Goal: Transaction & Acquisition: Purchase product/service

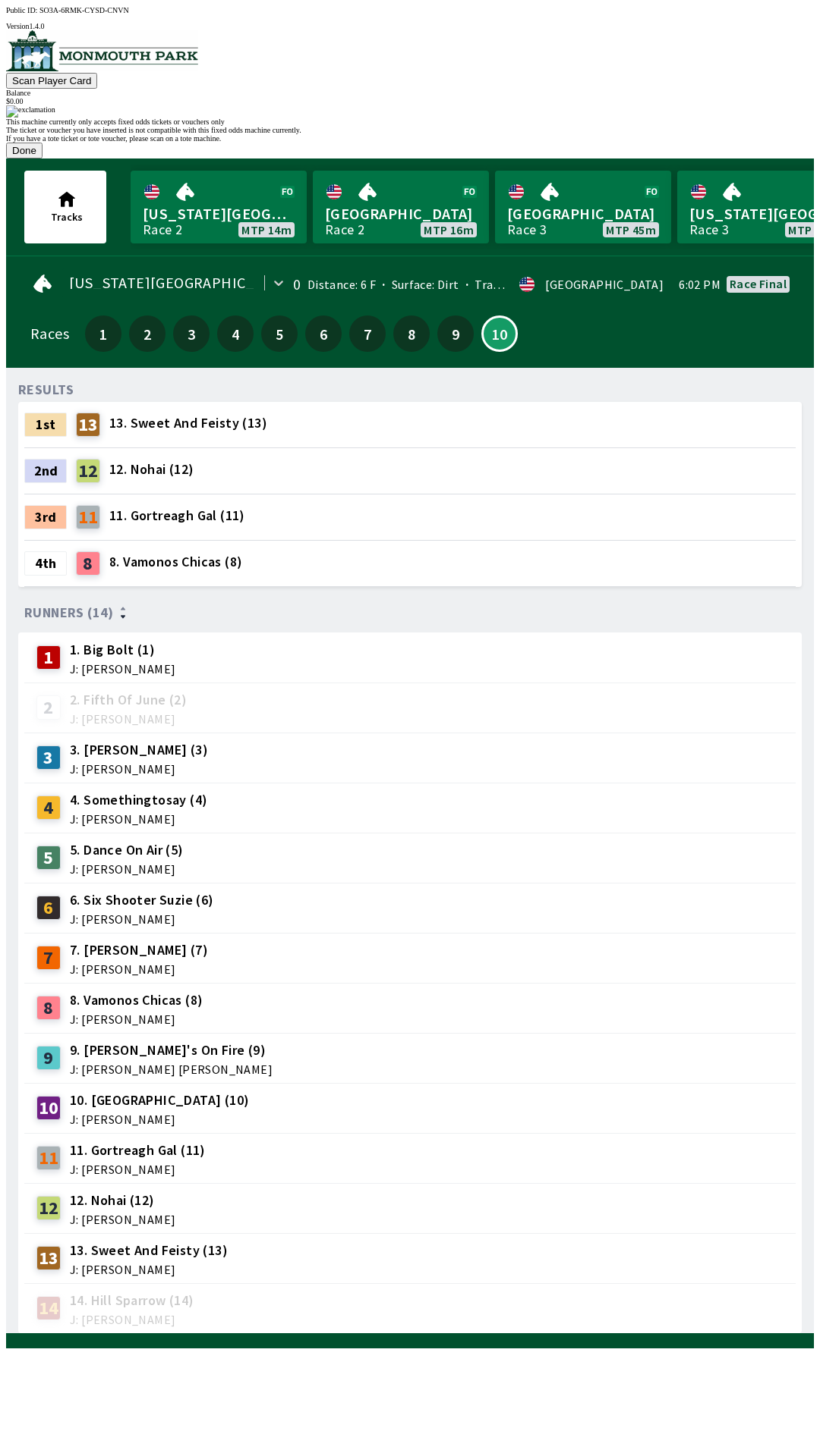
click at [43, 159] on button "Done" at bounding box center [24, 150] width 36 height 16
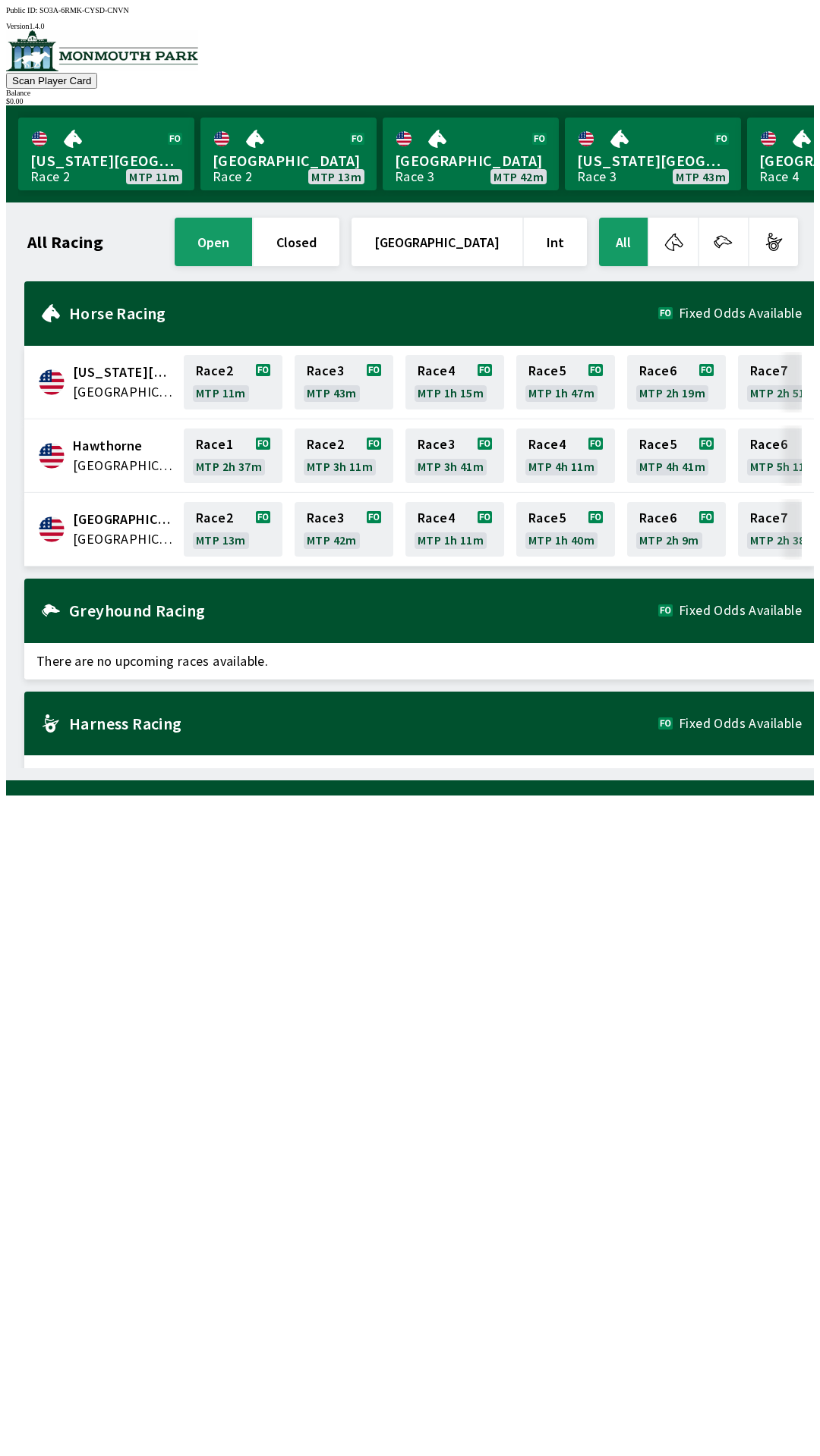
click at [93, 733] on div "Harness Racing Fixed Odds Available" at bounding box center [419, 723] width 789 height 64
click at [72, 616] on div "Greyhound Racing Fixed Odds Available" at bounding box center [419, 610] width 789 height 64
click at [58, 306] on div "Horse Racing Fixed Odds Available" at bounding box center [419, 313] width 789 height 64
click at [50, 63] on img at bounding box center [102, 50] width 192 height 41
click at [78, 152] on link "Monmouth Park Race 3 MTP 13m" at bounding box center [106, 154] width 176 height 73
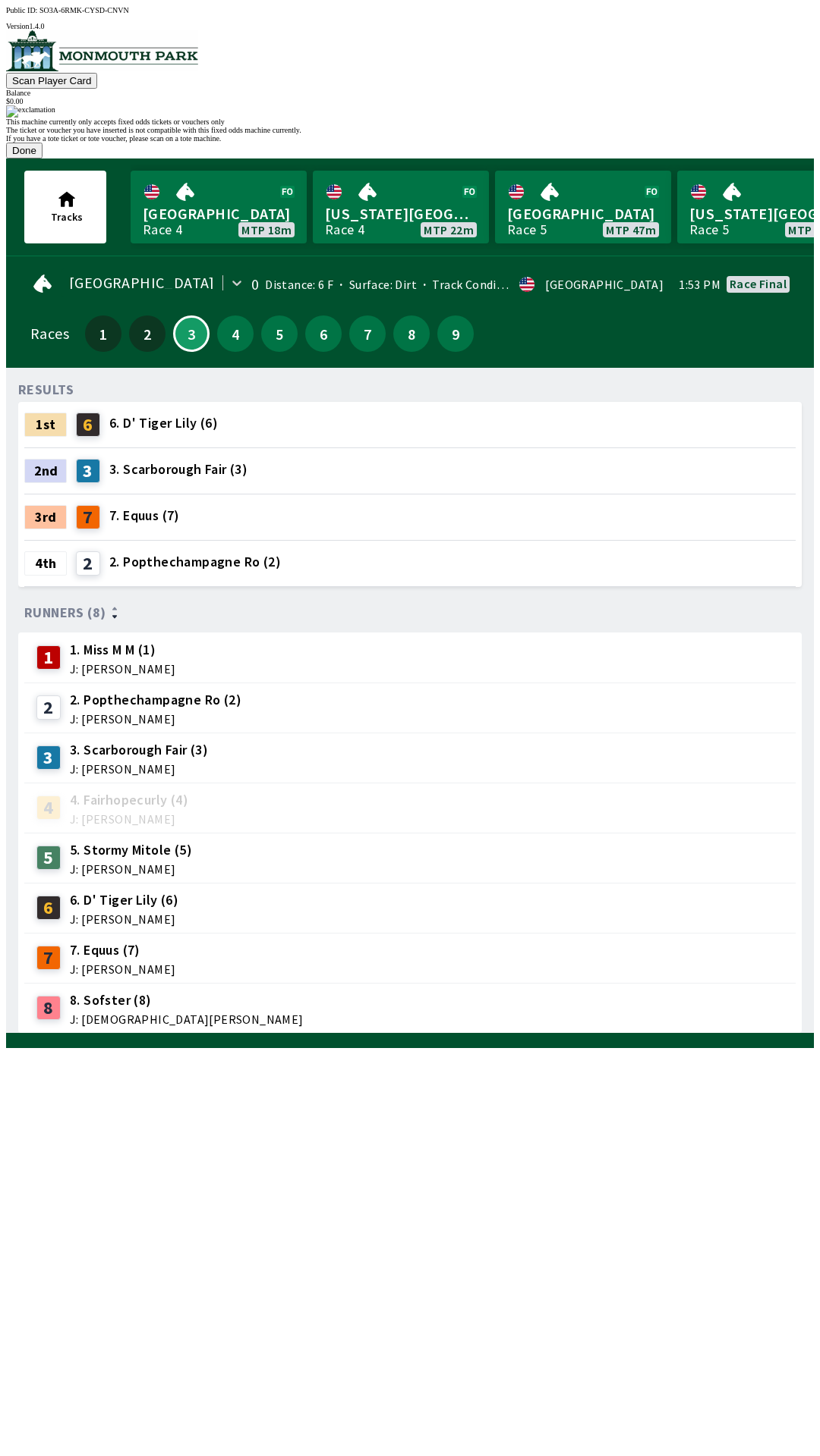
click at [43, 159] on button "Done" at bounding box center [24, 150] width 36 height 16
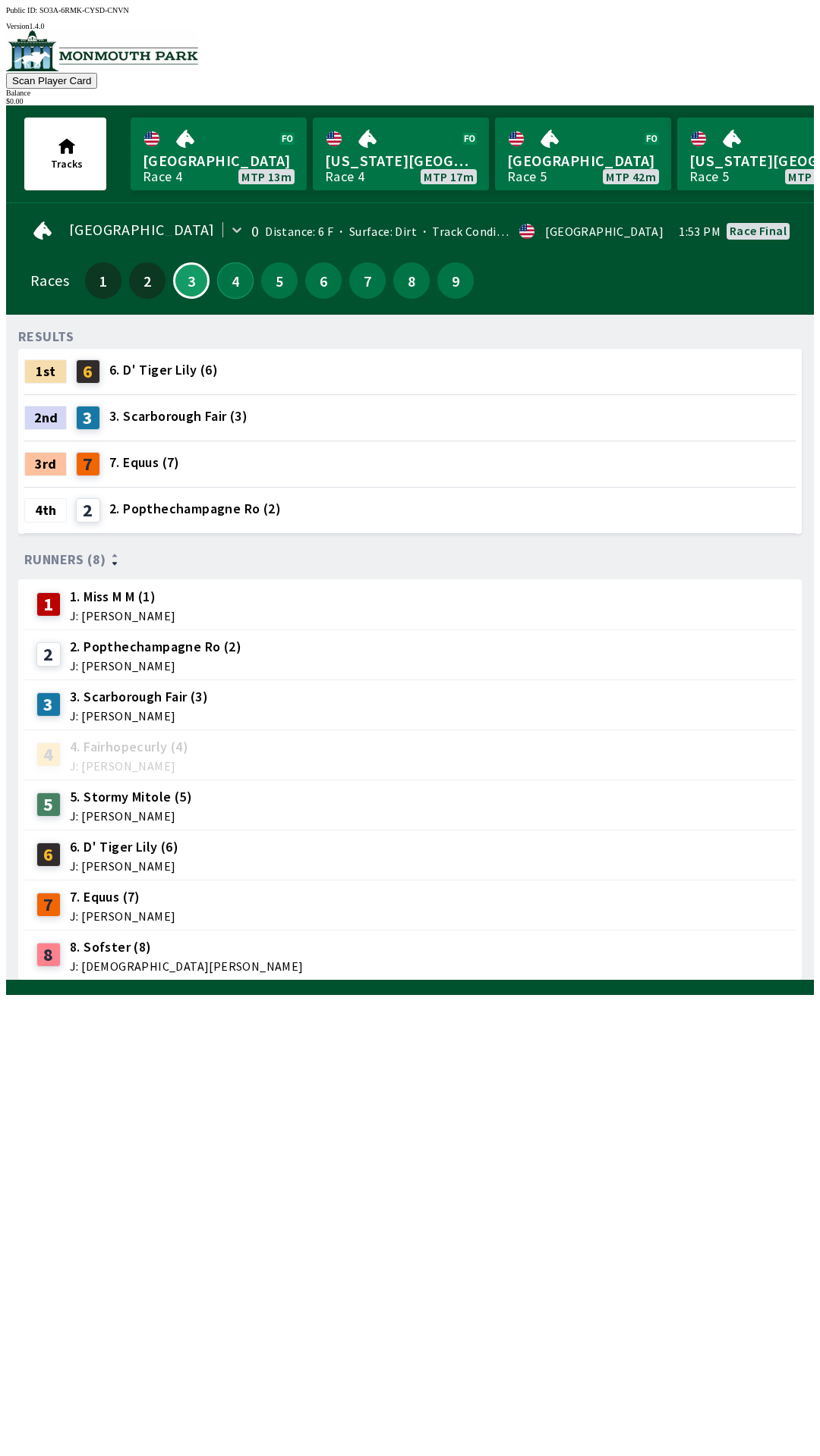
click at [222, 283] on button "4" at bounding box center [235, 280] width 36 height 36
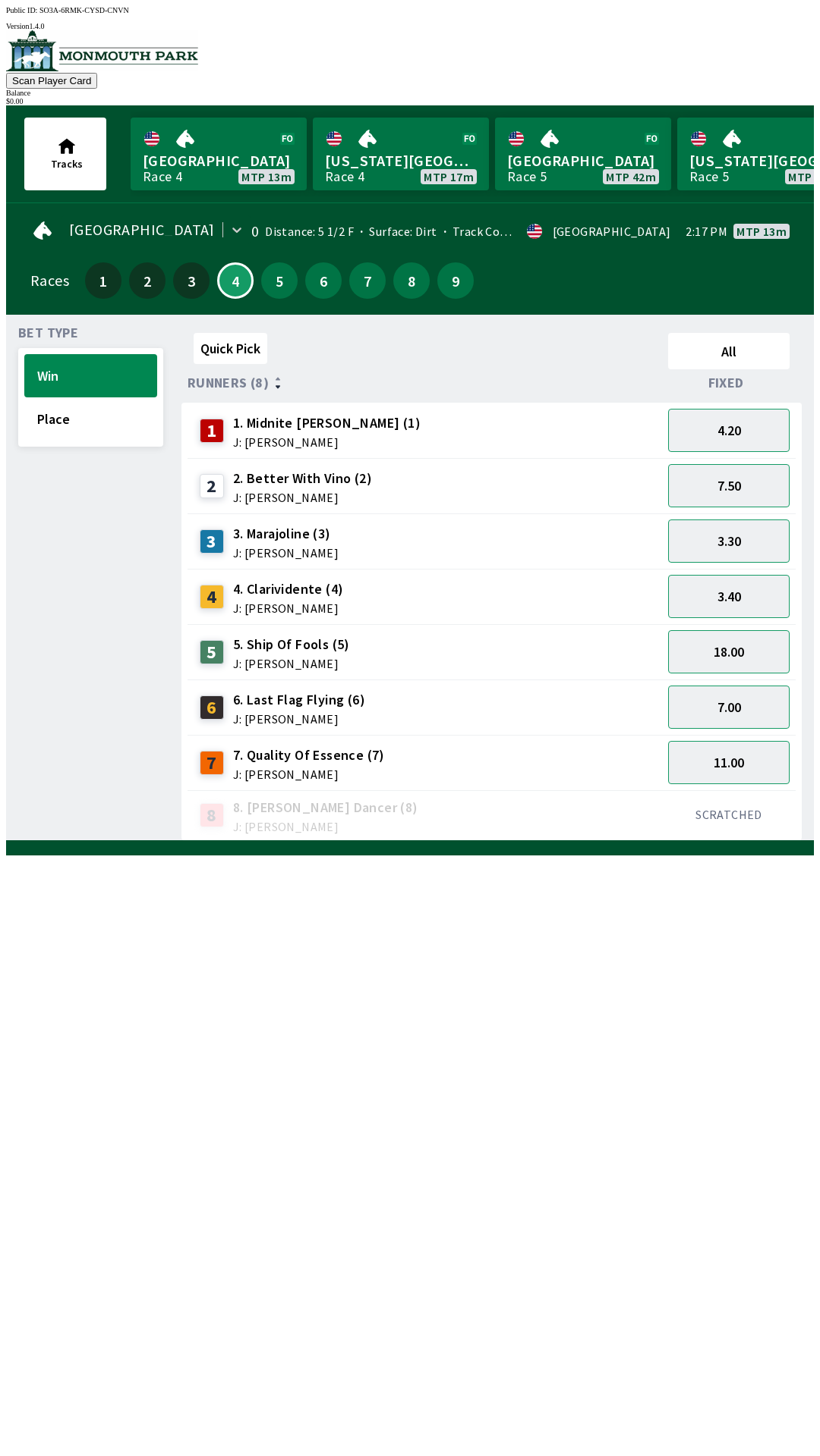
click at [554, 568] on div "4 4. Clarividente (4) J: [PERSON_NAME]" at bounding box center [425, 596] width 474 height 55
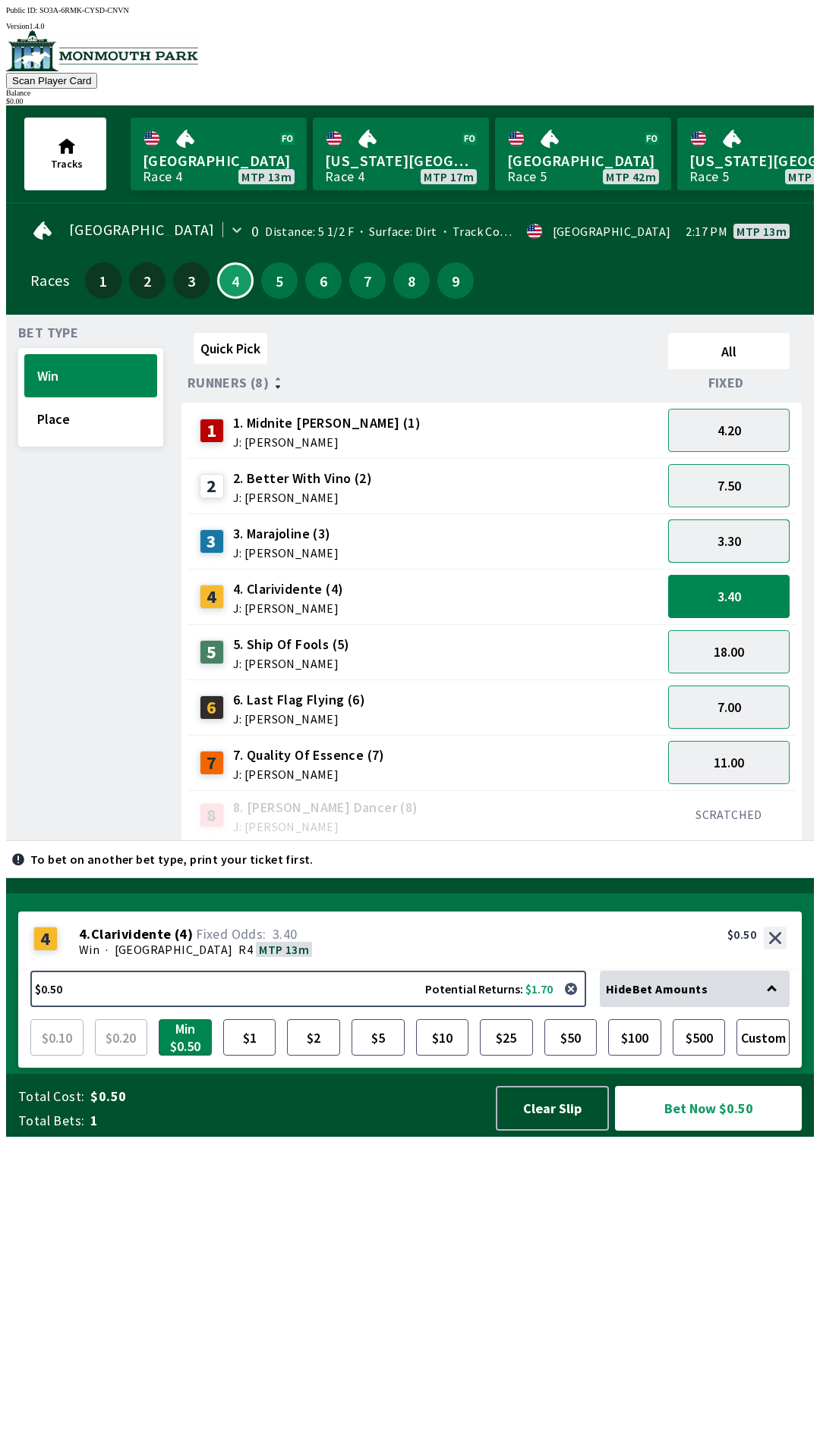
click at [737, 546] on button "3.30" at bounding box center [728, 541] width 122 height 44
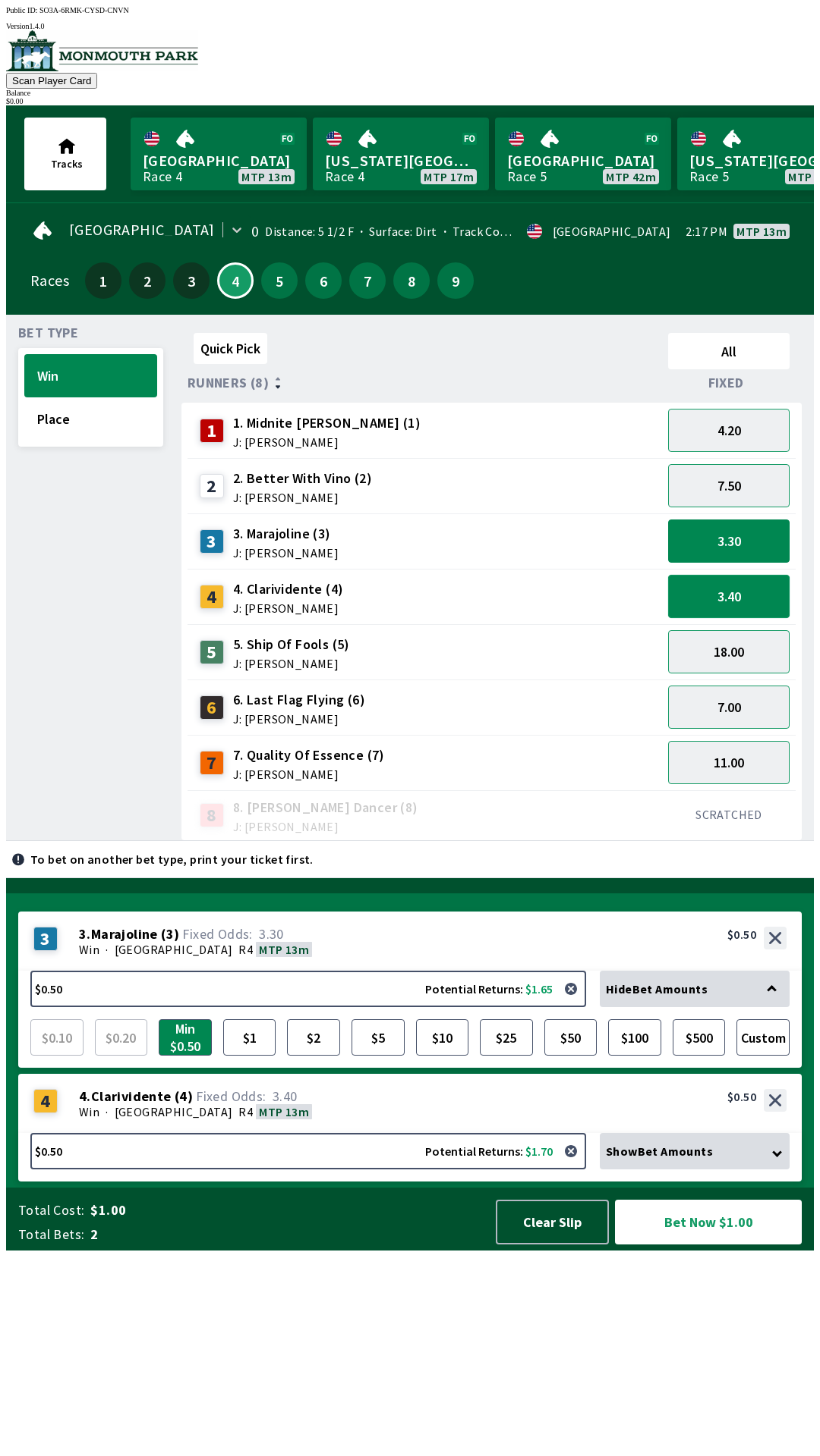
click at [749, 586] on button "3.40" at bounding box center [728, 597] width 122 height 44
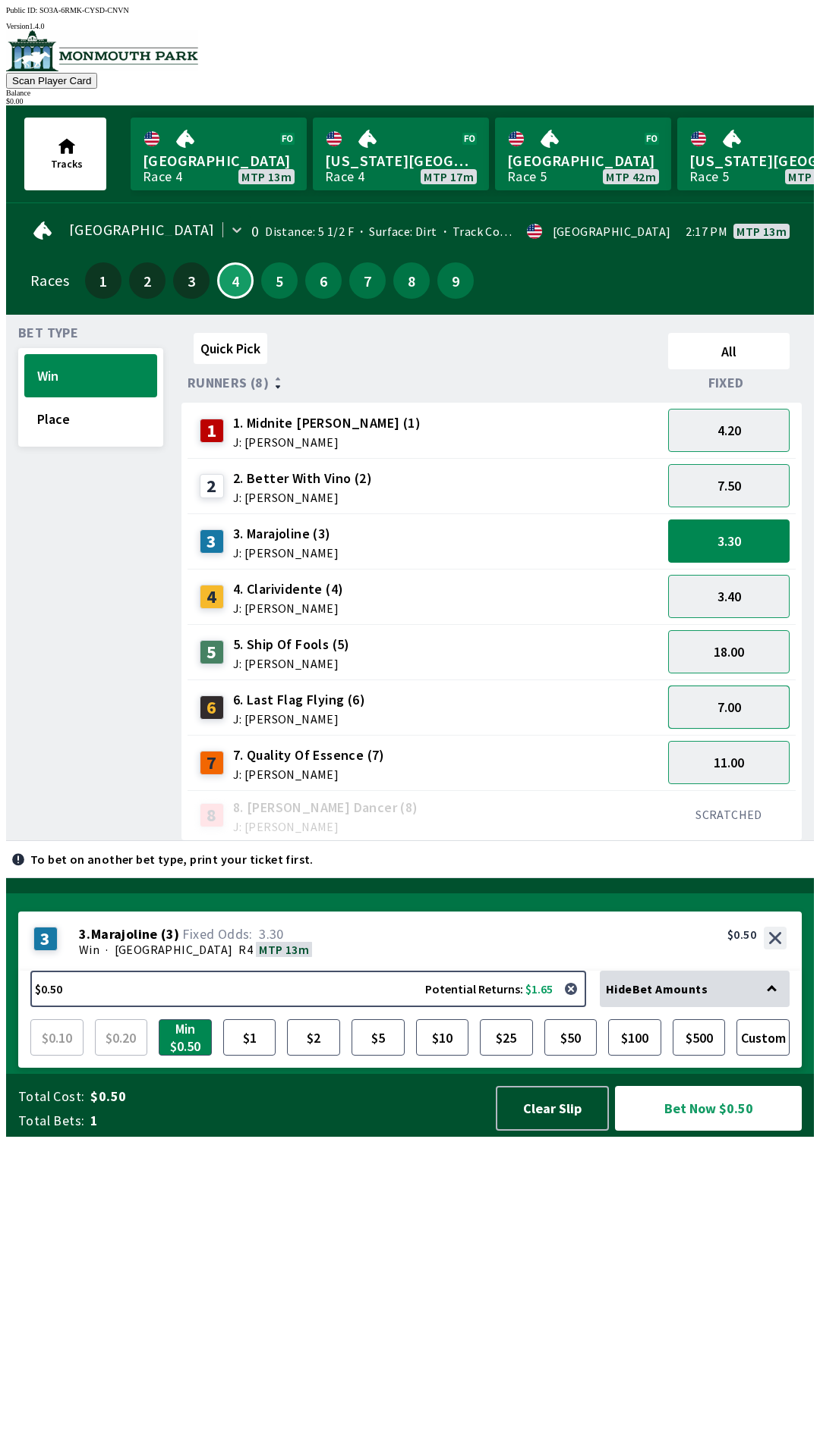
click at [734, 698] on button "7.00" at bounding box center [728, 707] width 122 height 44
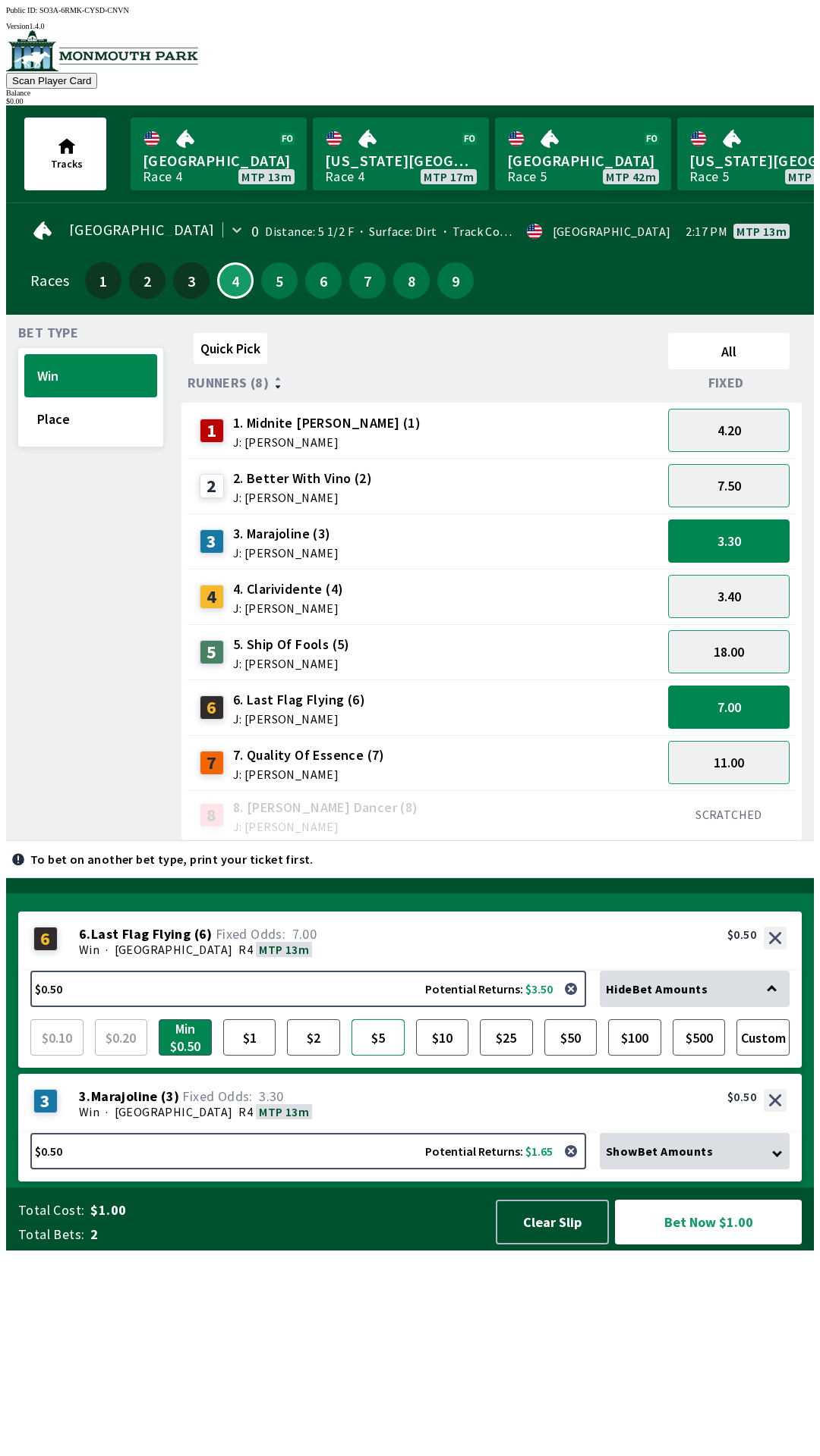
click at [391, 1056] on button "$5" at bounding box center [377, 1037] width 54 height 36
click at [757, 484] on button "7.50" at bounding box center [728, 486] width 122 height 44
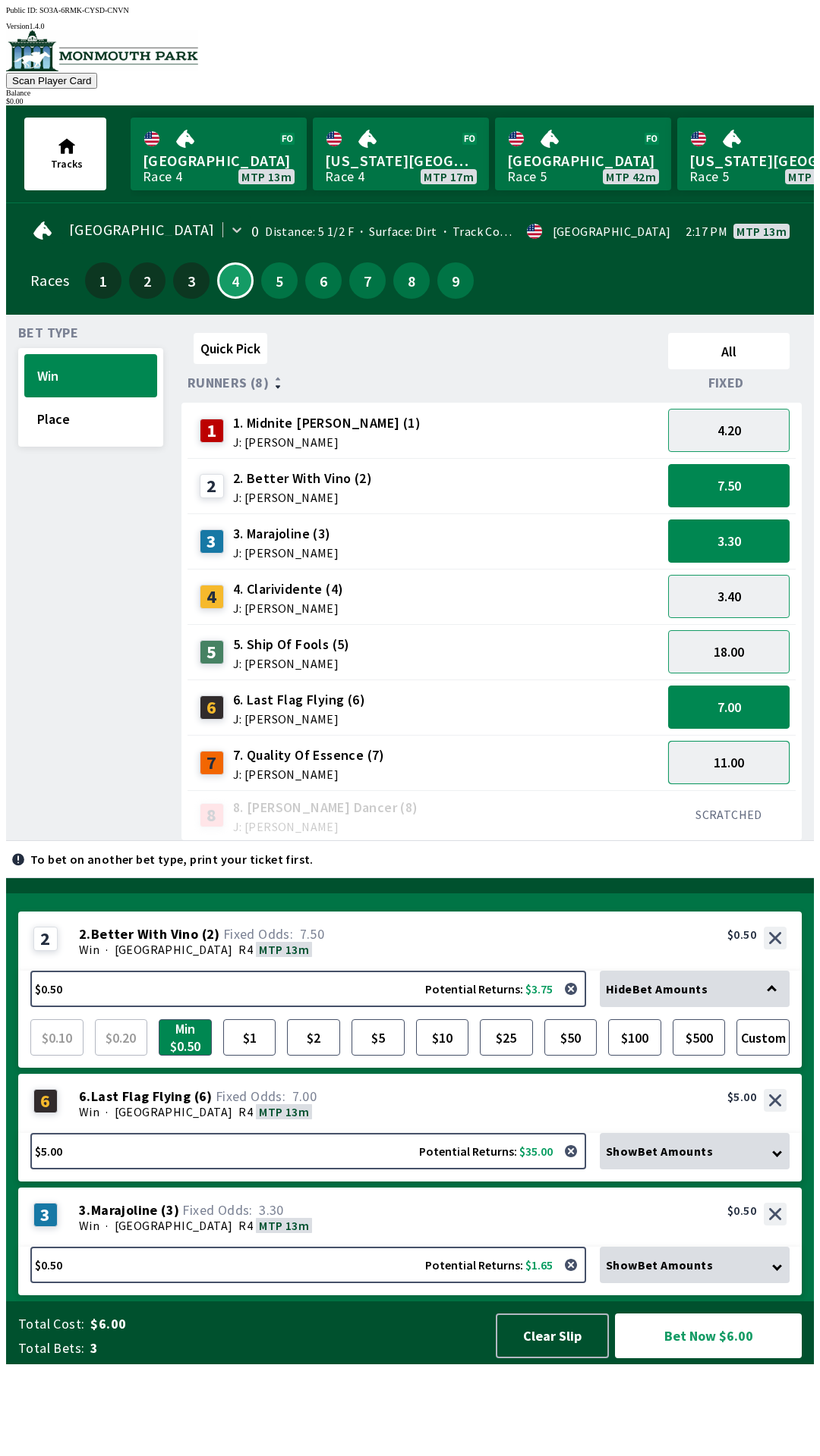
click at [743, 762] on button "11.00" at bounding box center [728, 762] width 122 height 44
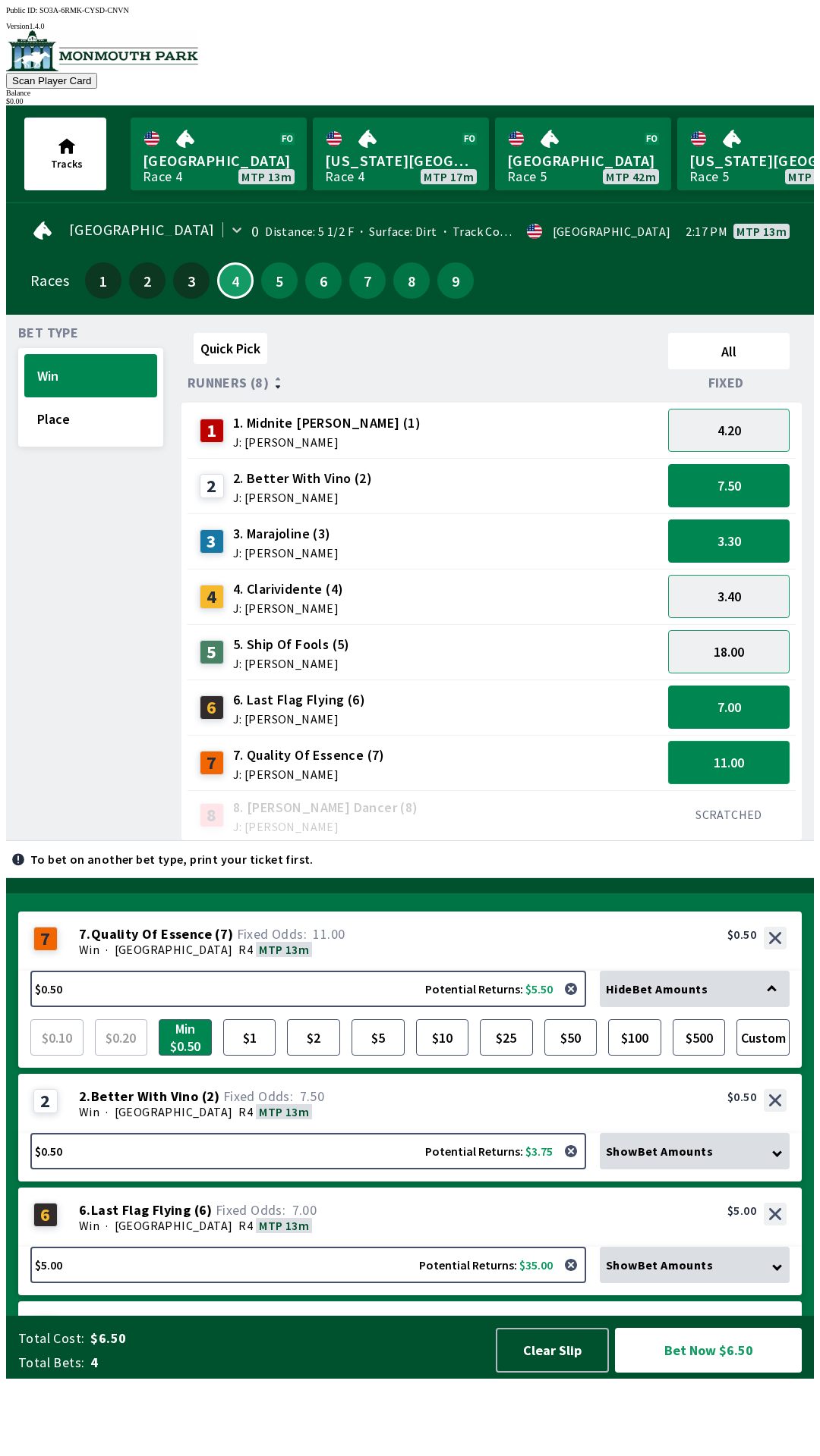
click at [743, 750] on button "11.00" at bounding box center [728, 762] width 122 height 44
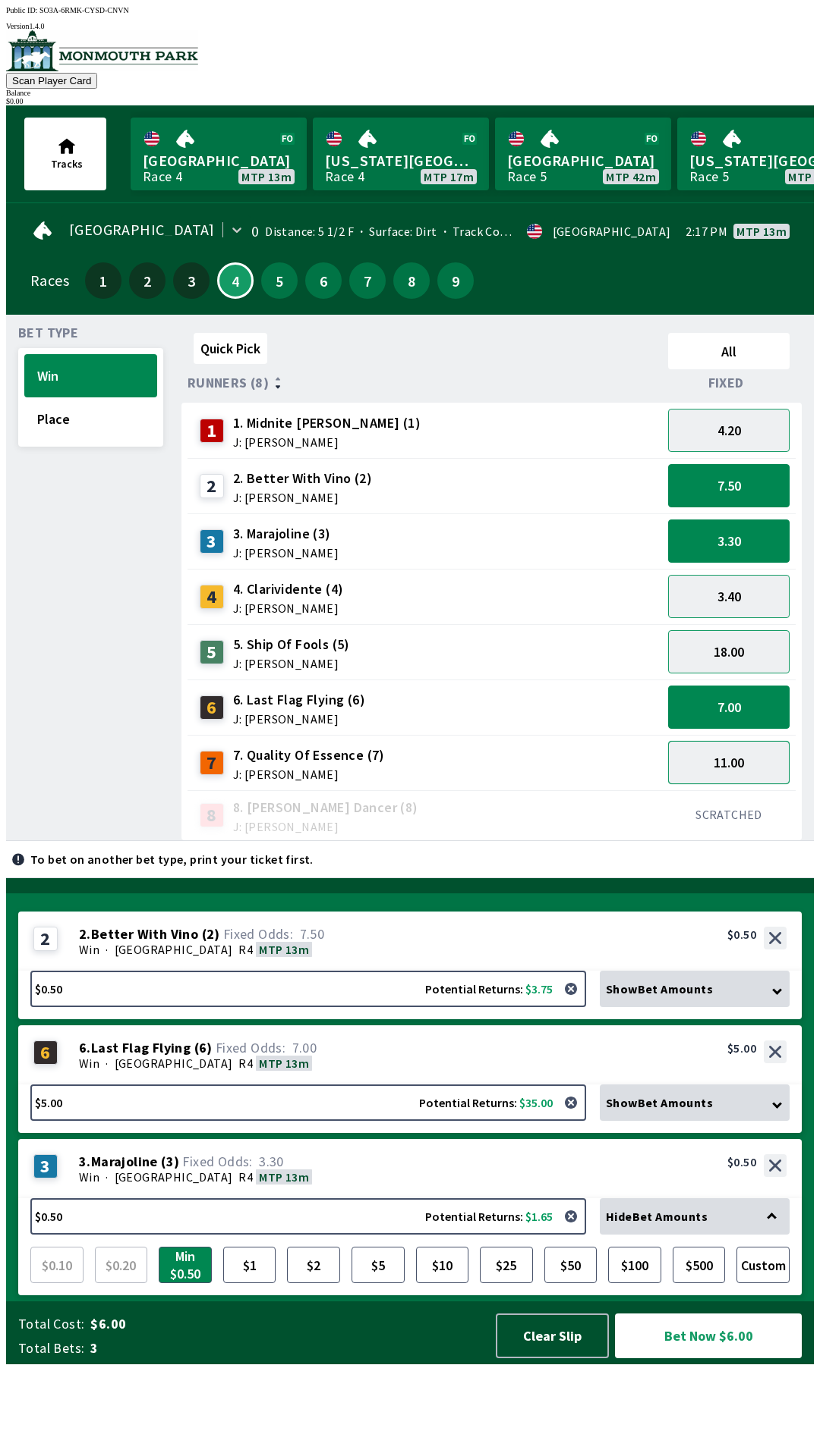
click at [724, 741] on button "11.00" at bounding box center [728, 762] width 122 height 44
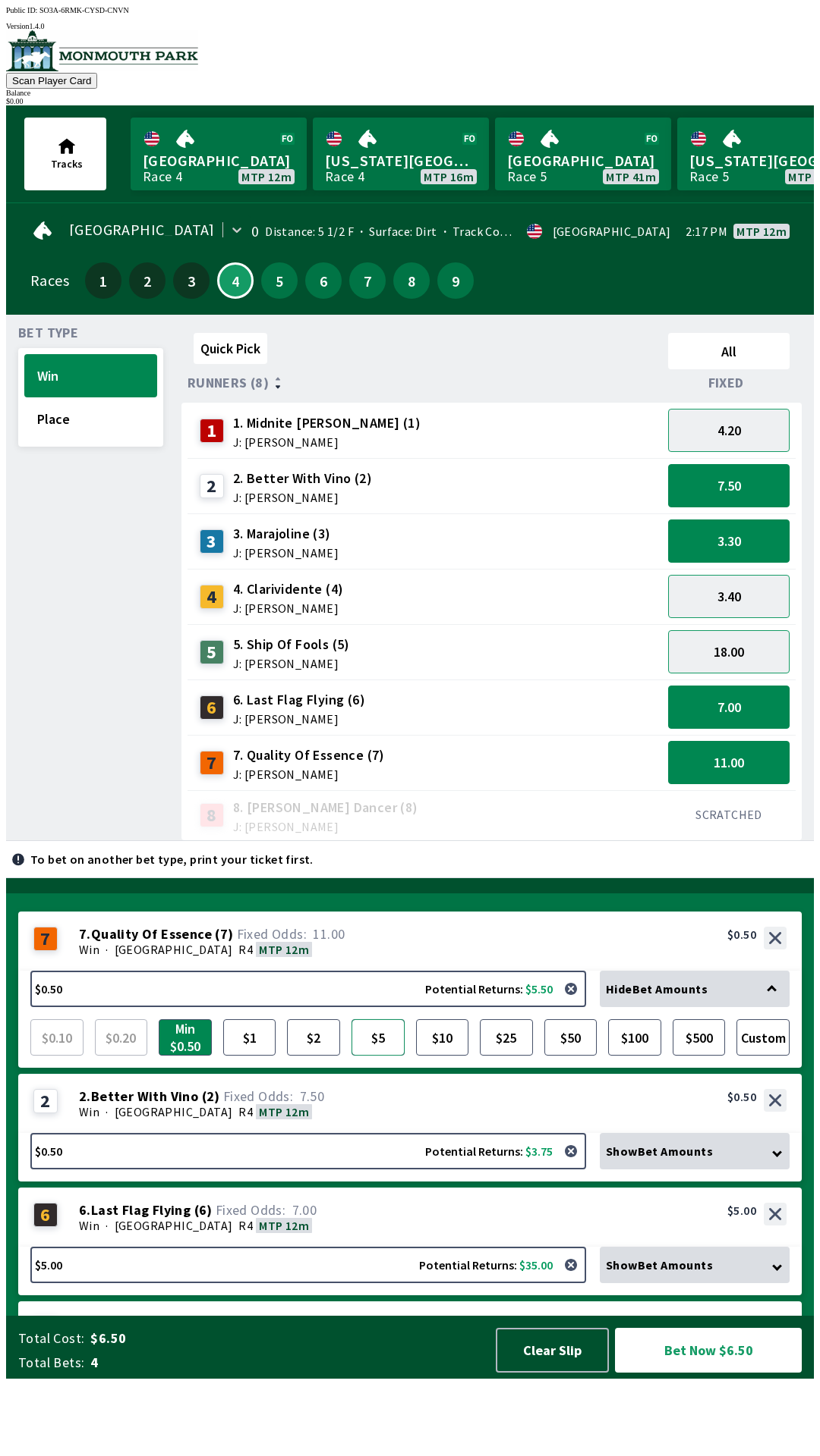
click at [382, 1056] on button "$5" at bounding box center [377, 1037] width 54 height 36
click at [762, 483] on button "7.50" at bounding box center [728, 486] width 122 height 44
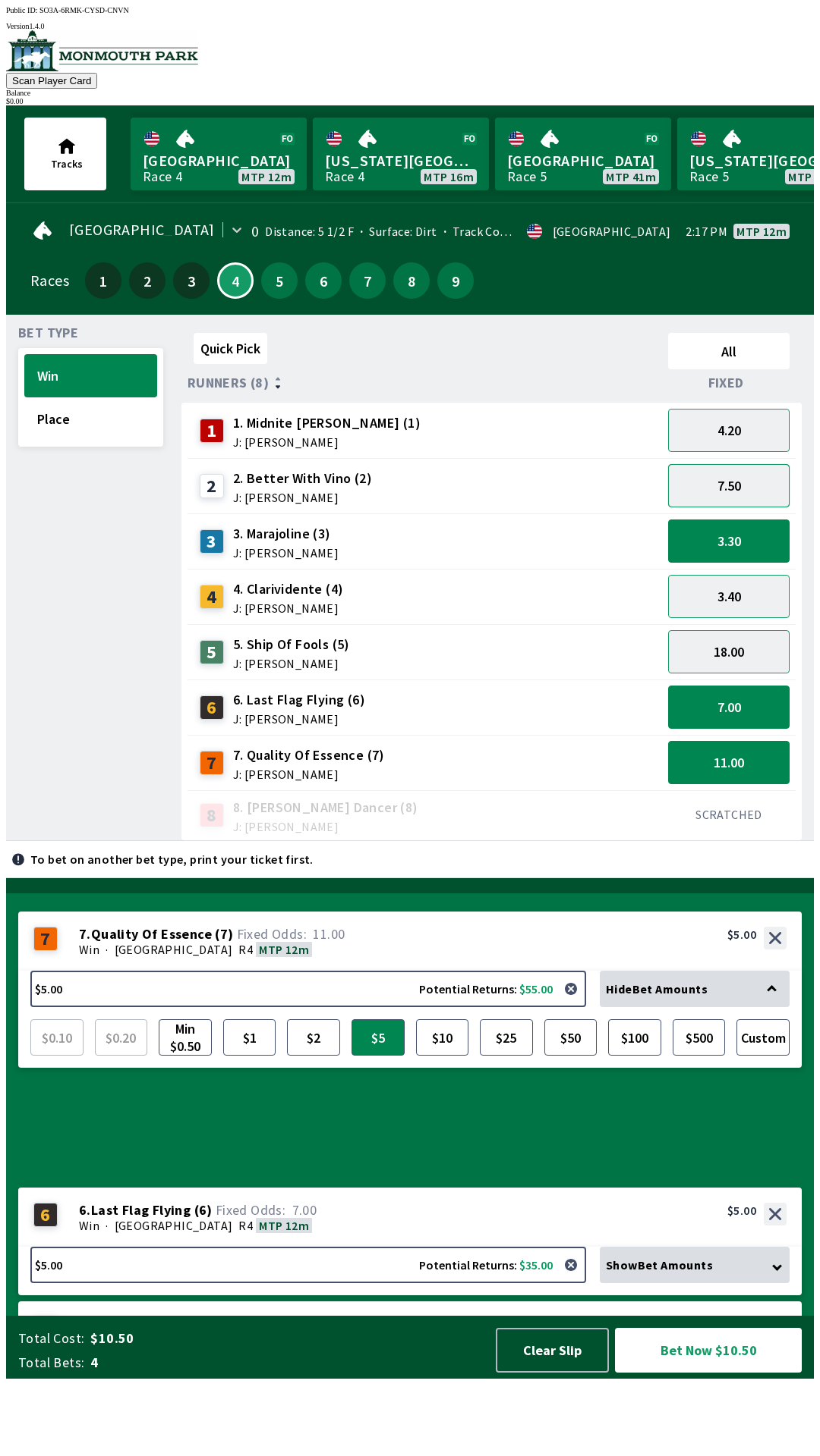
click at [745, 471] on button "7.50" at bounding box center [728, 486] width 122 height 44
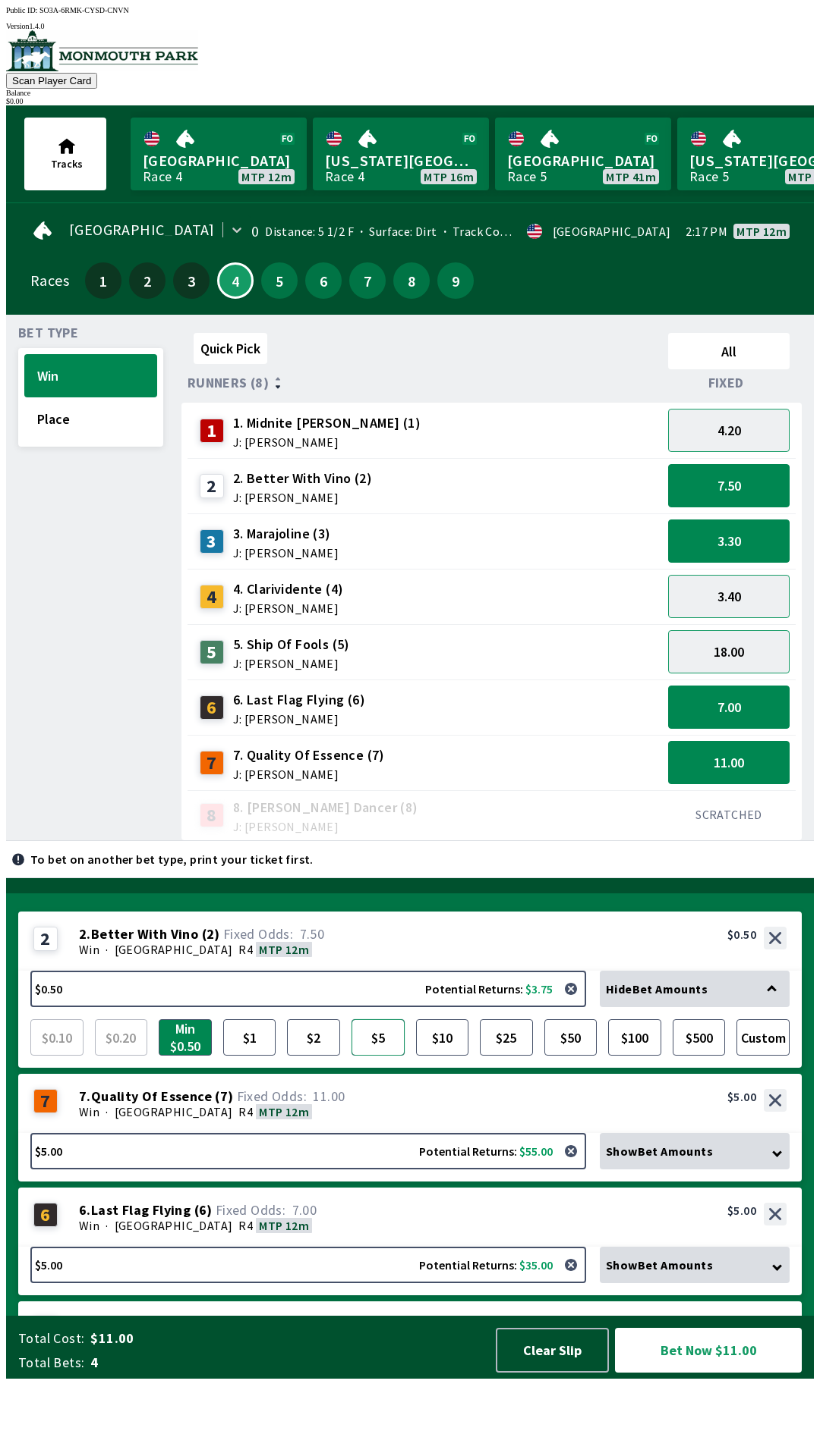
click at [376, 1056] on button "$5" at bounding box center [377, 1037] width 54 height 36
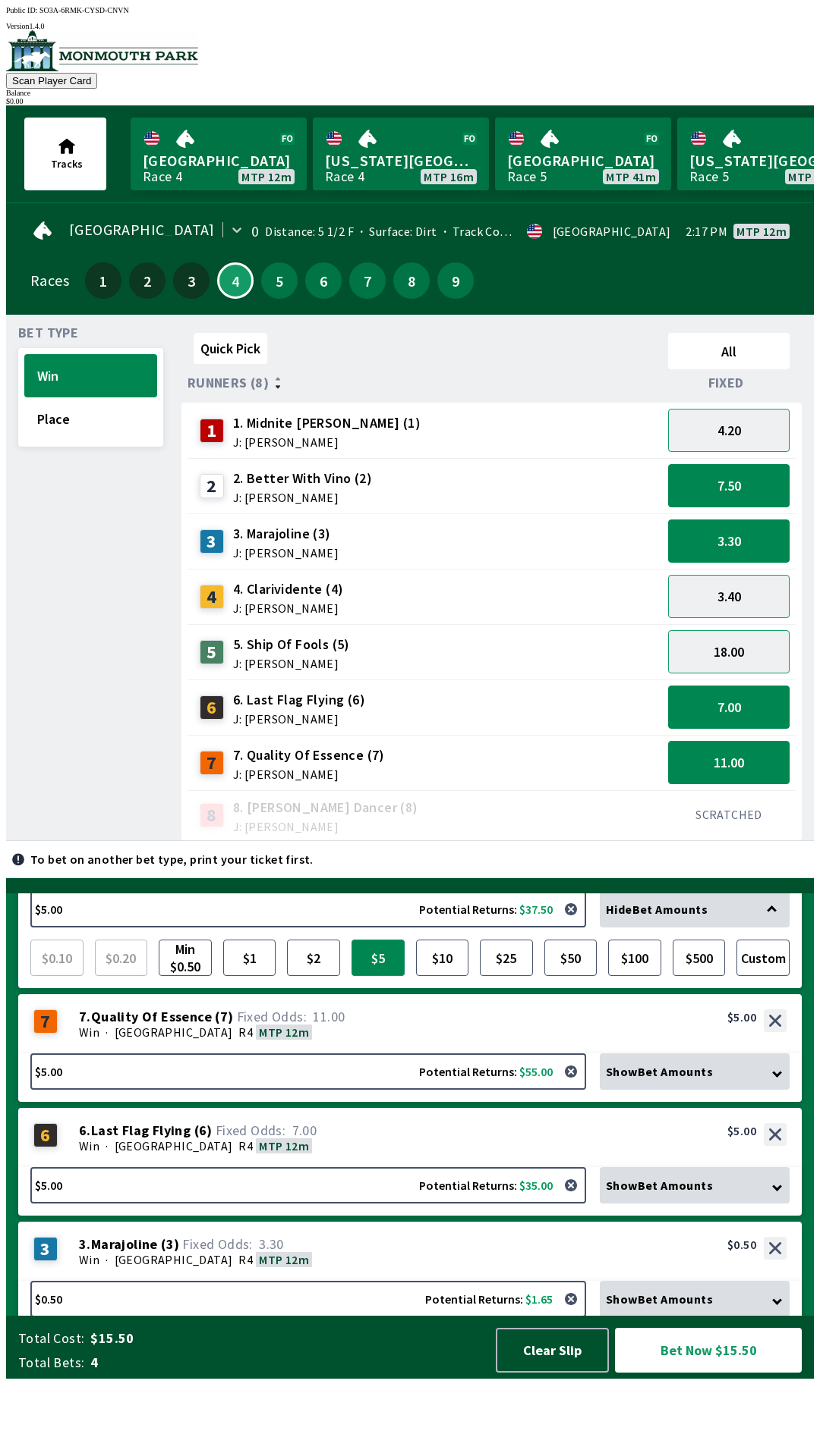
scroll to position [100, 0]
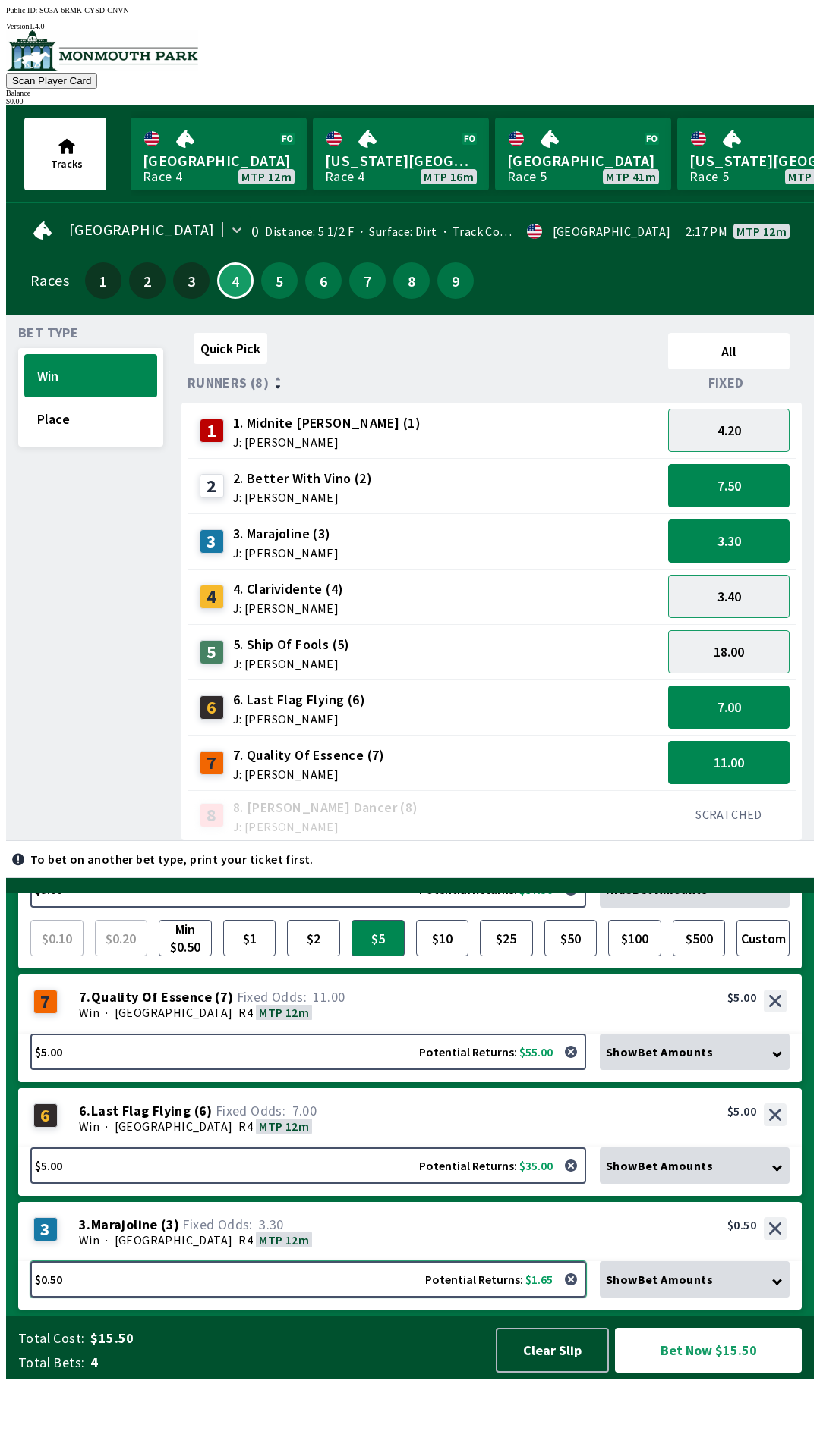
click at [384, 1297] on button "$0.50 Potential Returns: $1.65" at bounding box center [308, 1279] width 555 height 36
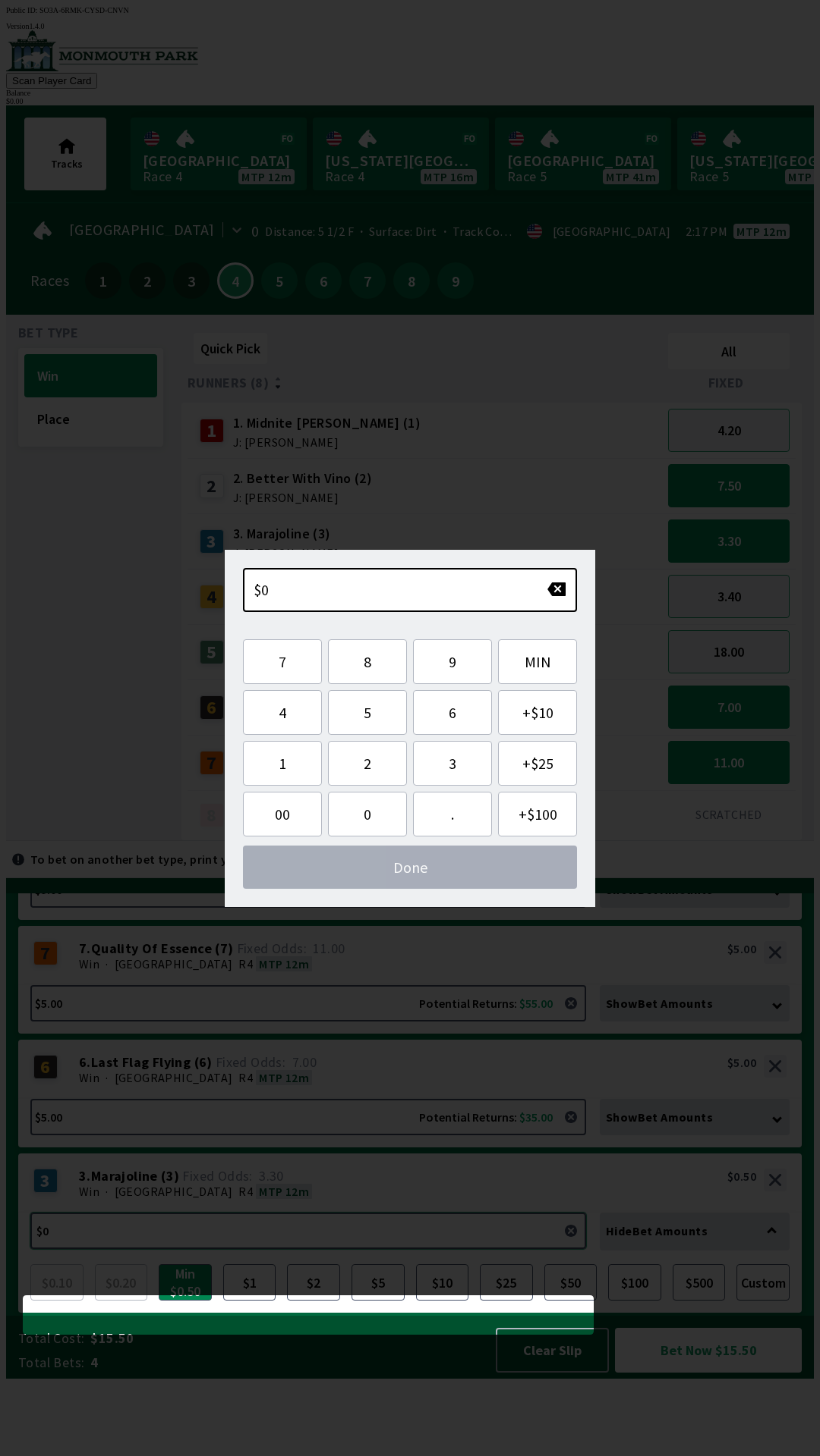
scroll to position [84, 0]
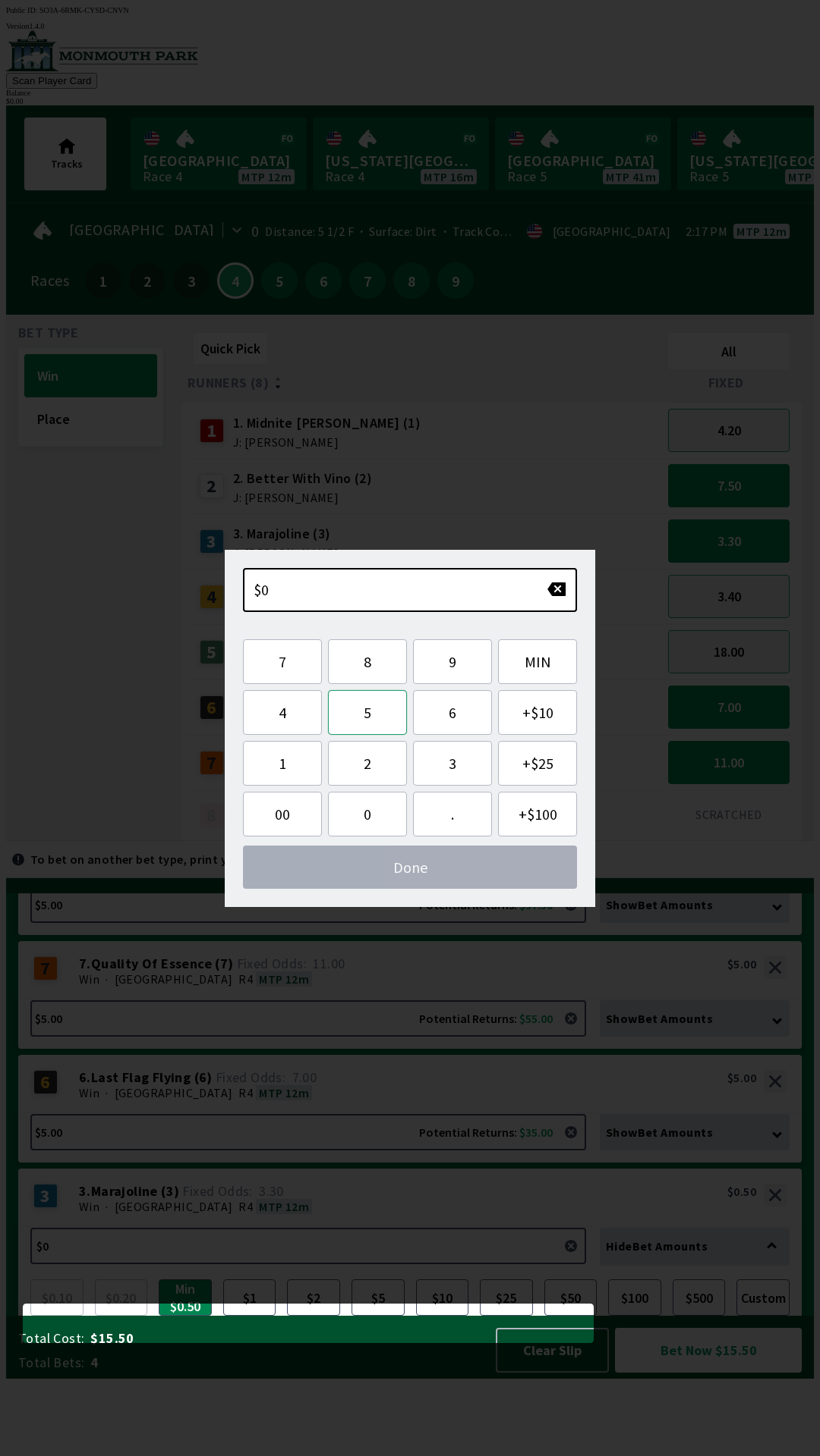
click at [369, 704] on button "5" at bounding box center [366, 712] width 79 height 44
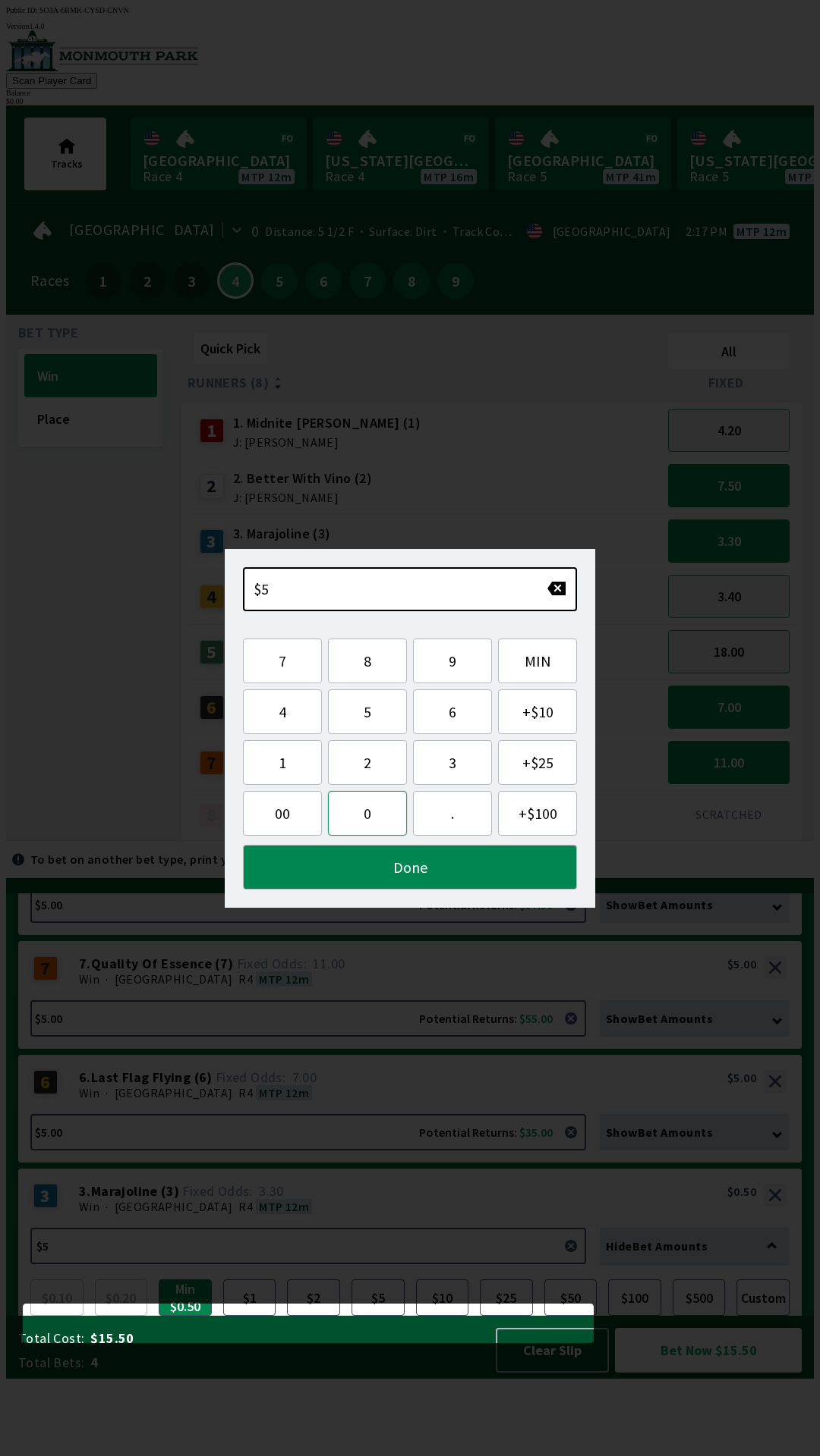
click at [369, 814] on button "0" at bounding box center [366, 813] width 79 height 44
click at [365, 805] on button "0" at bounding box center [366, 813] width 79 height 44
click at [534, 660] on button "MIN" at bounding box center [537, 660] width 79 height 44
click at [542, 656] on button "MIN" at bounding box center [537, 660] width 79 height 44
click at [371, 819] on button "0" at bounding box center [366, 813] width 79 height 44
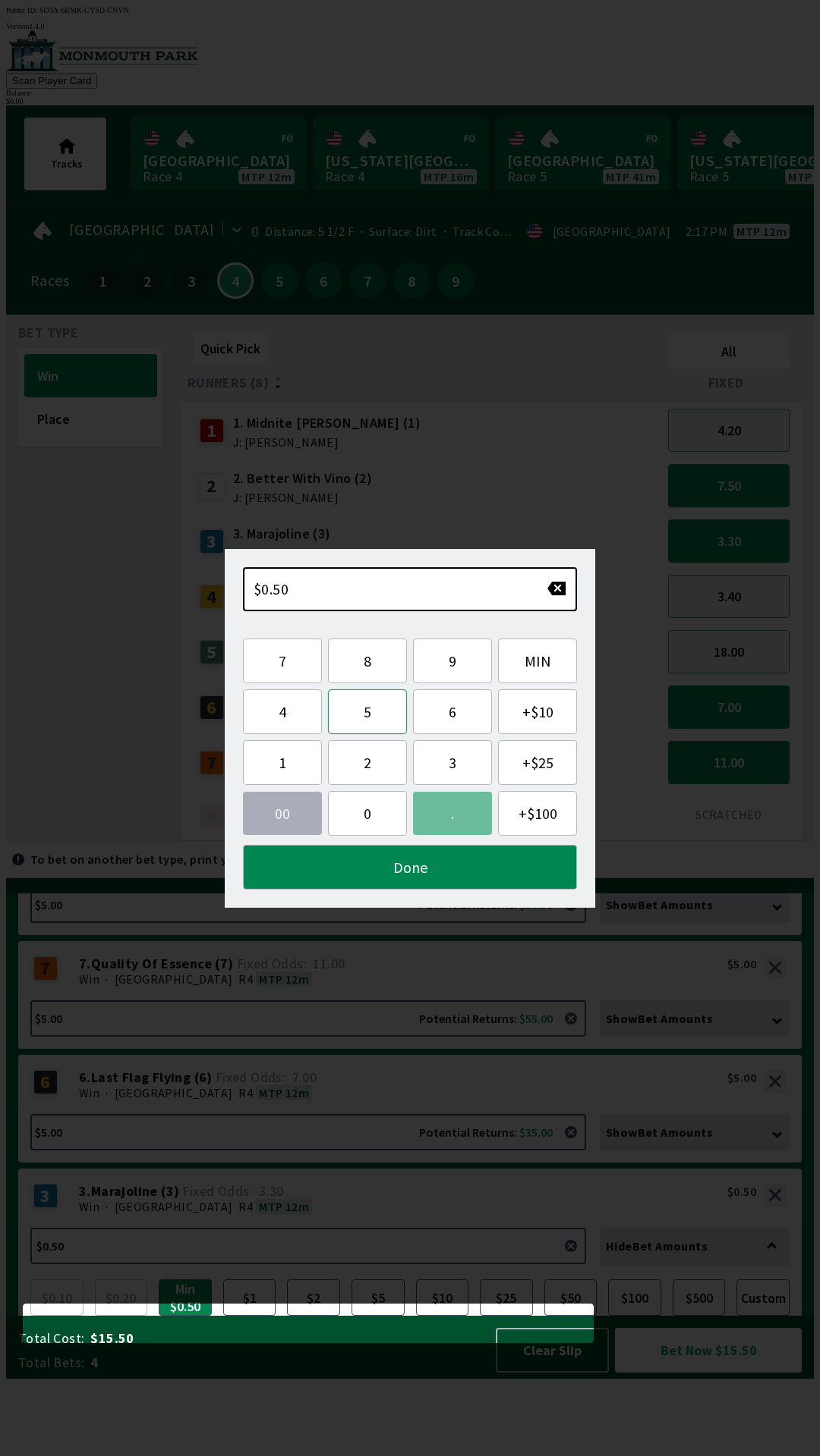
click at [381, 702] on button "5" at bounding box center [366, 711] width 79 height 44
click at [549, 587] on button "button" at bounding box center [556, 588] width 20 height 15
click at [561, 588] on button "button" at bounding box center [556, 588] width 20 height 15
click at [556, 592] on button "button" at bounding box center [556, 588] width 20 height 15
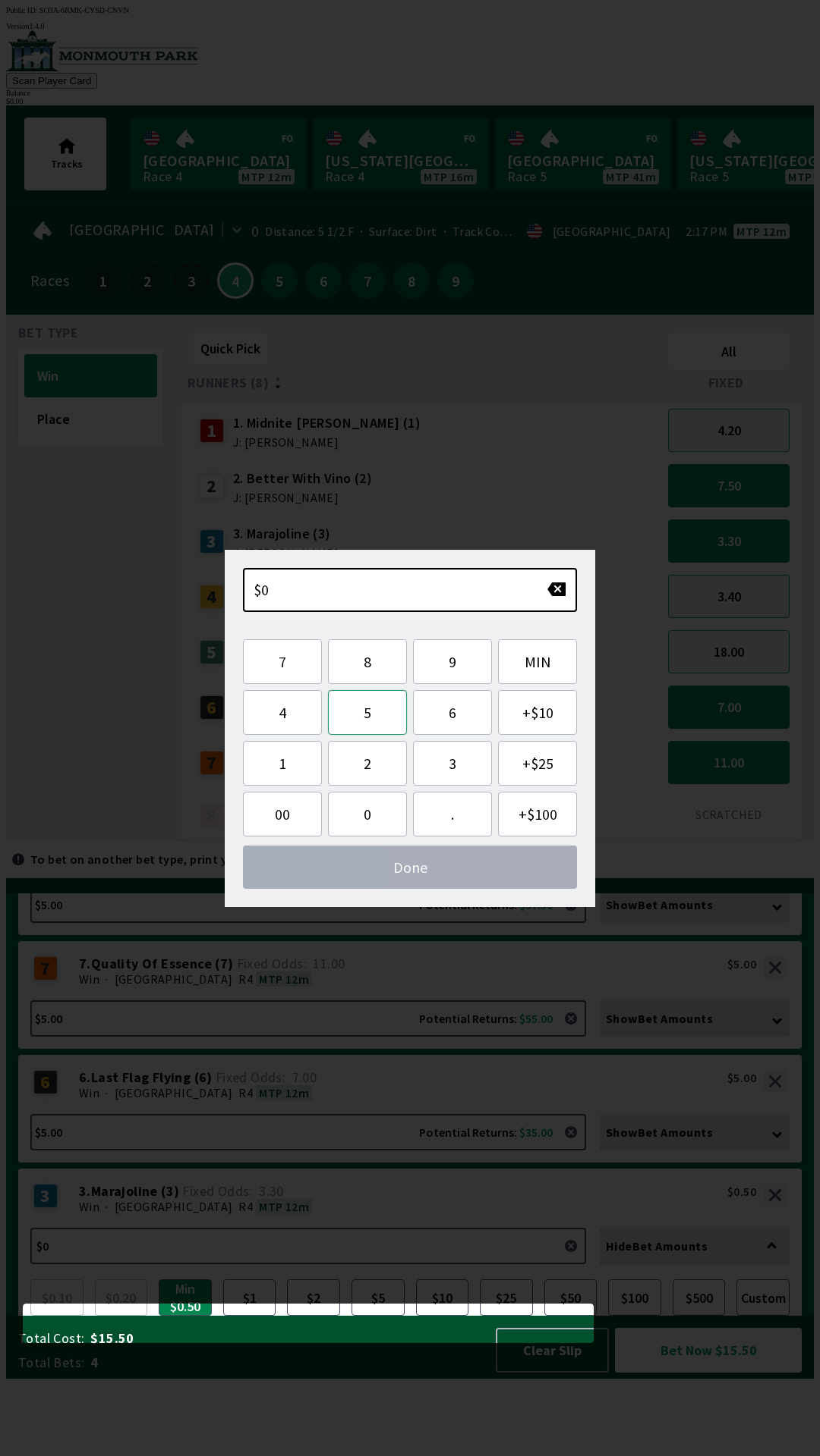
click at [378, 719] on button "5" at bounding box center [366, 712] width 79 height 44
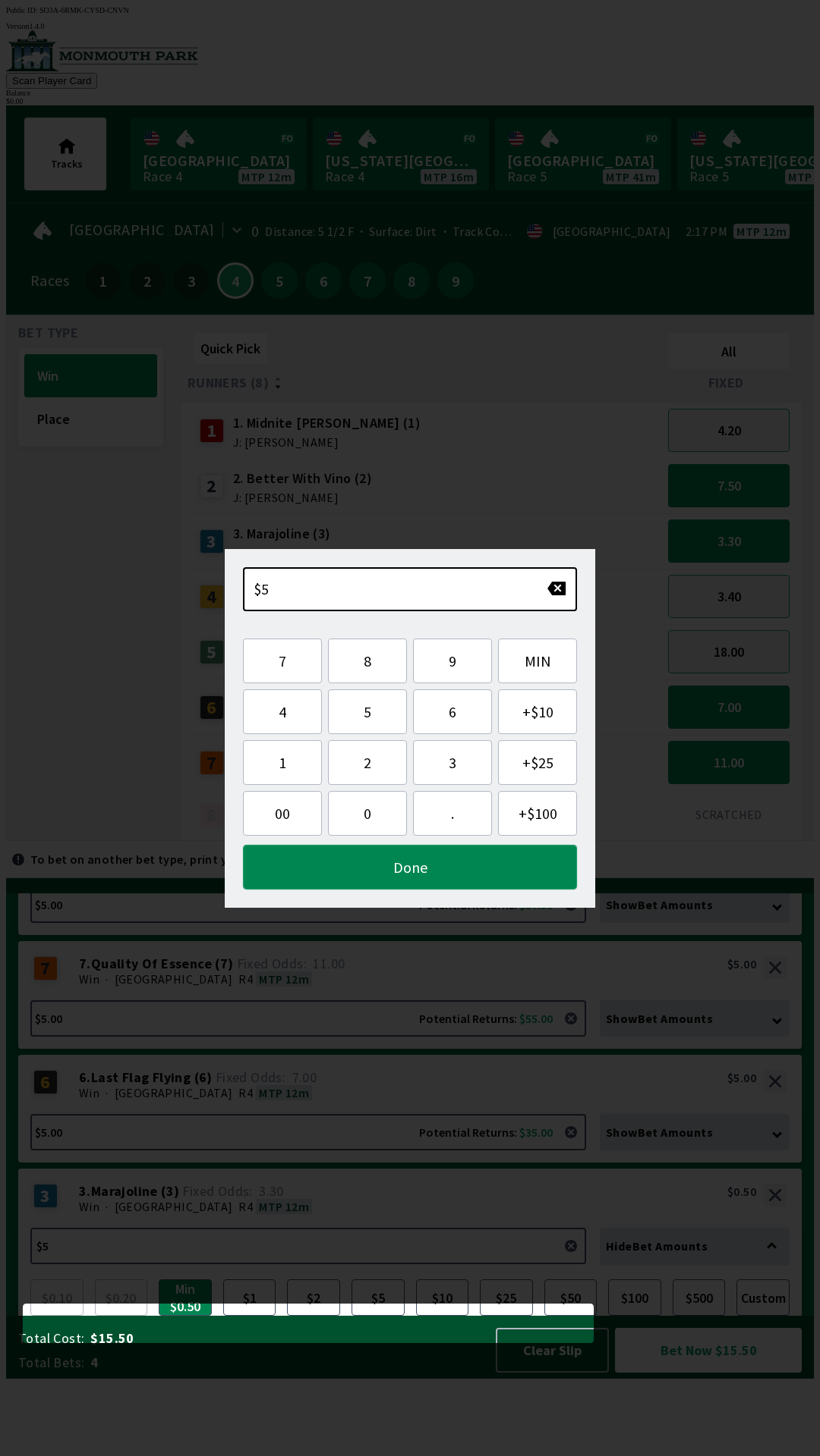
click at [448, 870] on button "Done" at bounding box center [410, 867] width 334 height 44
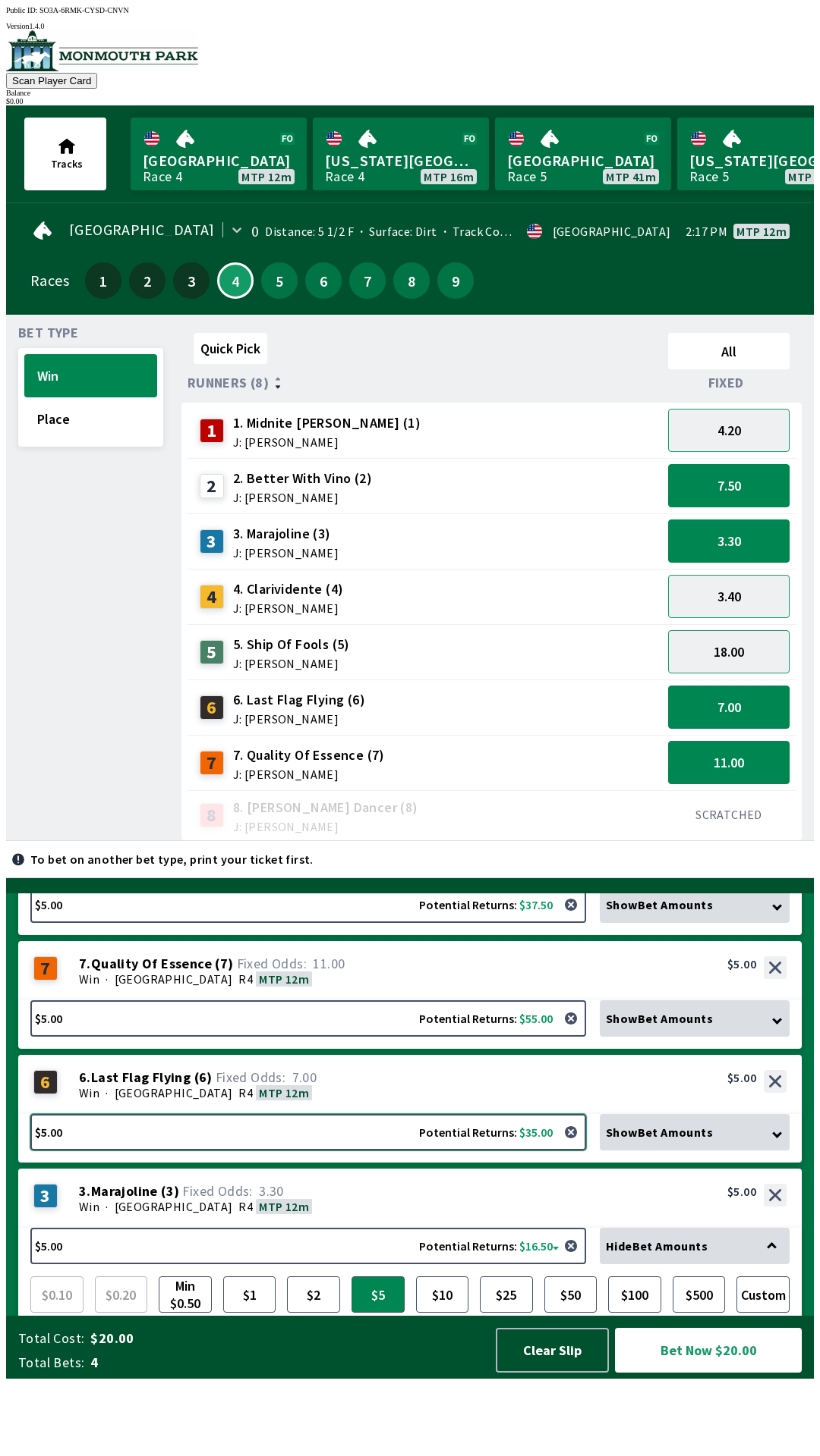
click at [508, 1150] on button "$5.00 Potential Returns: $35.00" at bounding box center [308, 1132] width 555 height 36
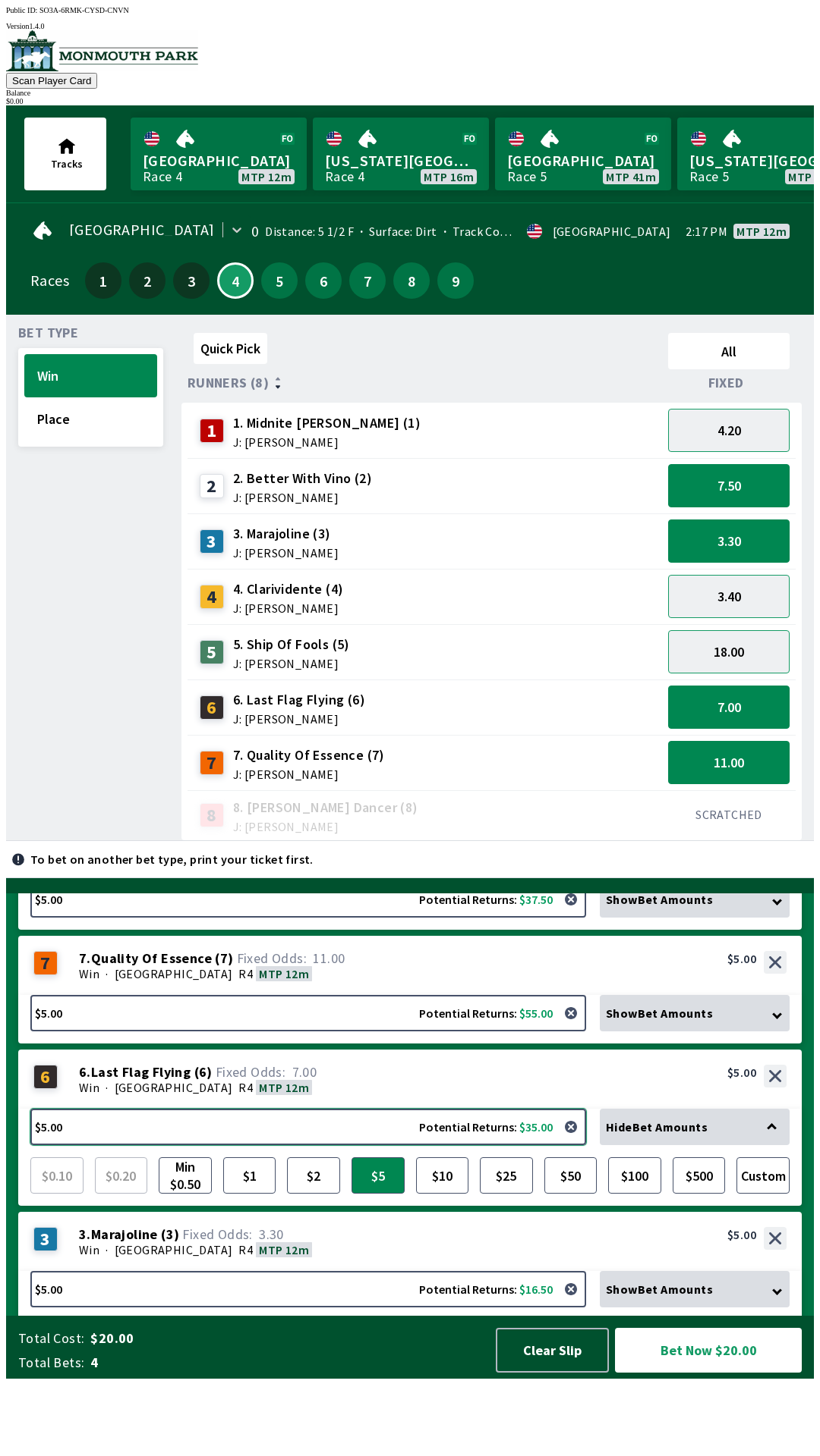
scroll to position [100, 0]
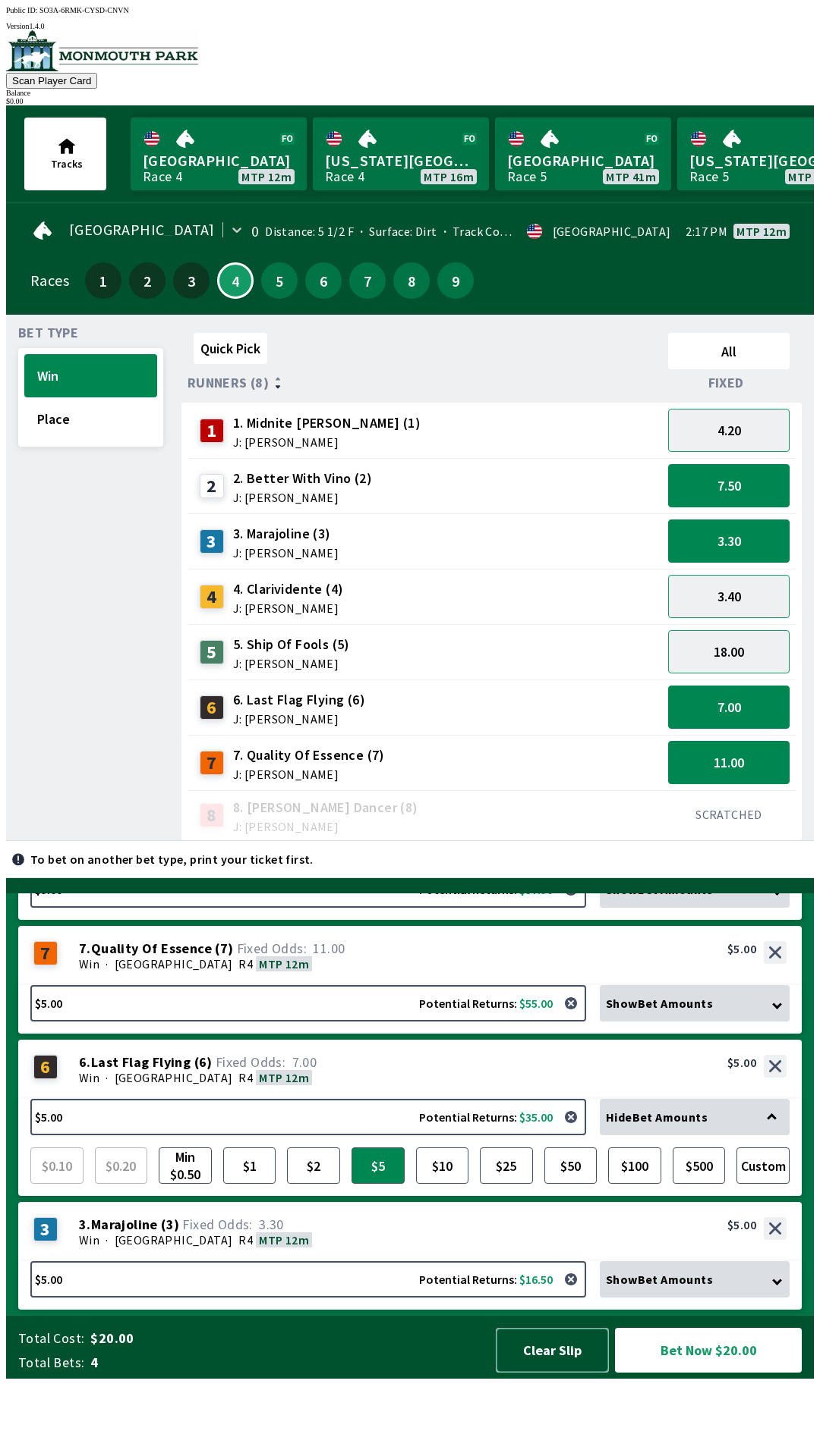
click at [549, 1373] on button "Clear Slip" at bounding box center [552, 1350] width 113 height 44
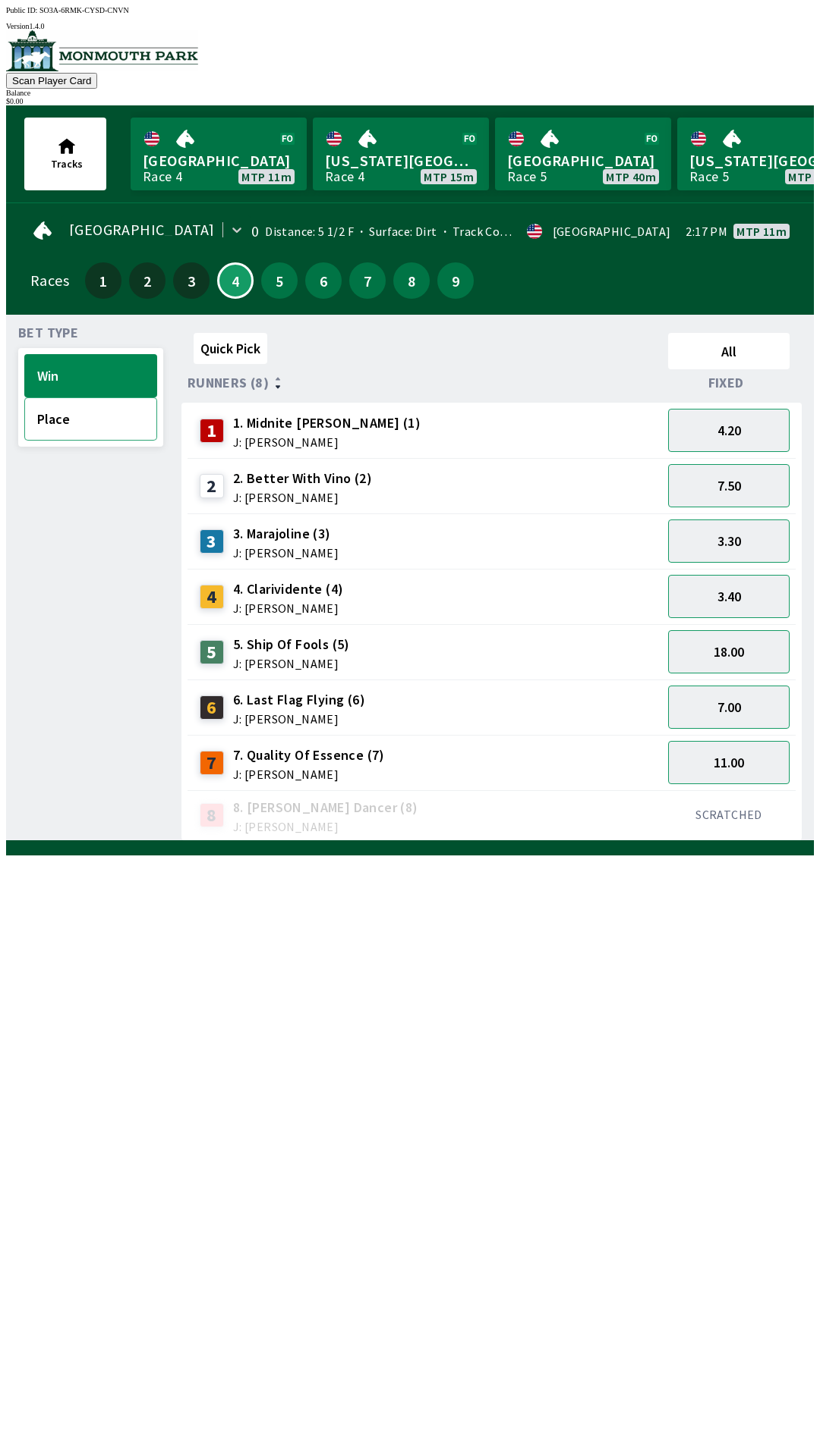
click at [70, 425] on button "Place" at bounding box center [91, 419] width 132 height 44
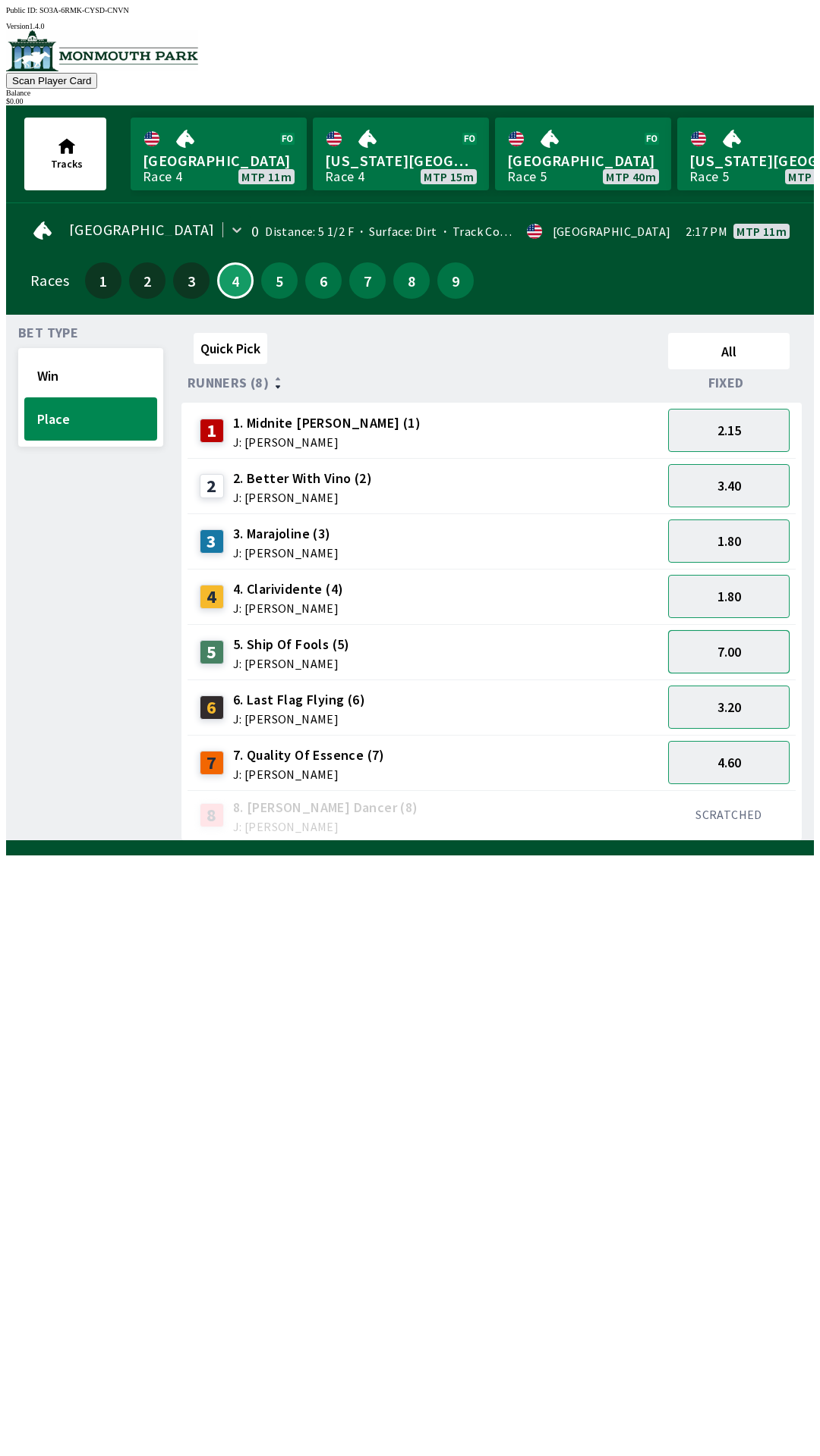
click at [736, 645] on button "7.00" at bounding box center [728, 652] width 122 height 44
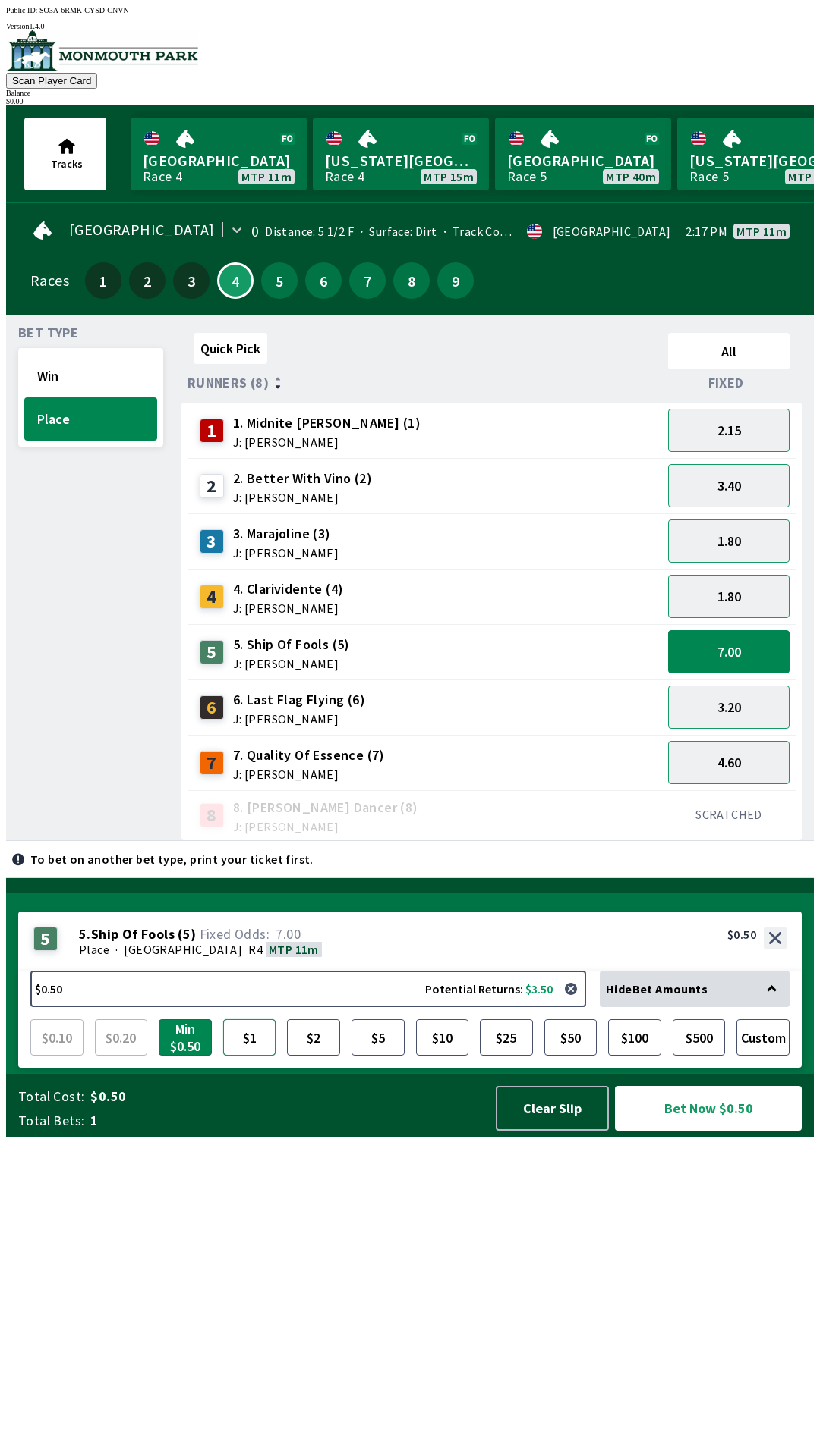
click at [242, 1056] on button "$1" at bounding box center [249, 1037] width 54 height 36
click at [253, 1056] on button "$1" at bounding box center [249, 1037] width 54 height 36
click at [316, 1056] on button "$2" at bounding box center [313, 1037] width 54 height 36
click at [551, 1131] on button "Clear Slip" at bounding box center [552, 1108] width 113 height 44
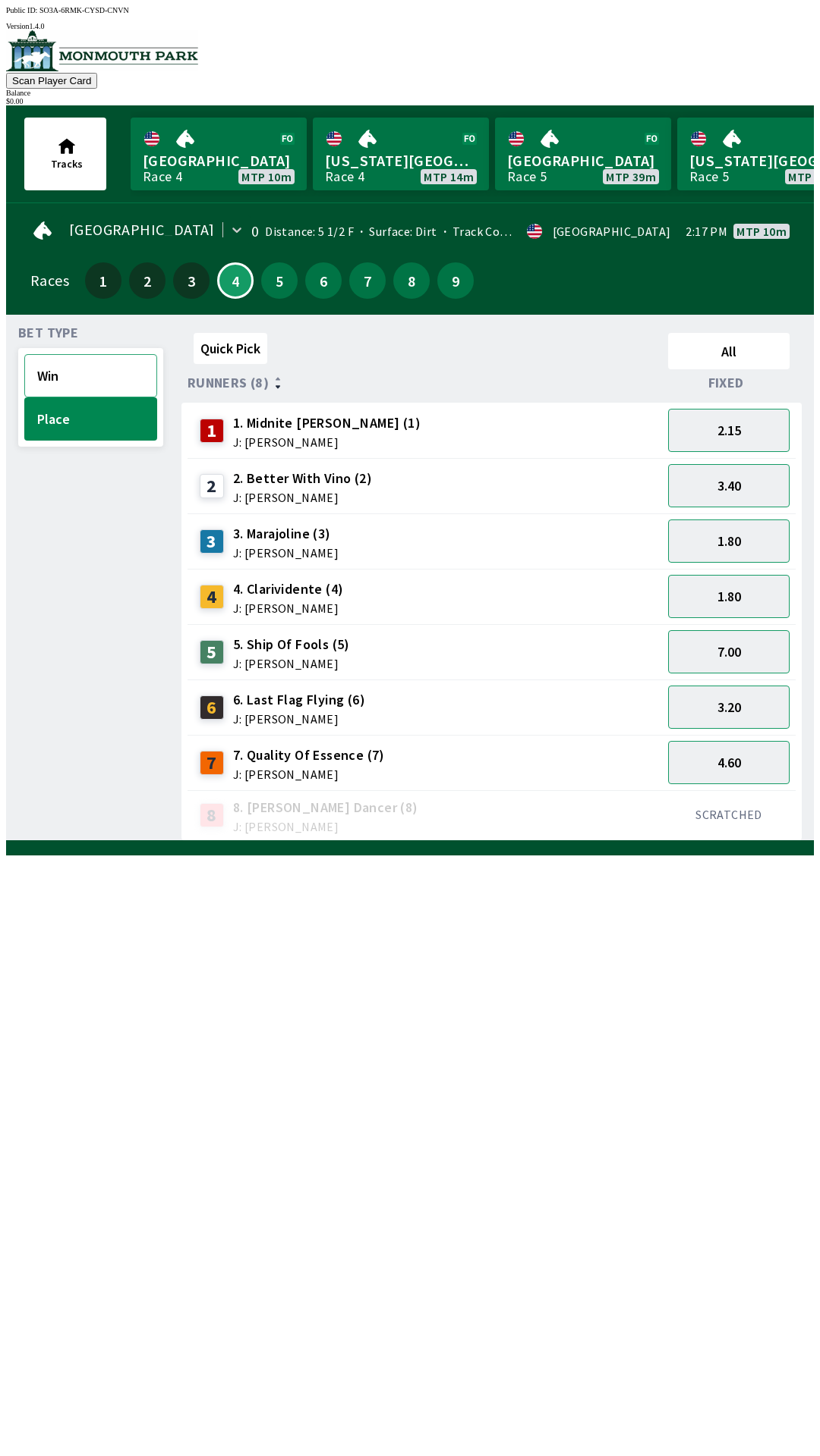
click at [60, 369] on button "Win" at bounding box center [91, 376] width 132 height 44
click at [267, 644] on span "5. Ship Of Fools (5)" at bounding box center [291, 645] width 117 height 20
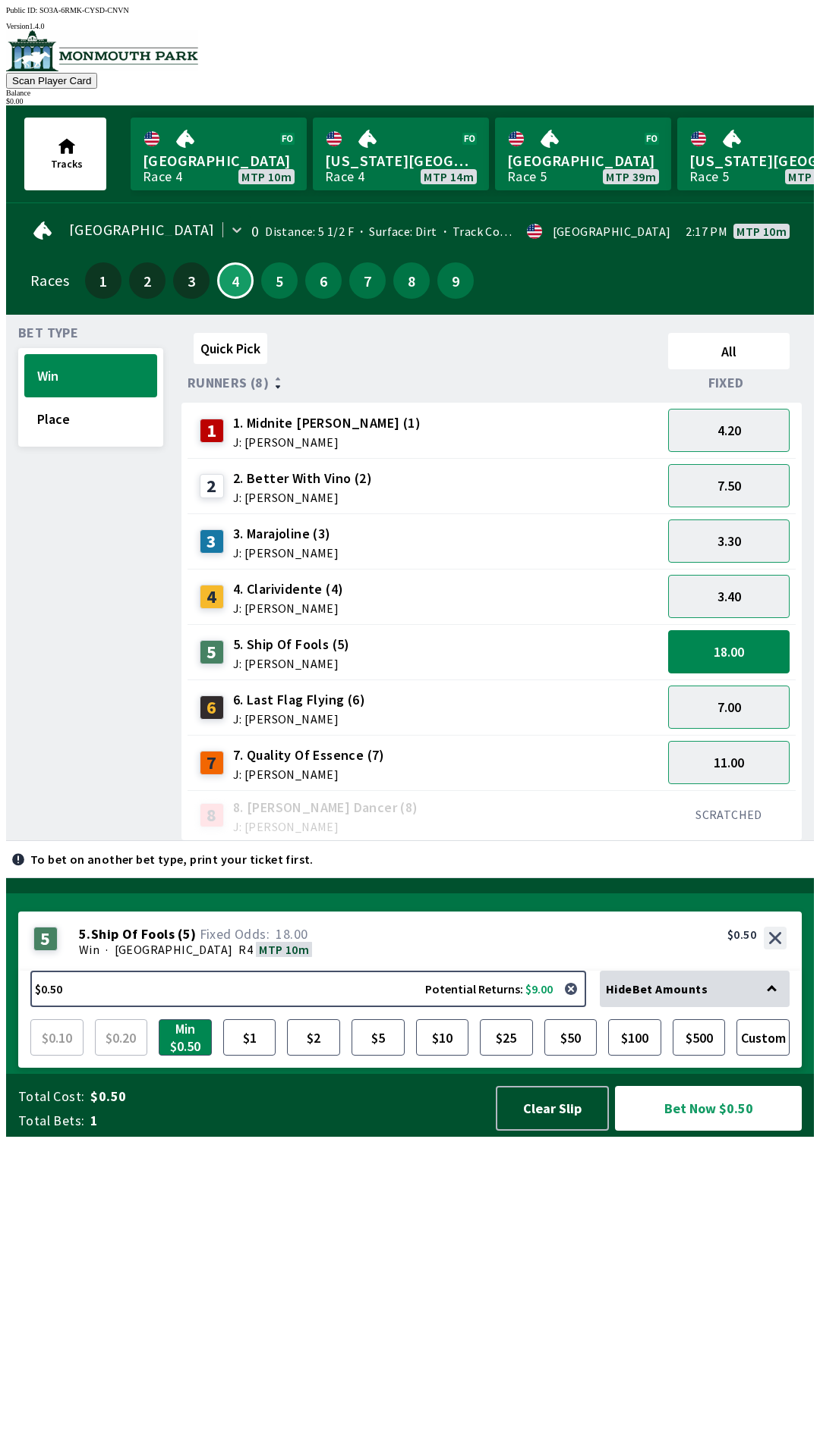
click at [295, 1068] on div "$0.50 Potential Returns: $9.00 Hide Bet Amounts $0.10 $0.20 Min $0.50 $1 $2 $5 …" at bounding box center [409, 1019] width 783 height 97
click at [316, 1056] on button "$2" at bounding box center [313, 1037] width 54 height 36
click at [667, 1131] on button "Bet Now $2.00" at bounding box center [708, 1108] width 187 height 44
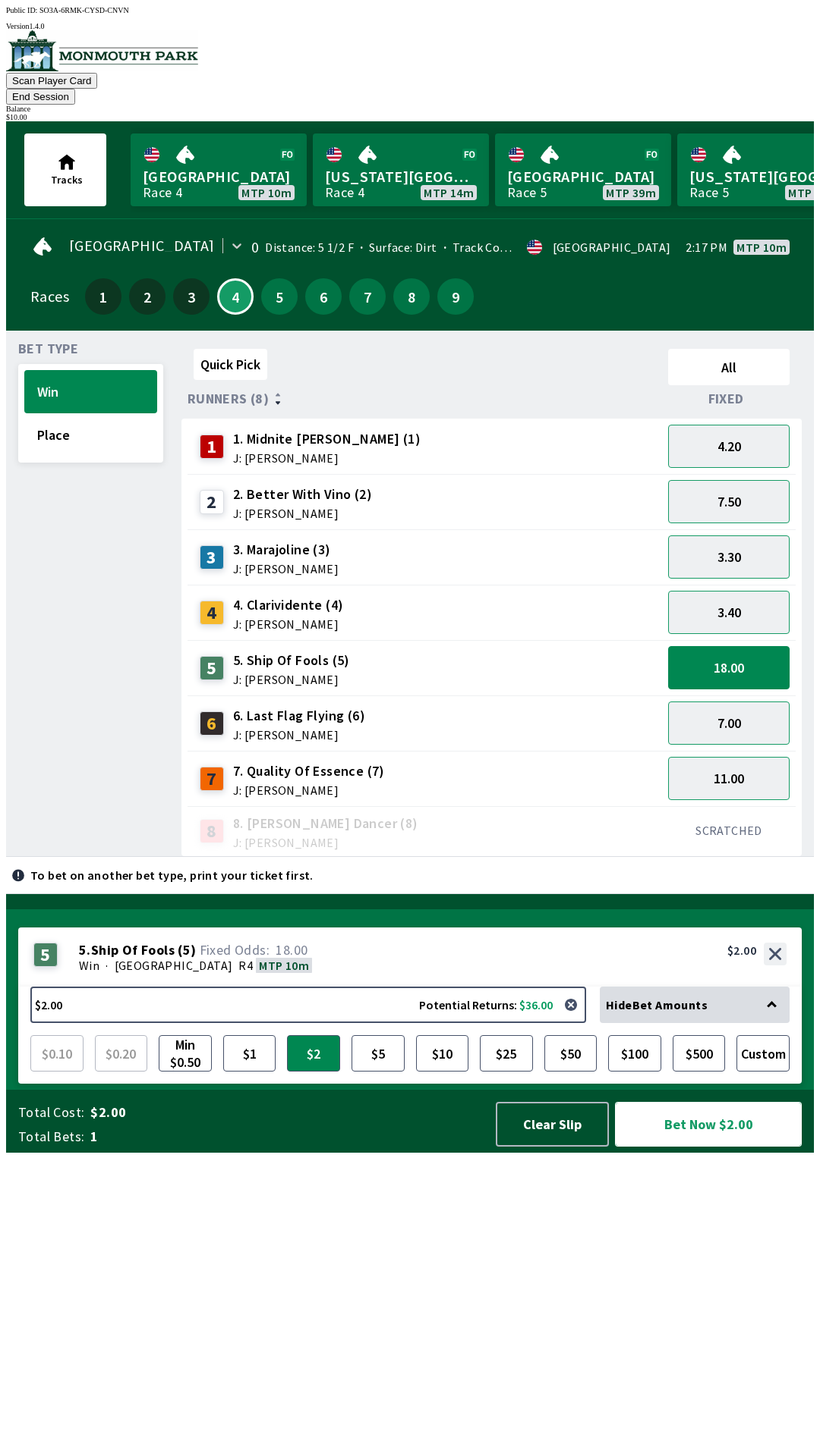
click at [685, 1147] on button "Bet Now $2.00" at bounding box center [708, 1124] width 187 height 44
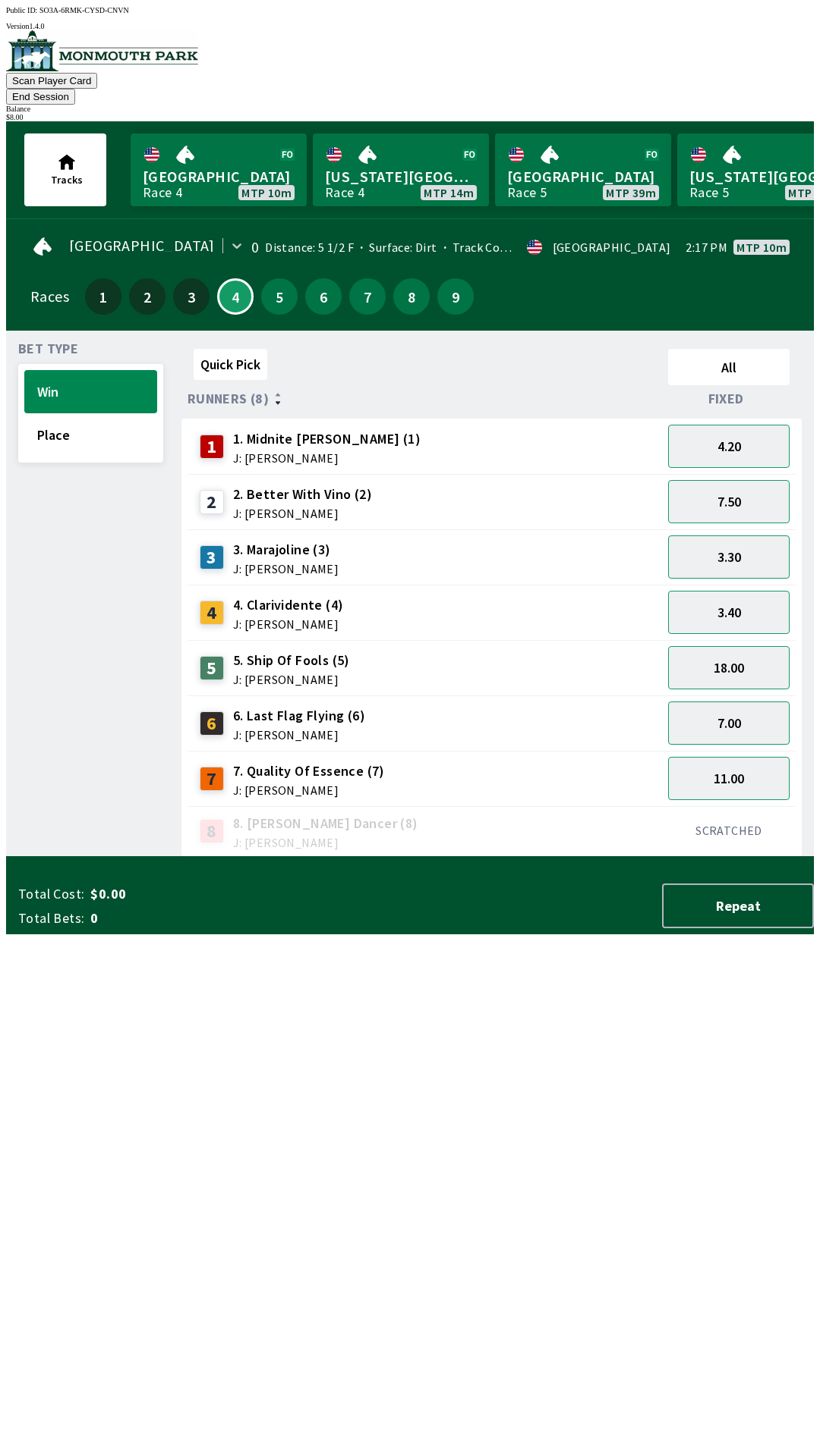
click at [586, 857] on div "Quick Pick All Runners (8) Fixed 1 1. [PERSON_NAME] (1) J: [PERSON_NAME] 4.20 2…" at bounding box center [497, 599] width 632 height 514
click at [80, 422] on button "Place" at bounding box center [91, 435] width 132 height 44
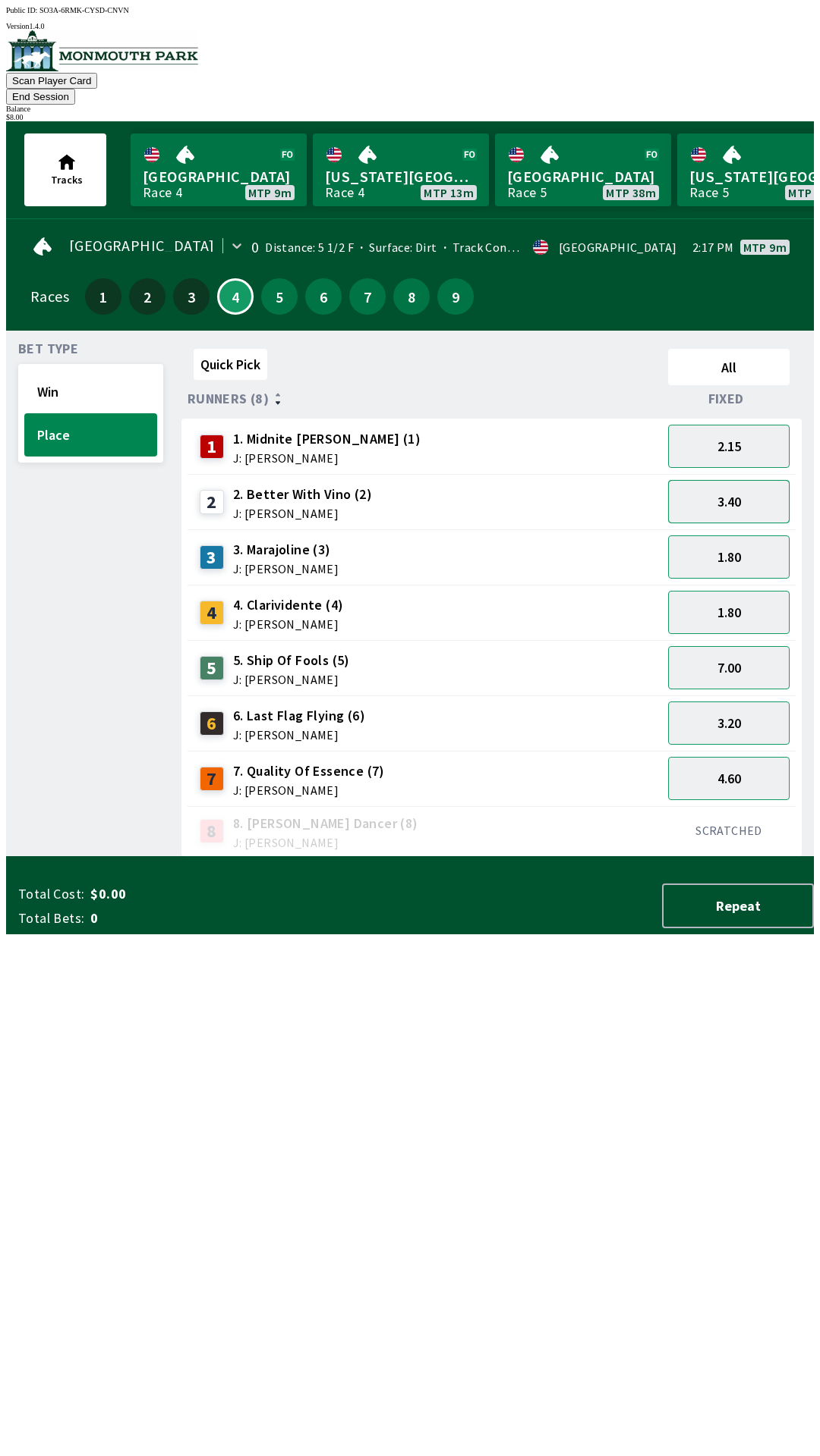
click at [734, 480] on button "3.40" at bounding box center [728, 502] width 122 height 44
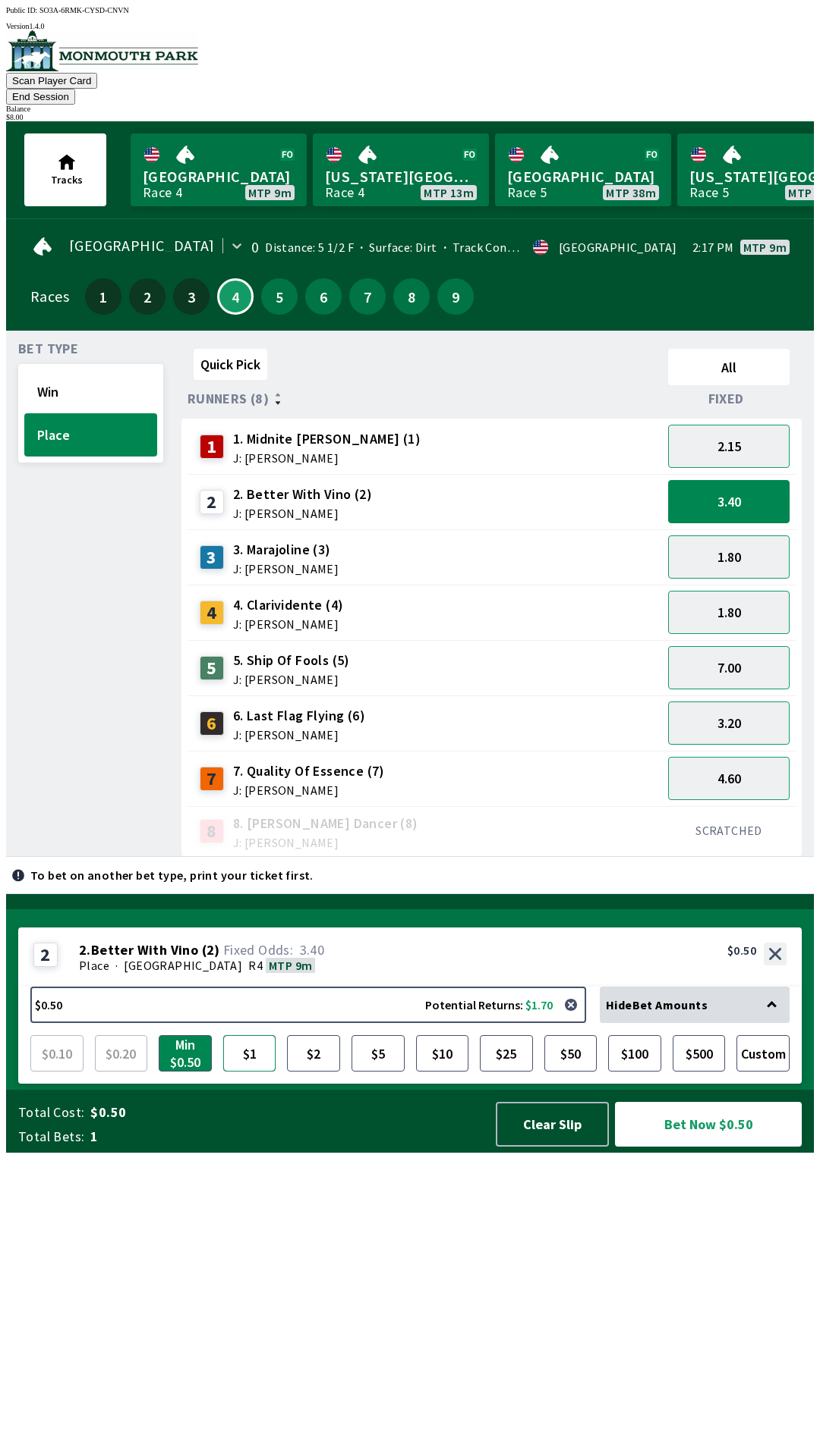
click at [249, 1072] on button "$1" at bounding box center [249, 1053] width 54 height 36
click at [699, 1147] on button "Bet Now $1.00" at bounding box center [708, 1124] width 187 height 44
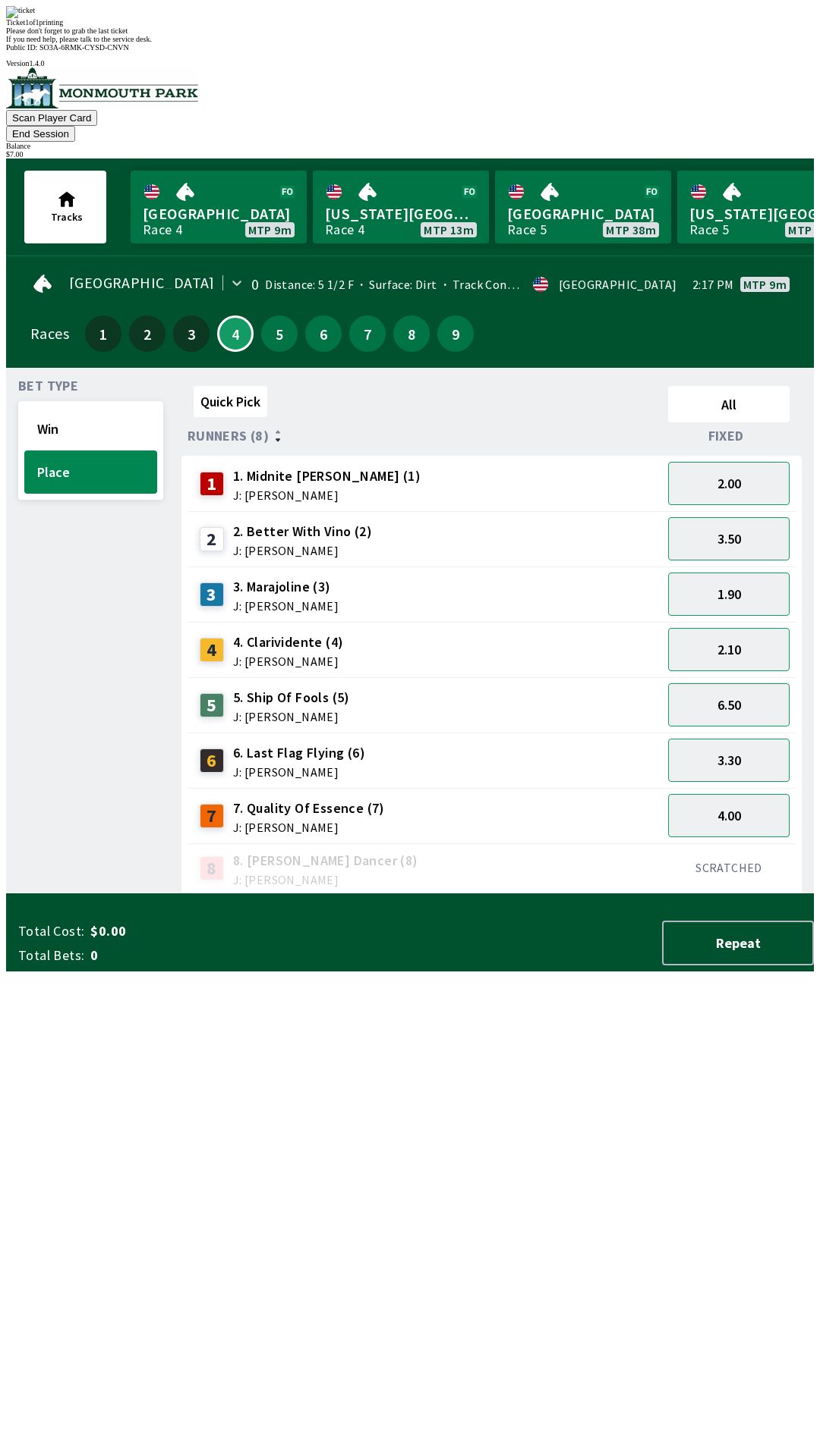
click at [289, 894] on div "Quick Pick All Runners (8) Fixed 1 1. [PERSON_NAME] (1) J: [PERSON_NAME] 2.00 2…" at bounding box center [497, 636] width 632 height 514
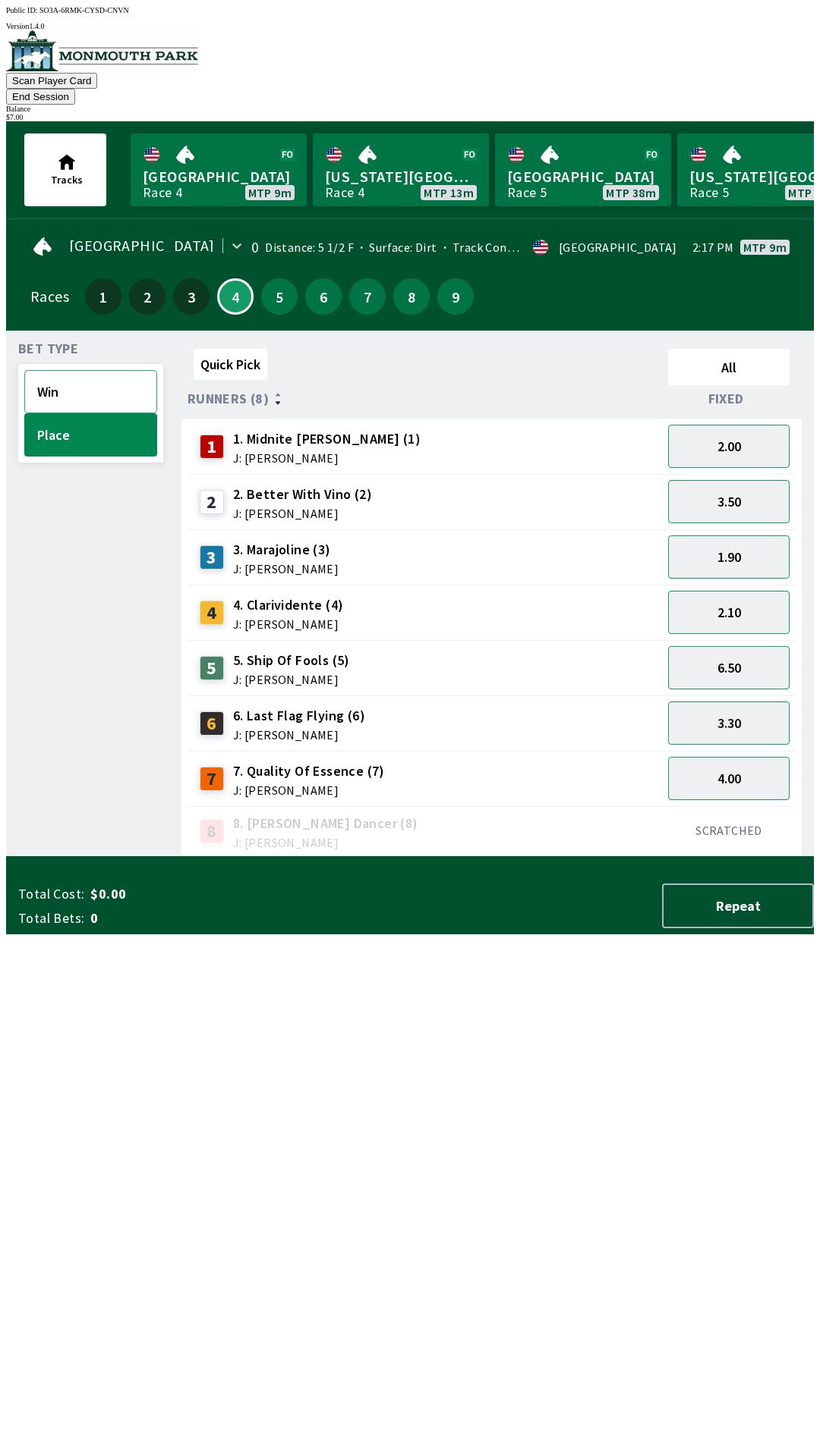
click at [44, 370] on button "Win" at bounding box center [91, 392] width 132 height 44
click at [258, 762] on span "7. Quality Of Essence (7)" at bounding box center [308, 772] width 151 height 20
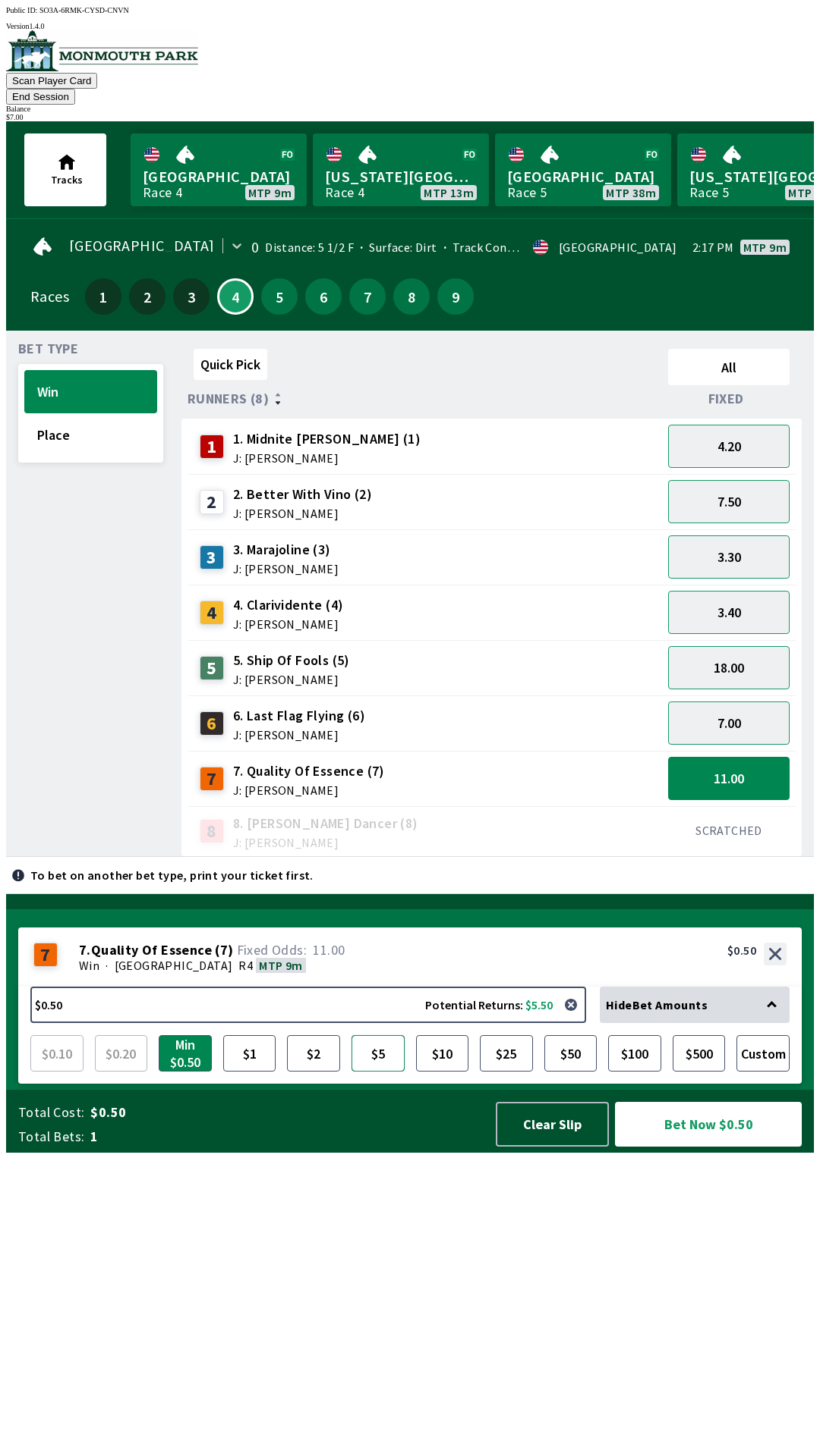
click at [380, 1072] on button "$5" at bounding box center [377, 1053] width 54 height 36
click at [249, 1072] on button "$1" at bounding box center [249, 1053] width 54 height 36
click at [245, 1072] on button "$1" at bounding box center [249, 1053] width 54 height 36
click at [381, 1072] on button "$5" at bounding box center [377, 1053] width 54 height 36
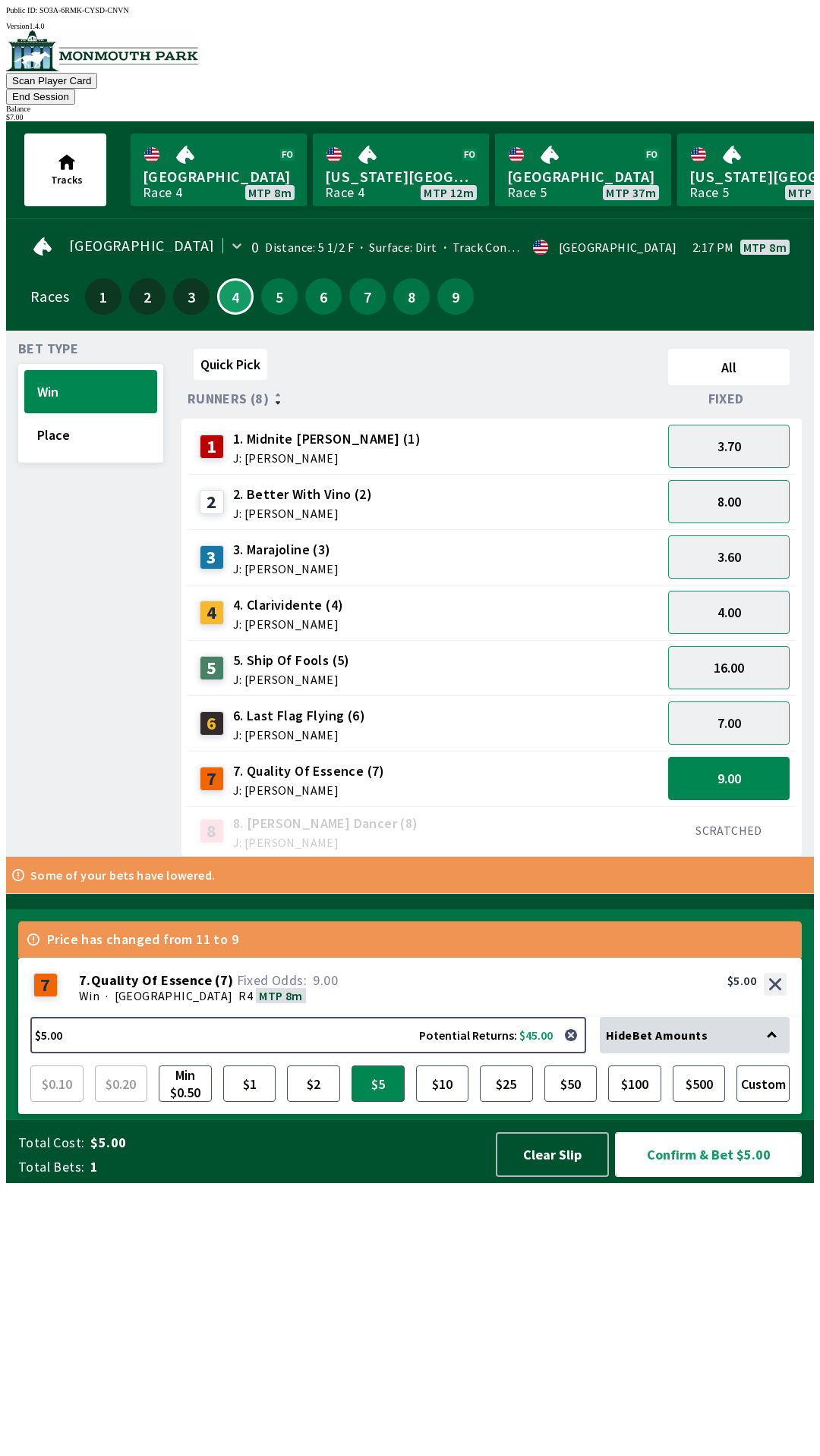
click at [694, 1177] on button "Confirm & Bet $5.00" at bounding box center [708, 1154] width 187 height 44
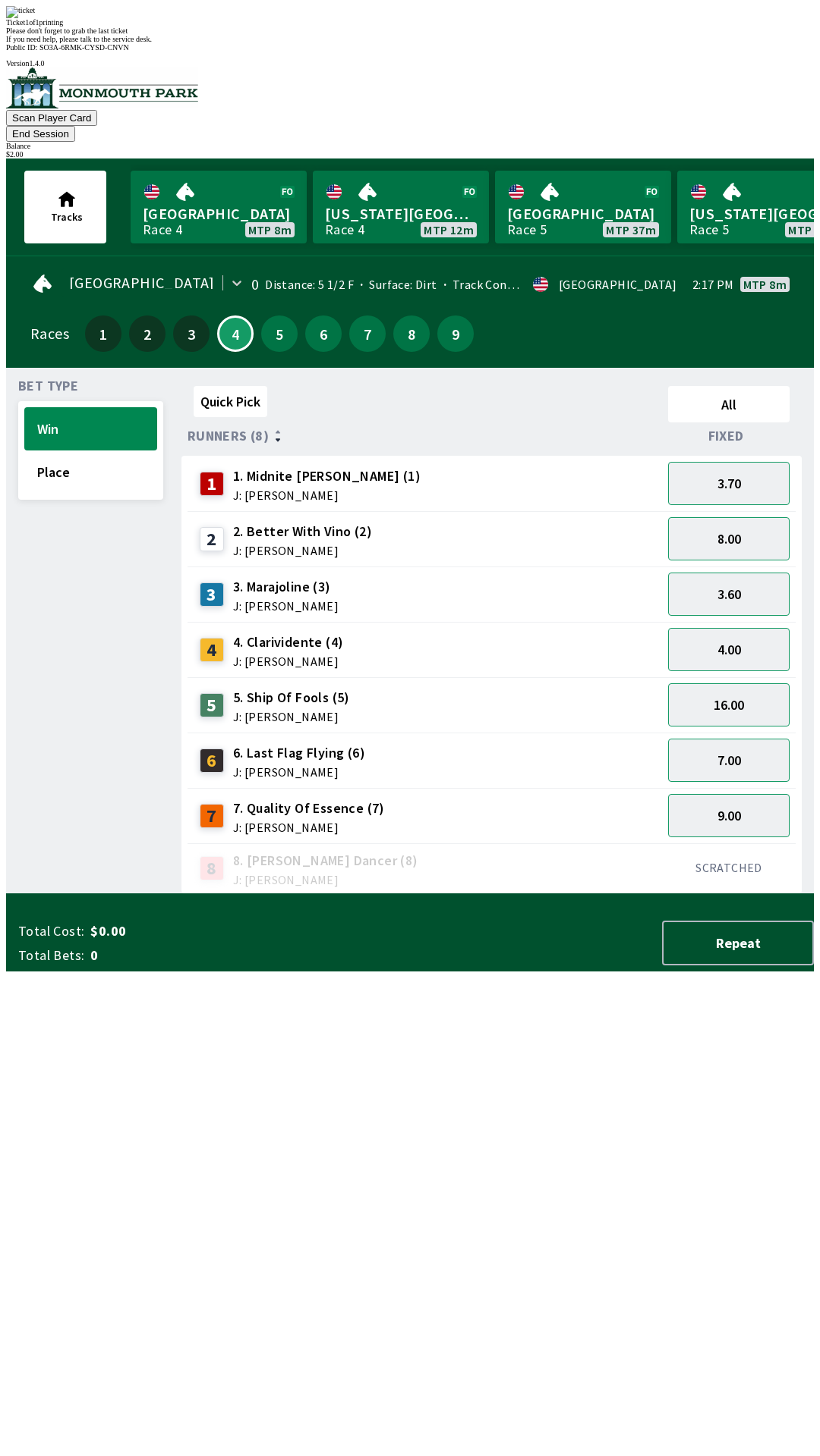
click at [648, 894] on div "Quick Pick All Runners (8) Fixed 1 1. [PERSON_NAME] (1) J: [PERSON_NAME] 3.70 2…" at bounding box center [497, 636] width 632 height 514
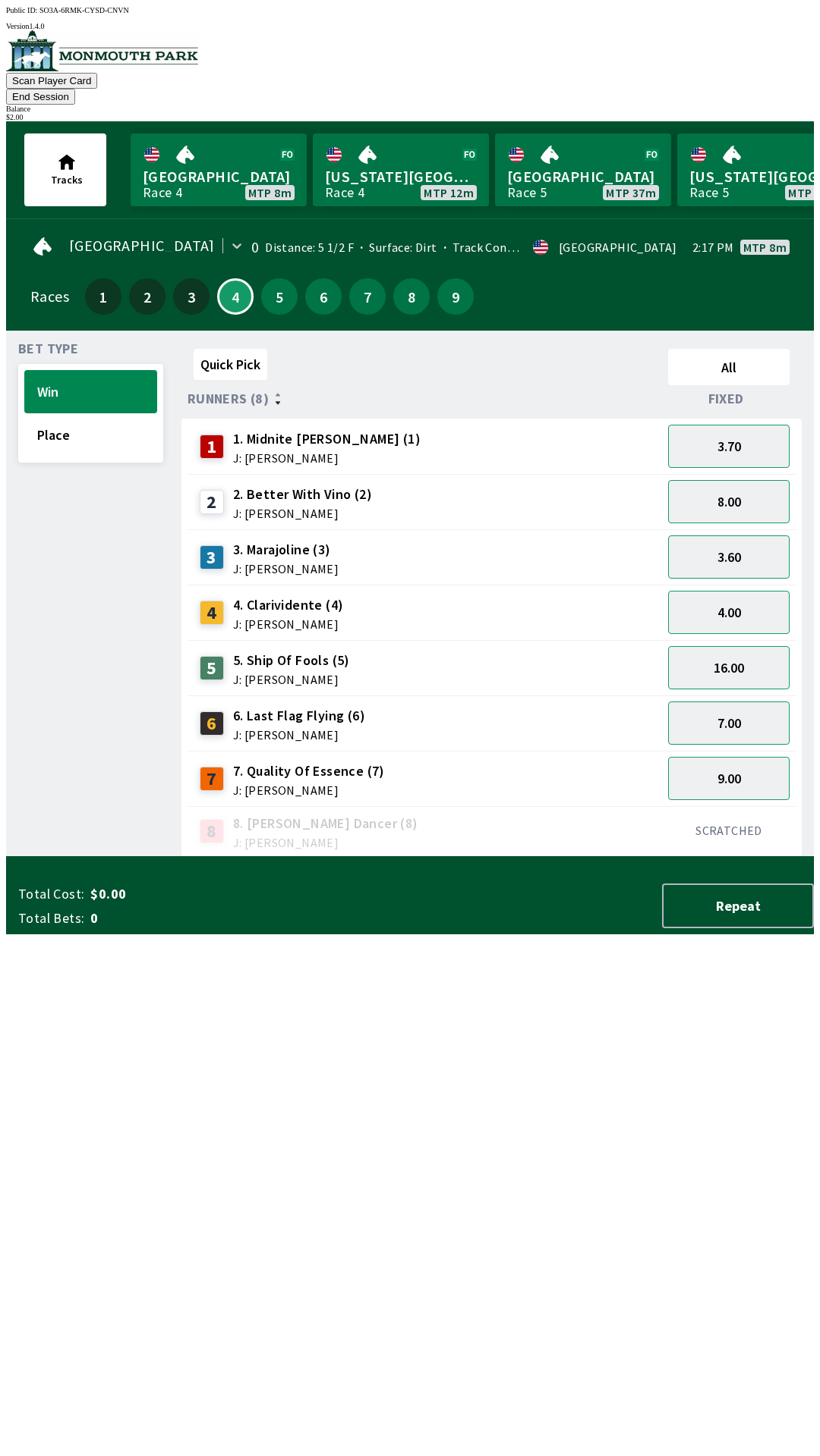
click at [242, 651] on span "5. Ship Of Fools (5)" at bounding box center [291, 661] width 117 height 20
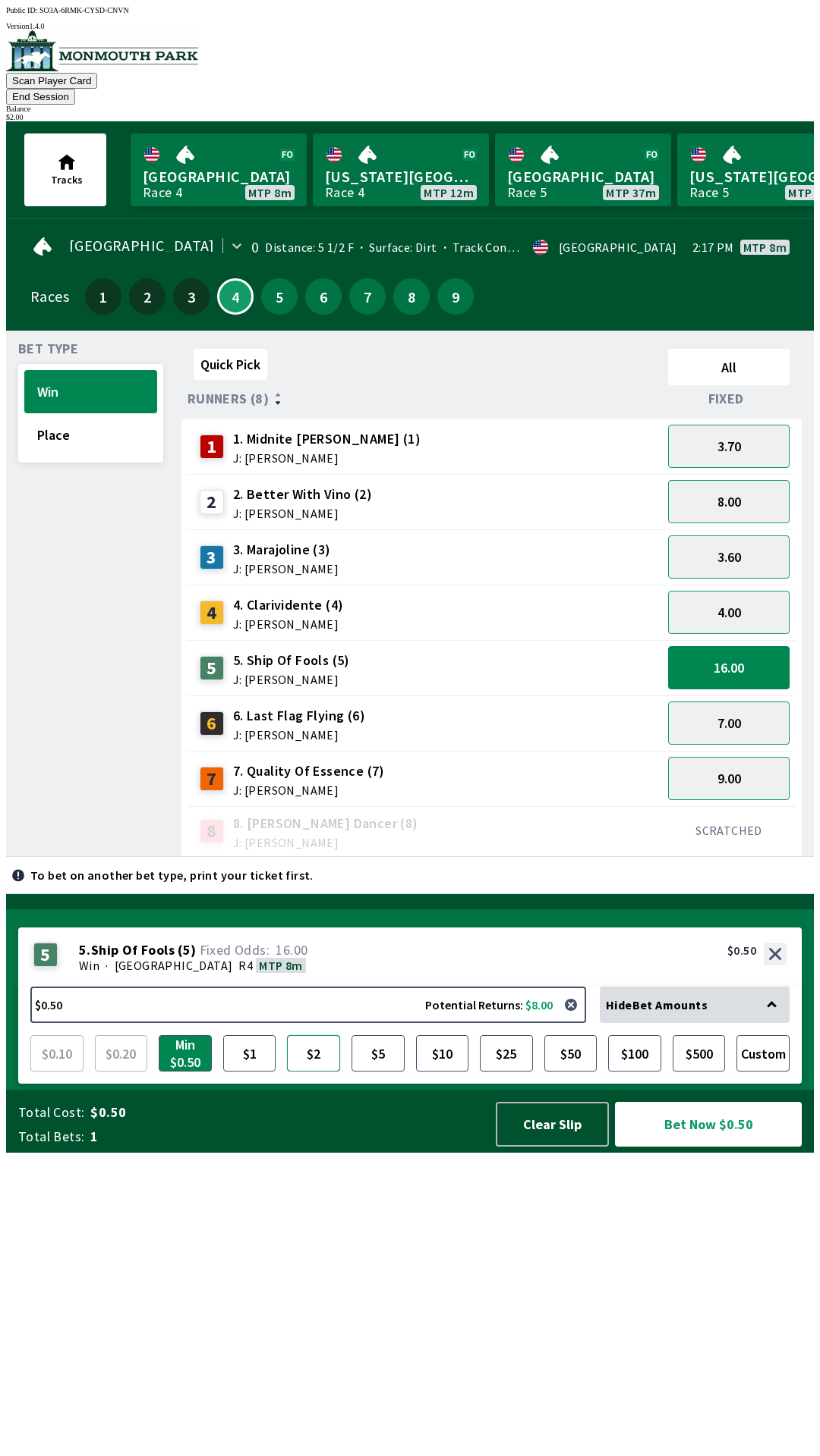
click at [310, 1072] on button "$2" at bounding box center [313, 1053] width 54 height 36
click at [711, 1147] on button "Bet Now $2.00" at bounding box center [708, 1124] width 187 height 44
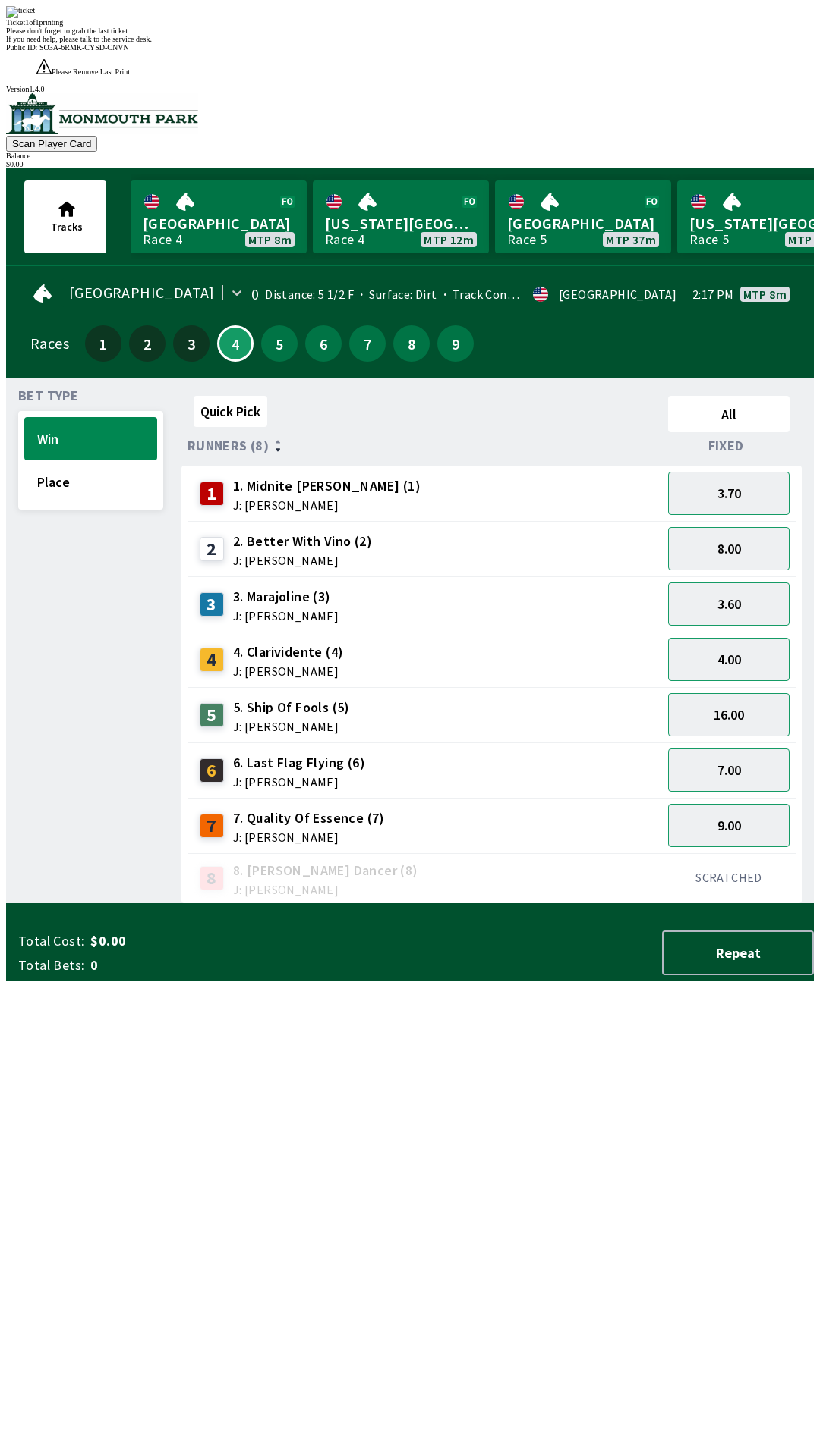
click at [308, 904] on div "Quick Pick All Runners (8) Fixed 1 1. [PERSON_NAME] (1) J: [PERSON_NAME] 3.70 2…" at bounding box center [497, 646] width 632 height 514
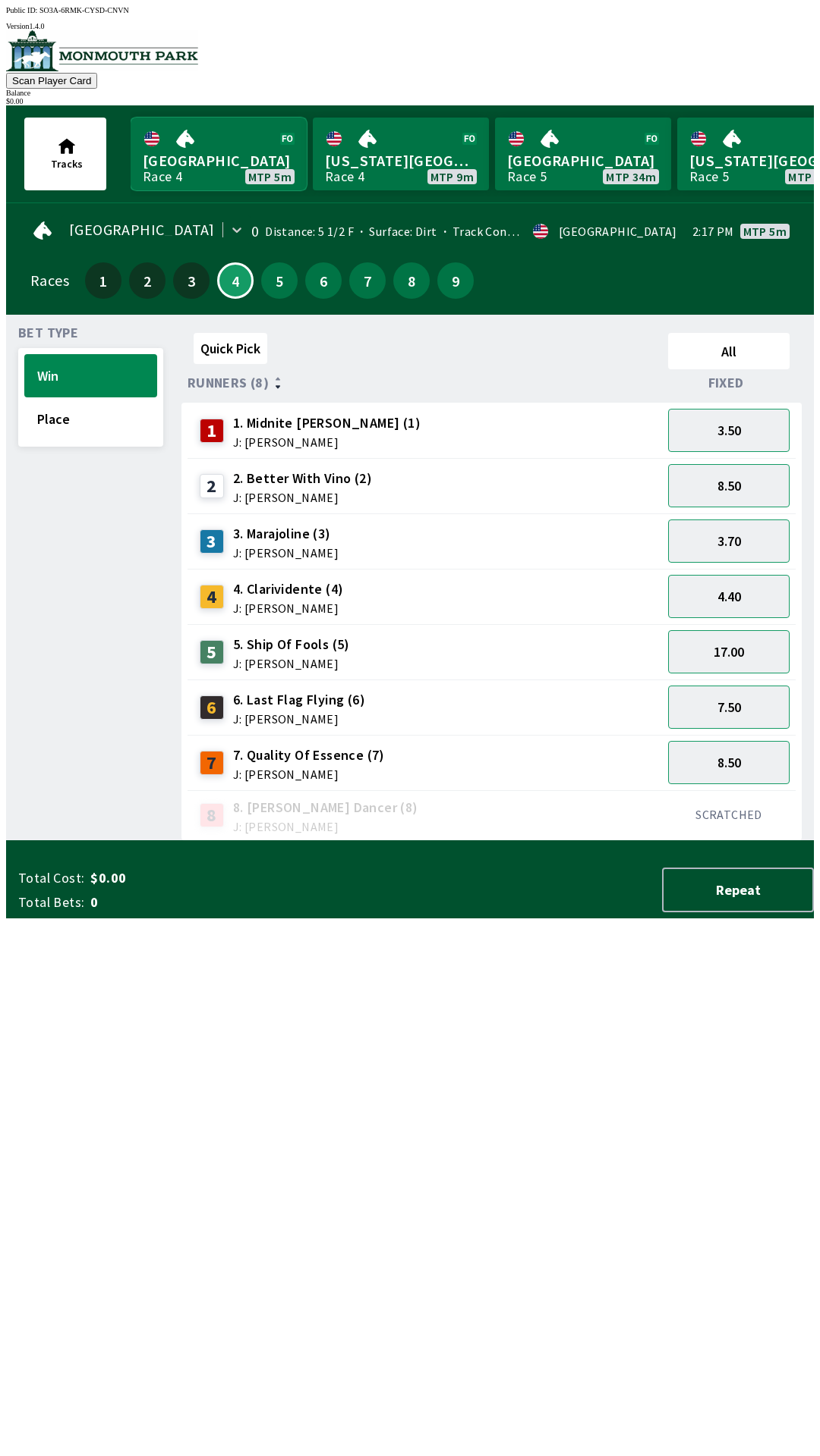
click at [192, 128] on link "Monmouth Park Race 4 MTP 5m" at bounding box center [219, 154] width 176 height 73
click at [223, 157] on link "Monmouth Park Race 4 MTP 5m" at bounding box center [219, 154] width 176 height 73
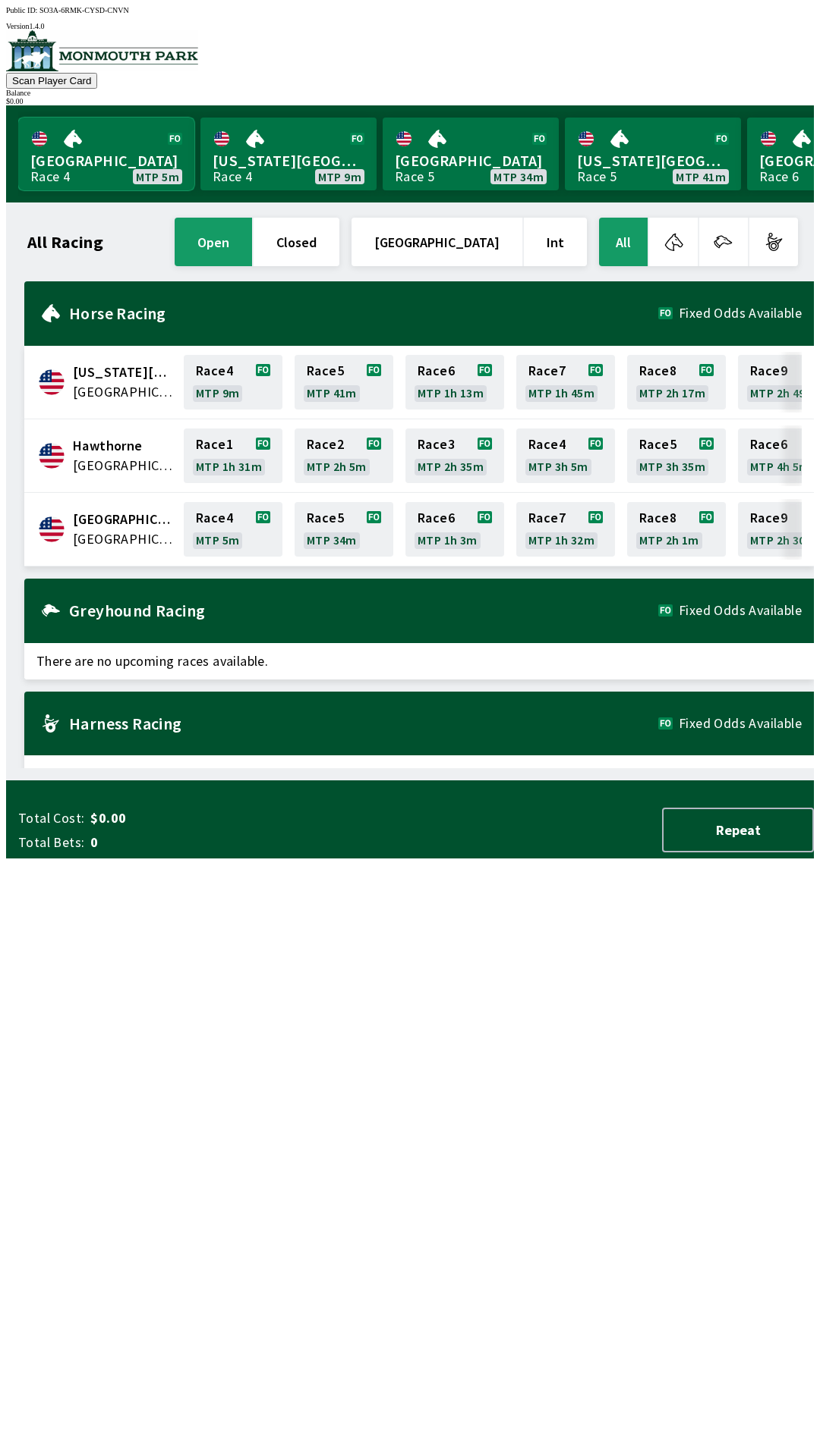
click at [141, 149] on link "Monmouth Park Race 4 MTP 5m" at bounding box center [106, 154] width 176 height 73
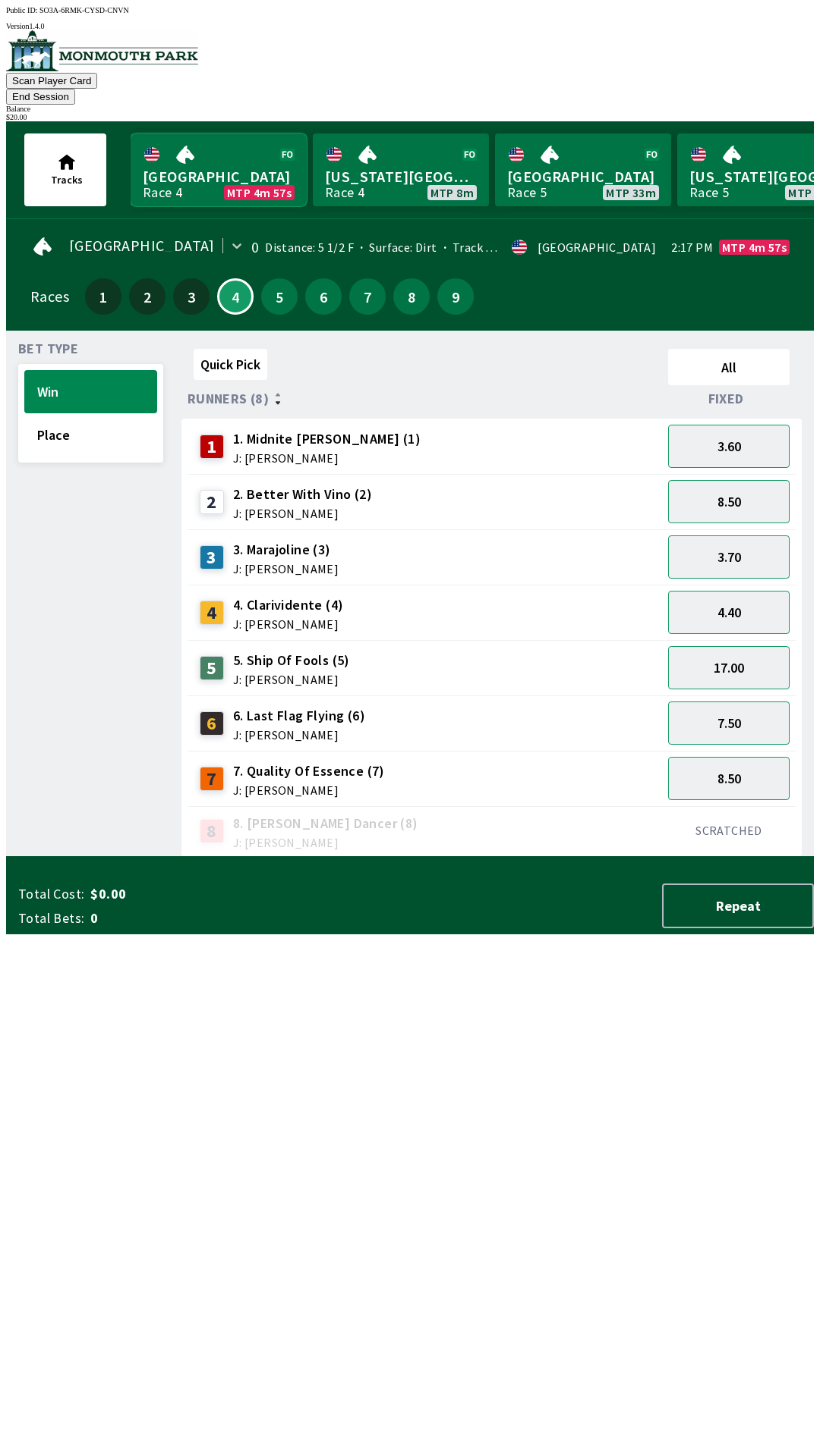
click at [192, 133] on link "Monmouth Park Race 4 MTP 4m 57s" at bounding box center [219, 170] width 176 height 73
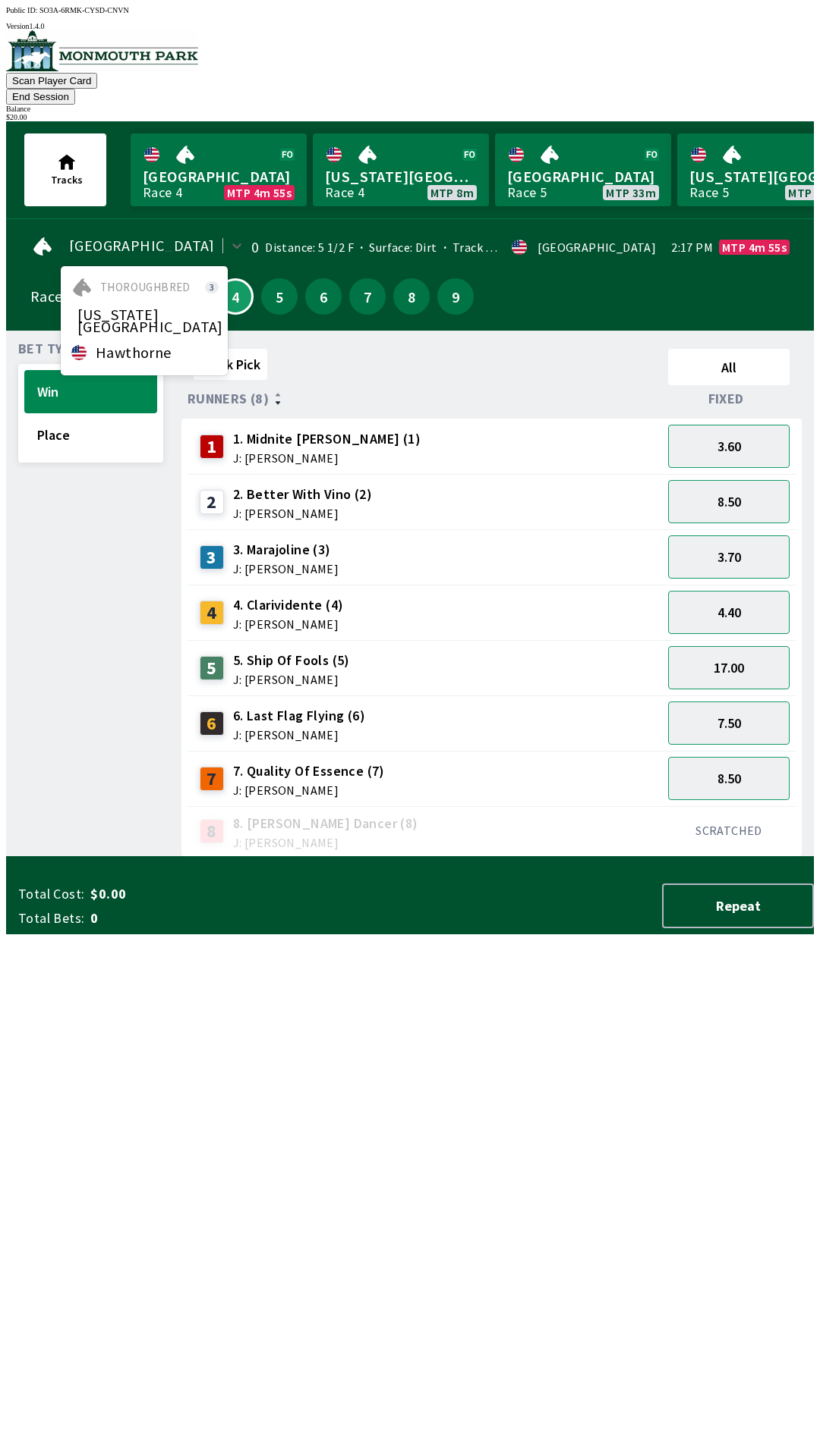
click at [318, 351] on div "Quick Pick" at bounding box center [425, 367] width 474 height 49
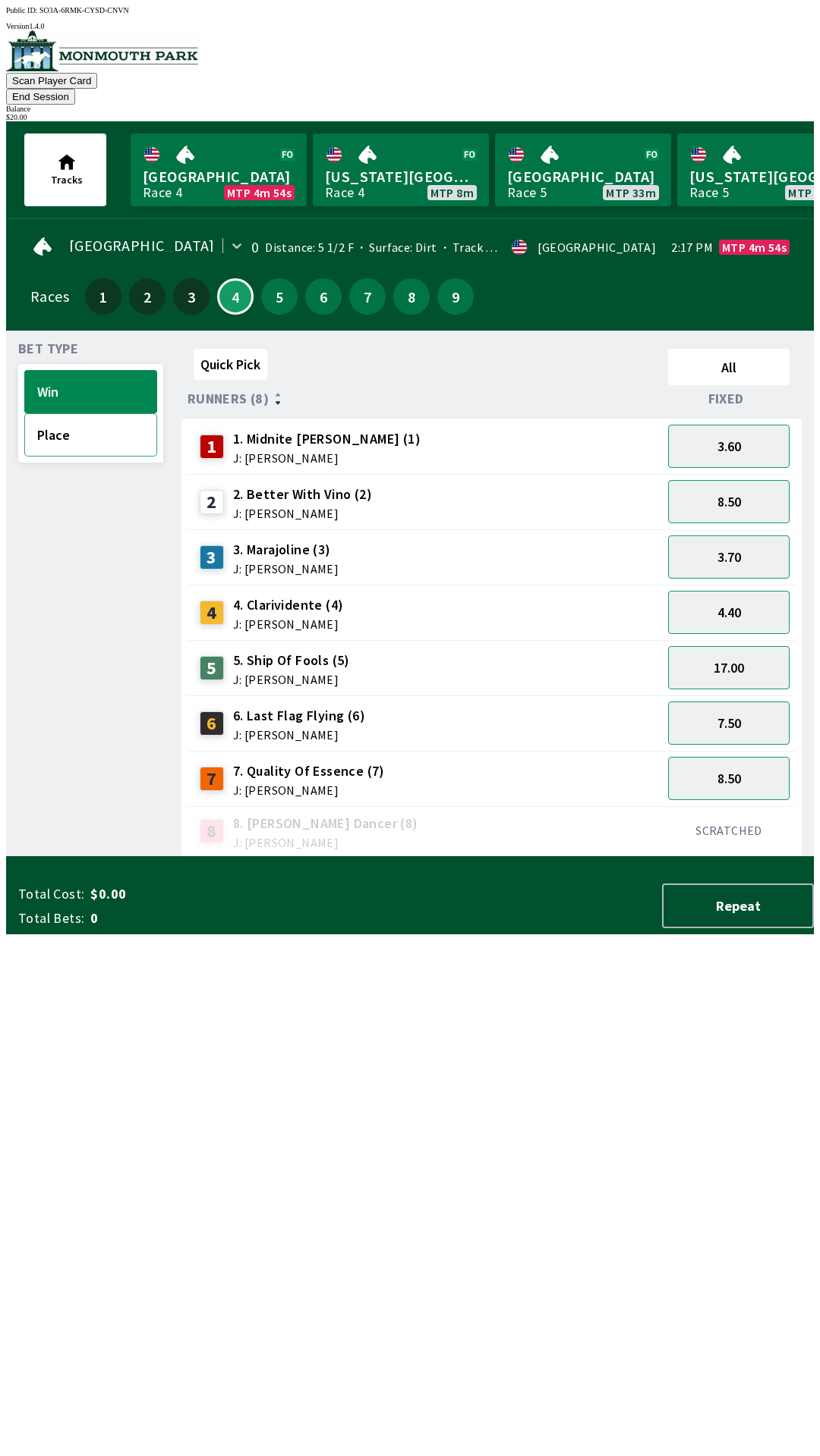
click at [132, 426] on button "Place" at bounding box center [91, 435] width 132 height 44
click at [126, 374] on button "Win" at bounding box center [91, 392] width 132 height 44
click at [746, 424] on button "3.50" at bounding box center [728, 446] width 122 height 44
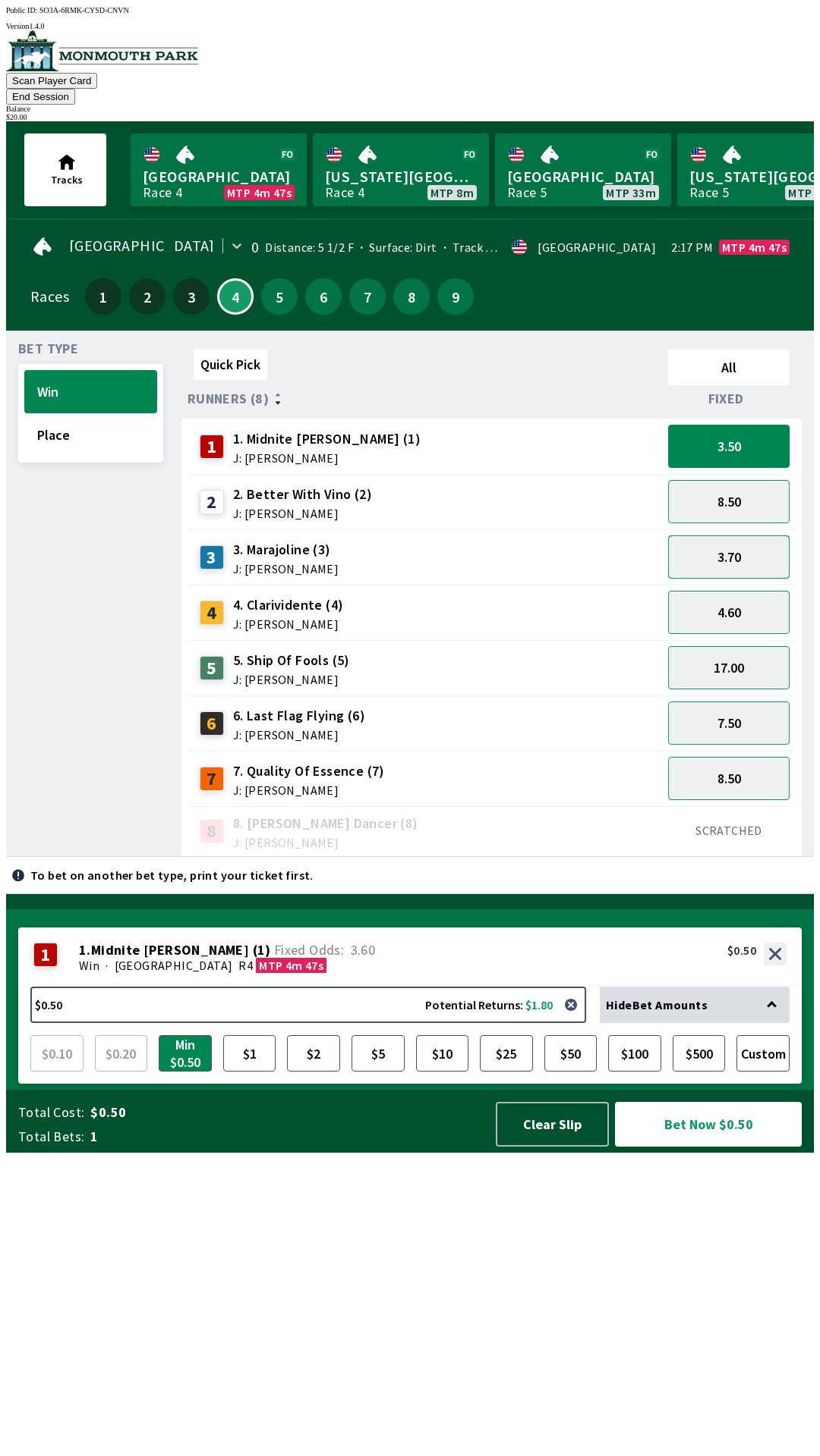
click at [744, 540] on button "3.70" at bounding box center [728, 558] width 122 height 44
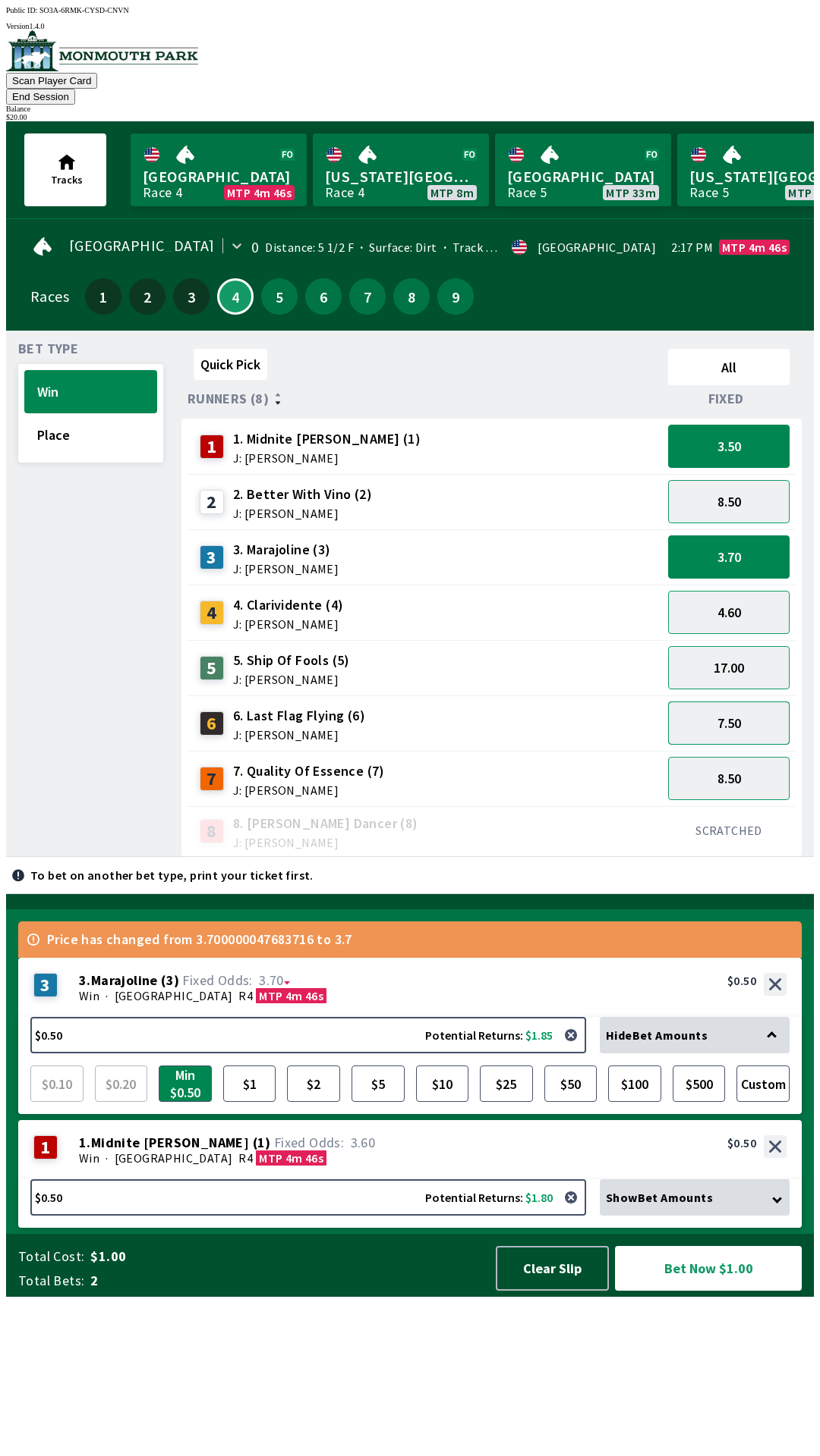
click at [767, 702] on button "7.50" at bounding box center [728, 723] width 122 height 44
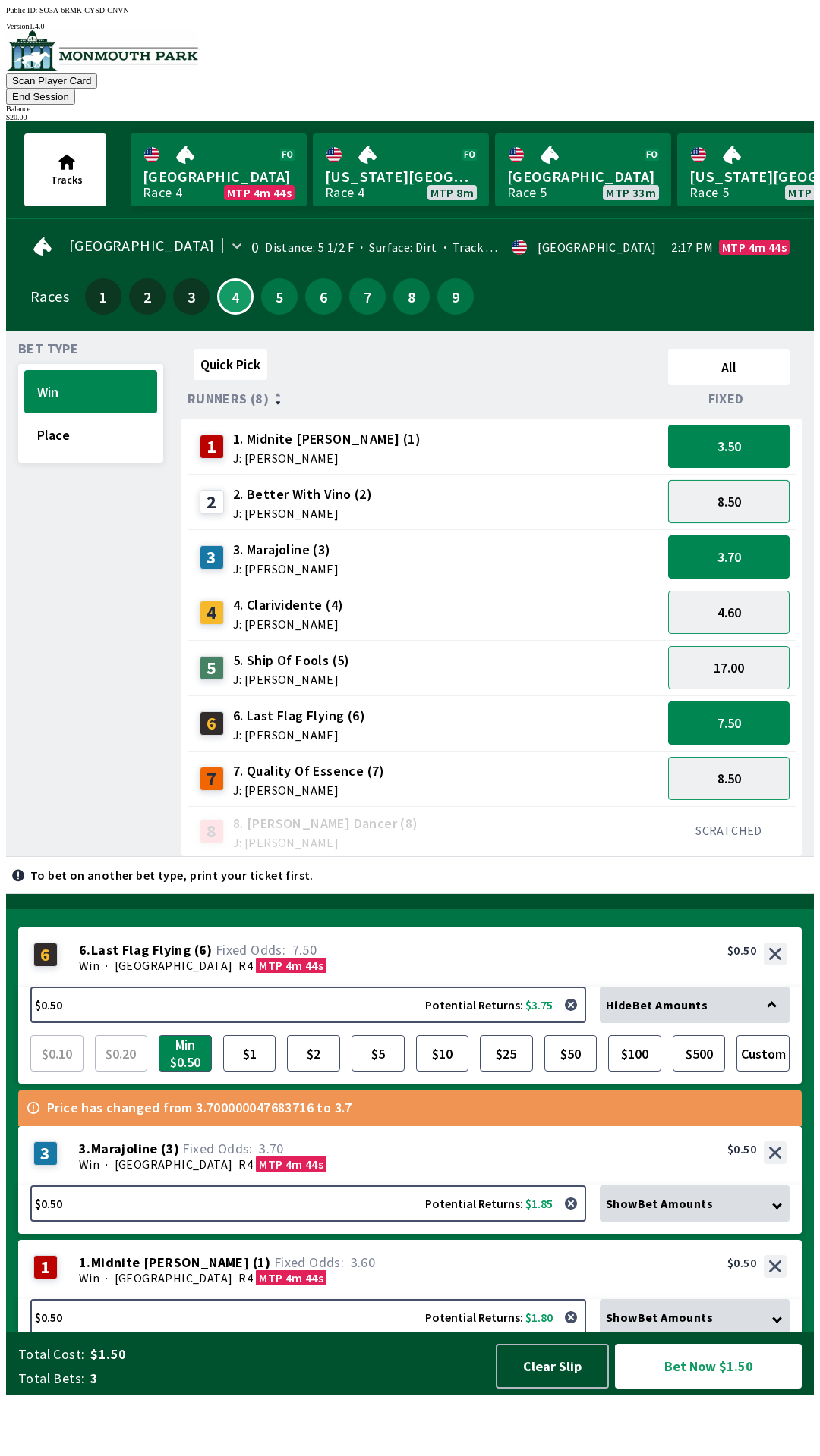
click at [757, 486] on button "8.50" at bounding box center [728, 502] width 122 height 44
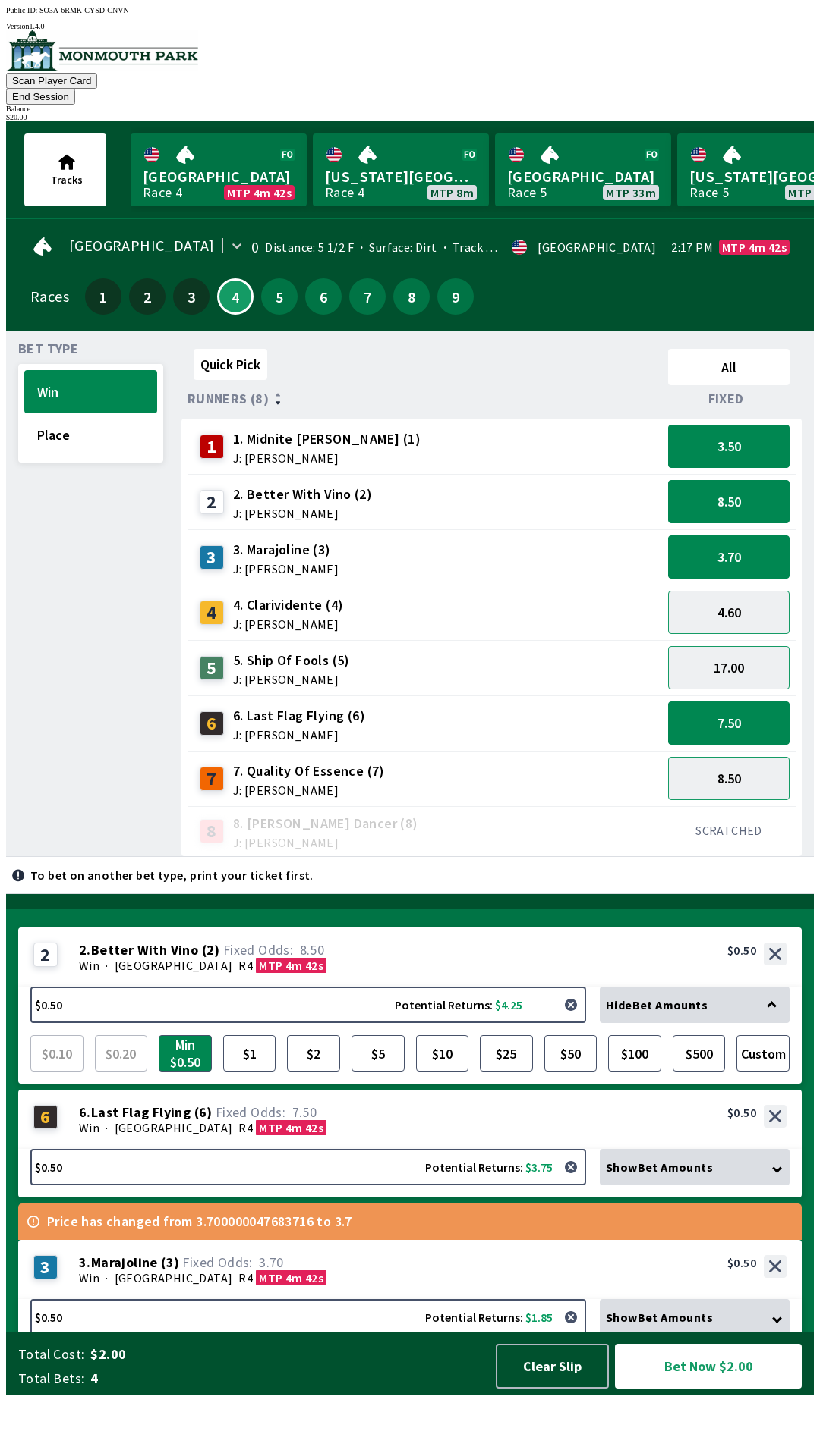
click at [562, 1020] on button "button" at bounding box center [570, 1005] width 30 height 30
click at [123, 1024] on button "$0.50 Potential Returns: $4.25" at bounding box center [308, 1005] width 555 height 36
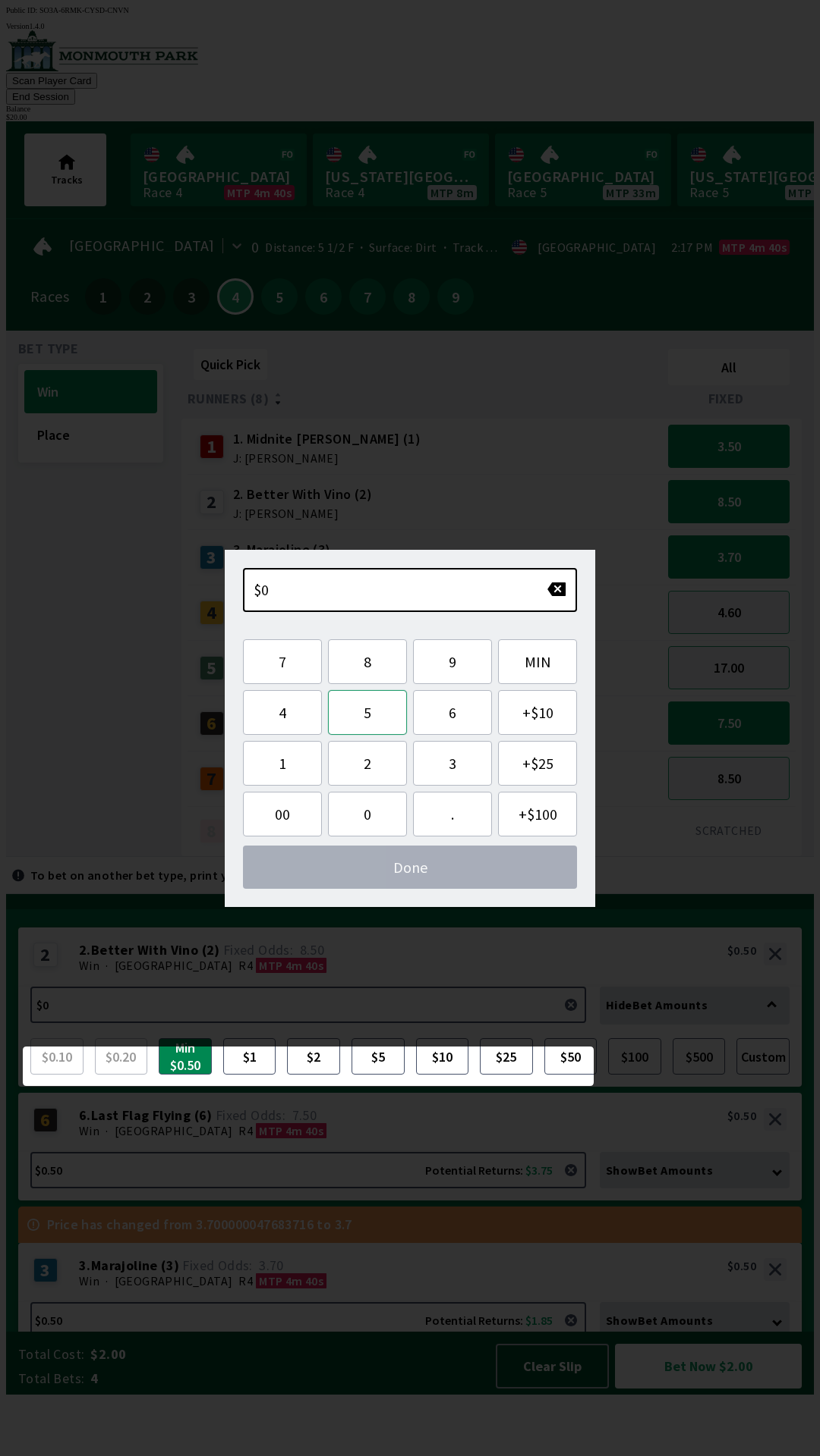
click at [373, 719] on button "5" at bounding box center [366, 712] width 79 height 44
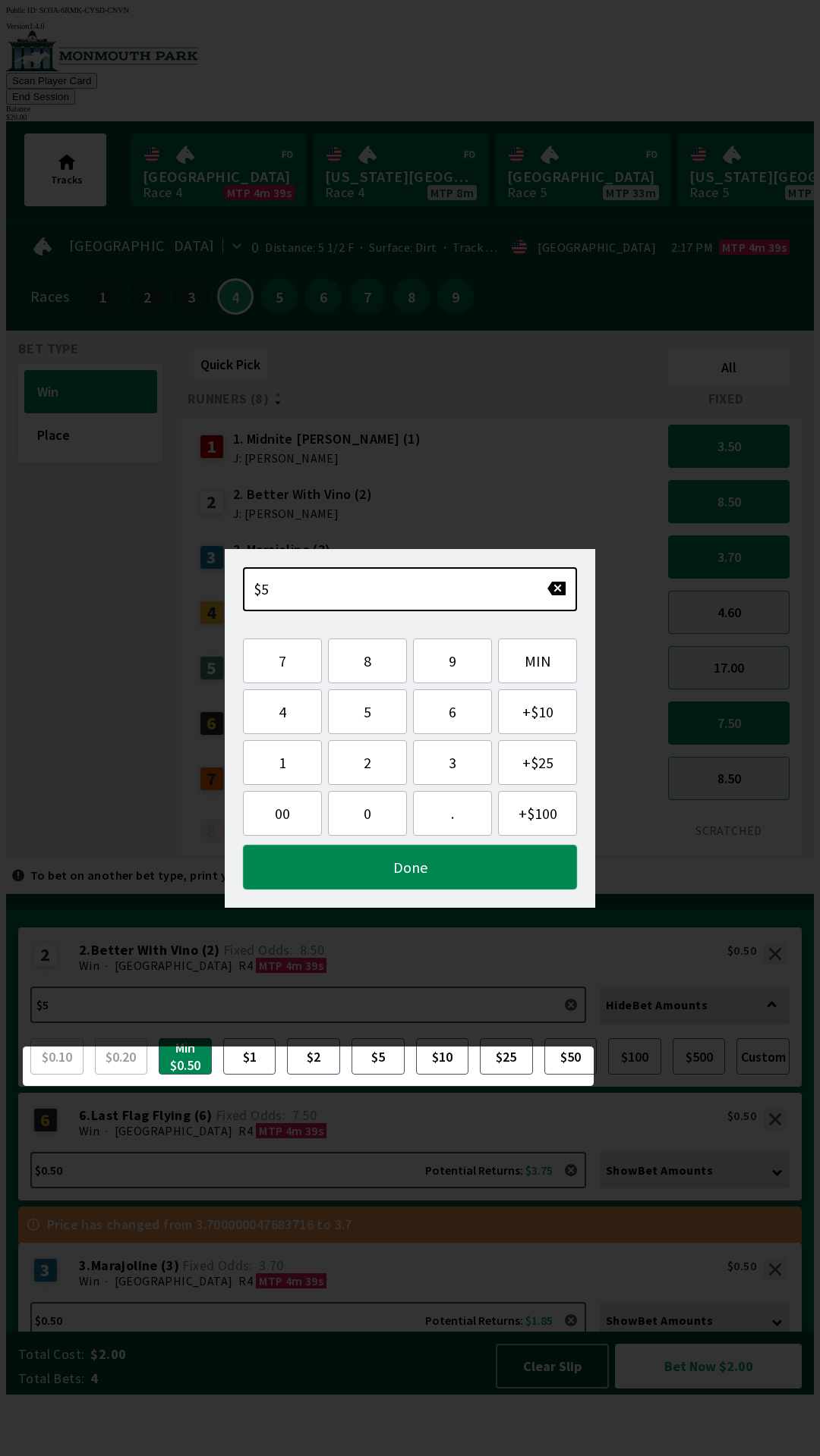
click at [446, 859] on button "Done" at bounding box center [410, 867] width 334 height 44
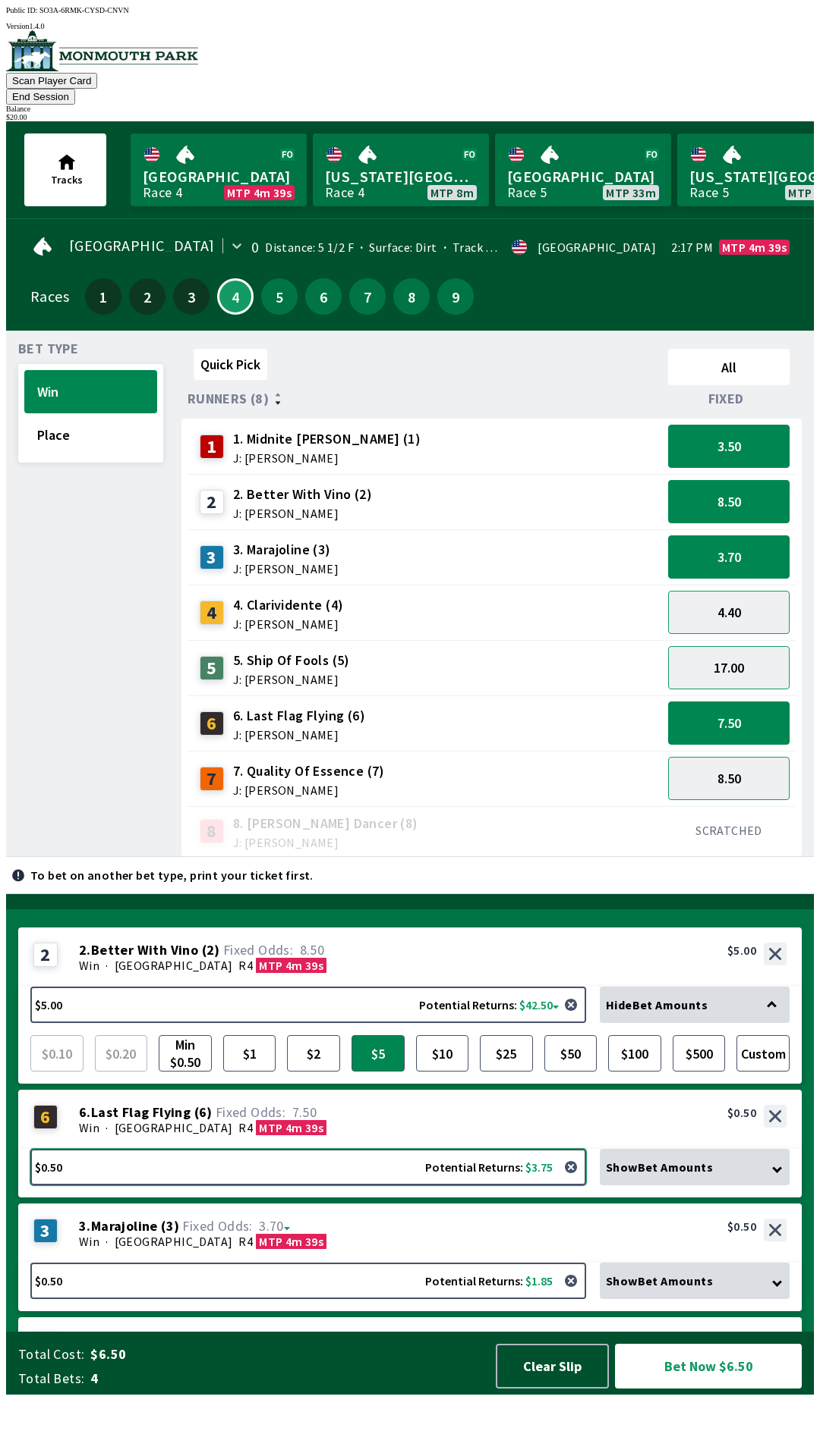
click at [341, 1186] on button "$0.50 Potential Returns: $3.75" at bounding box center [308, 1167] width 555 height 36
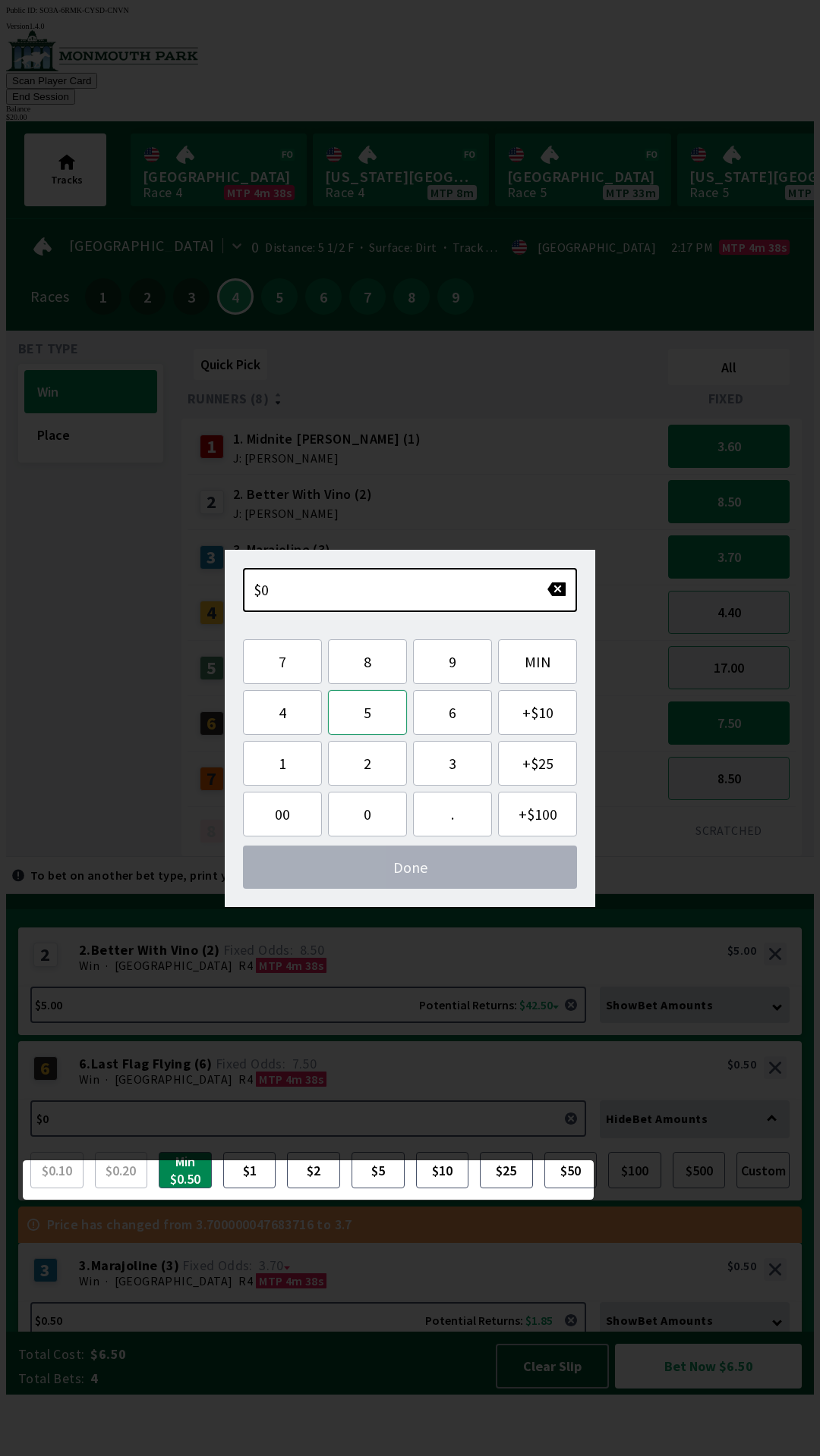
click at [376, 716] on button "5" at bounding box center [366, 712] width 79 height 44
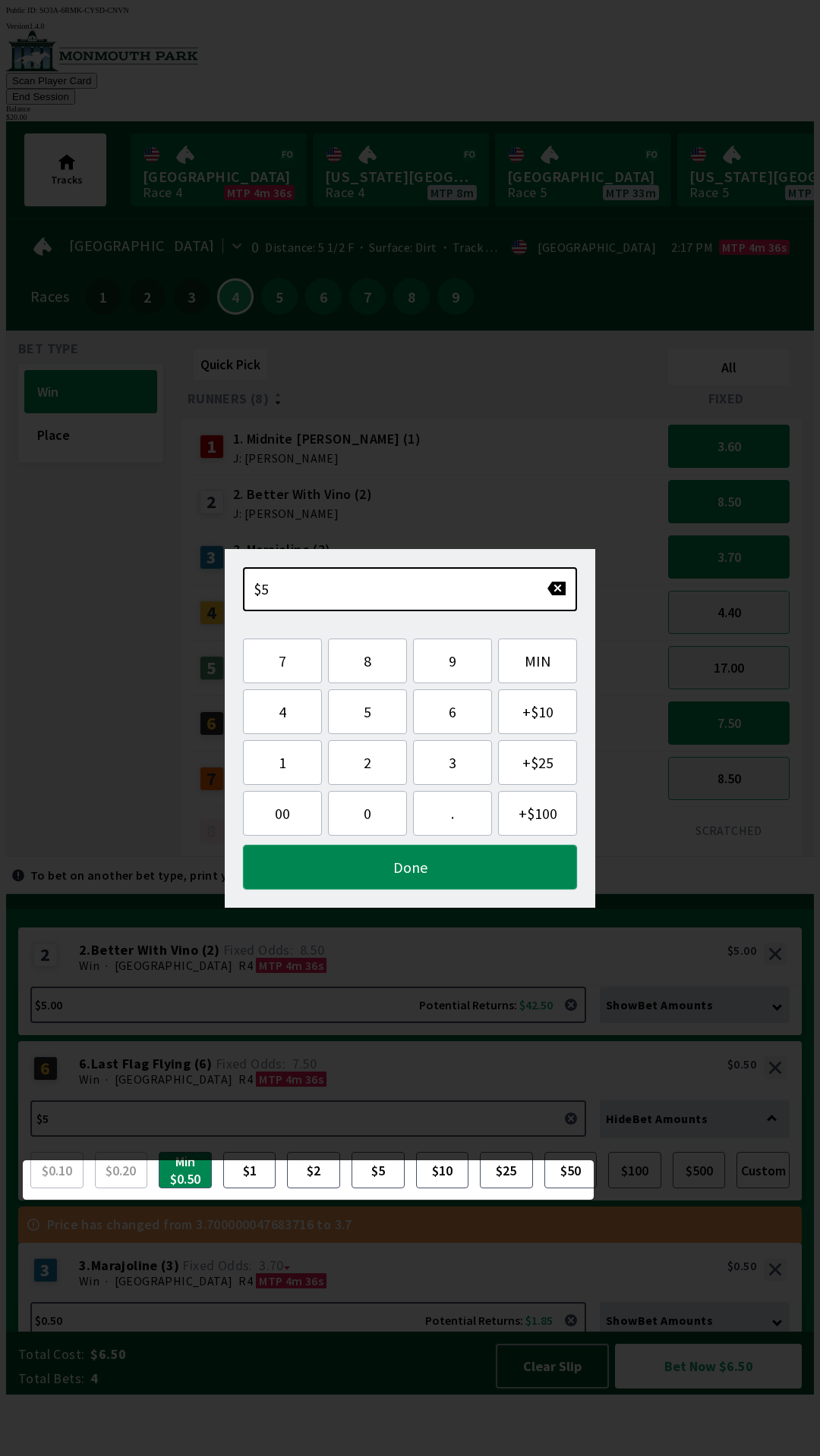
click at [425, 863] on button "Done" at bounding box center [410, 867] width 334 height 44
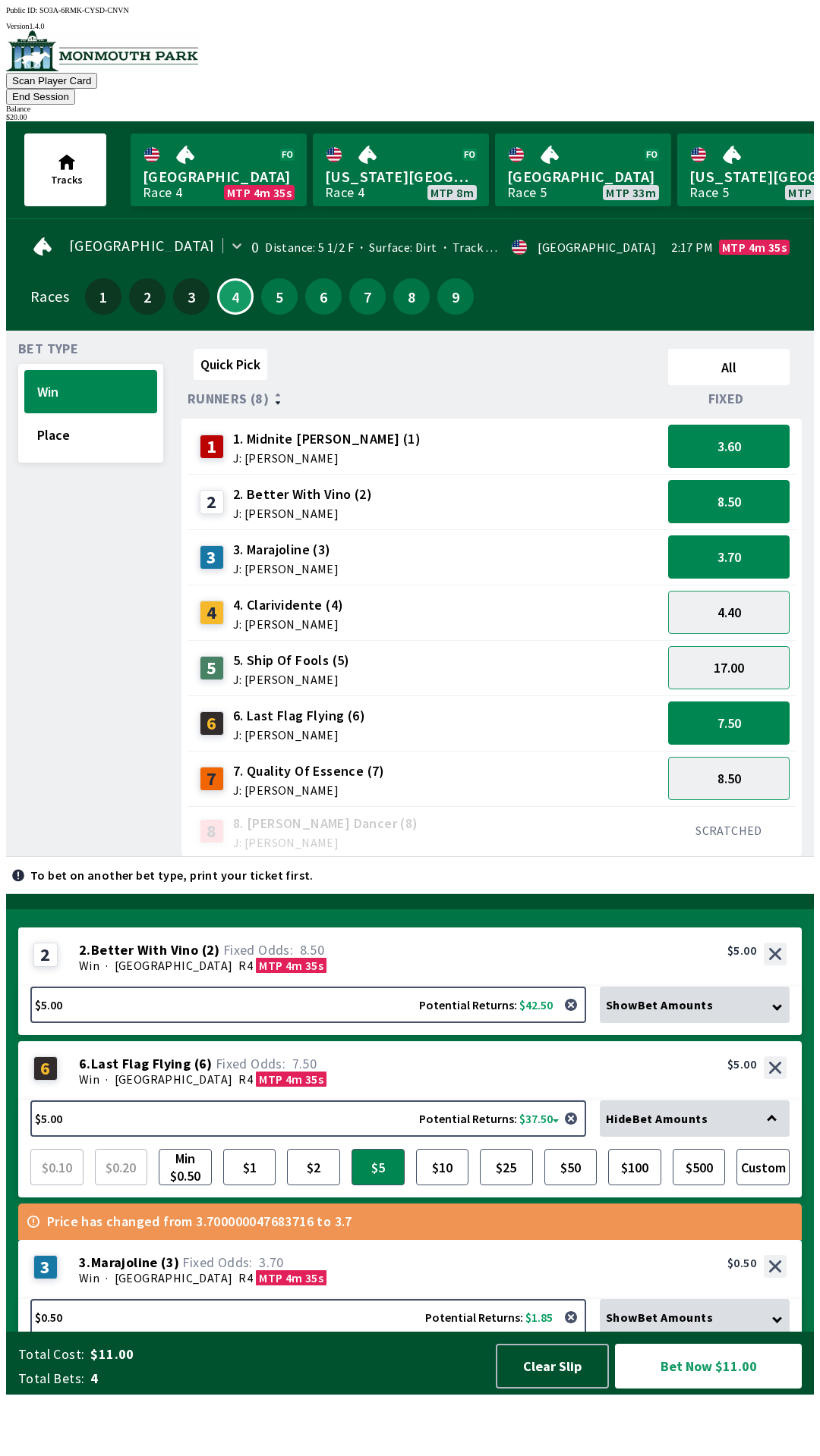
scroll to position [136, 0]
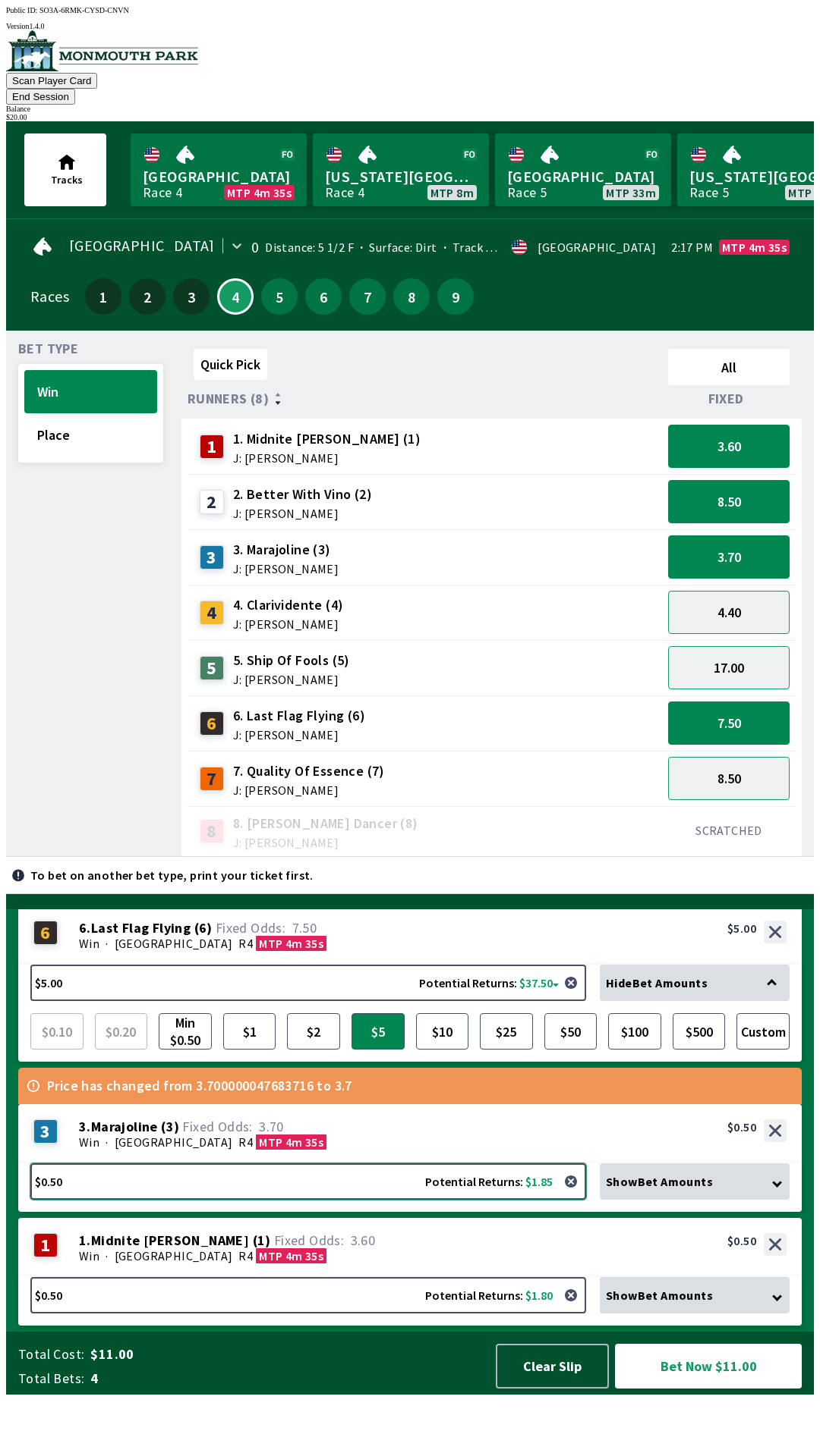
click at [337, 1199] on button "$0.50 Potential Returns: $1.85" at bounding box center [308, 1181] width 555 height 36
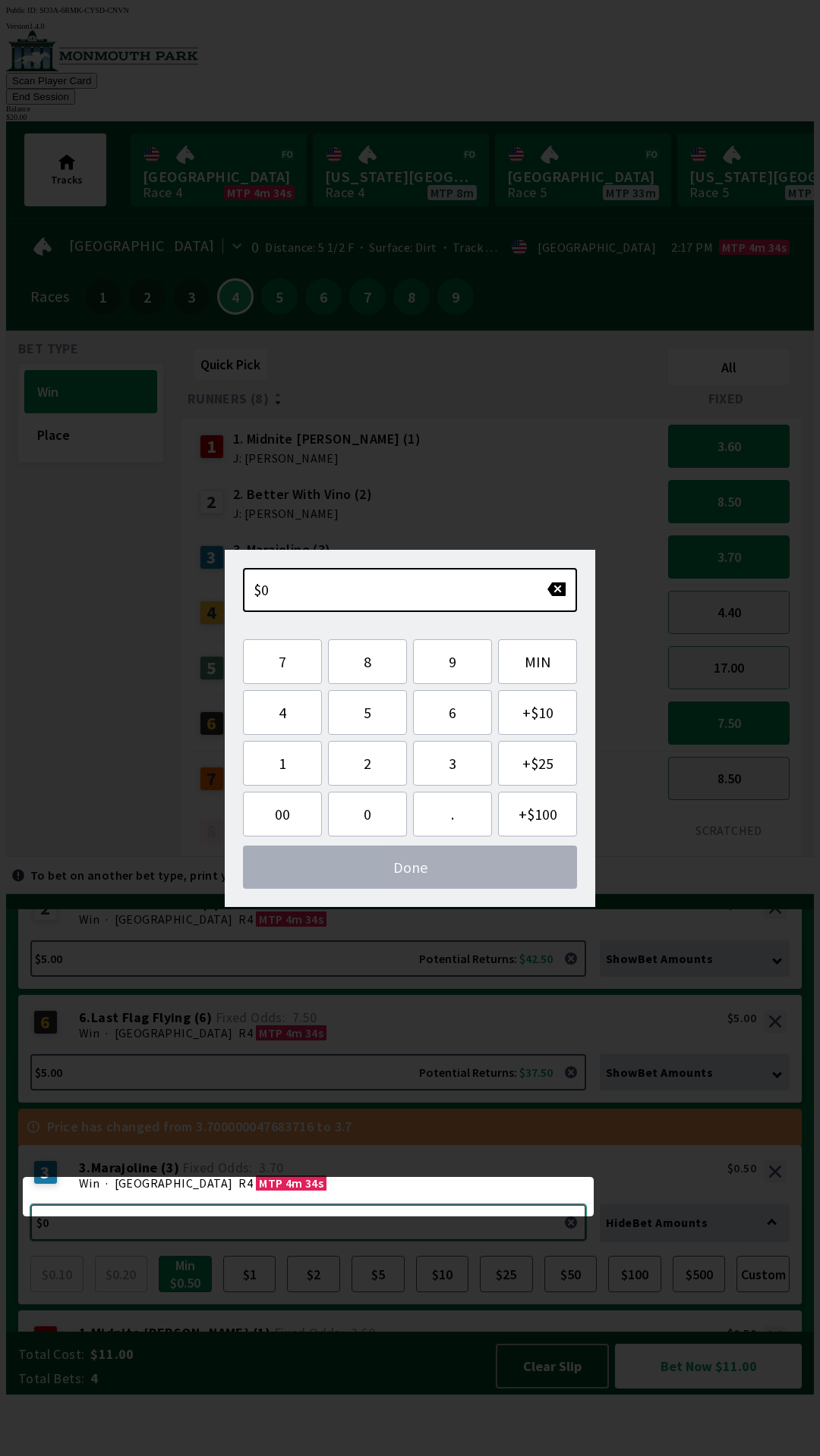
scroll to position [7, 0]
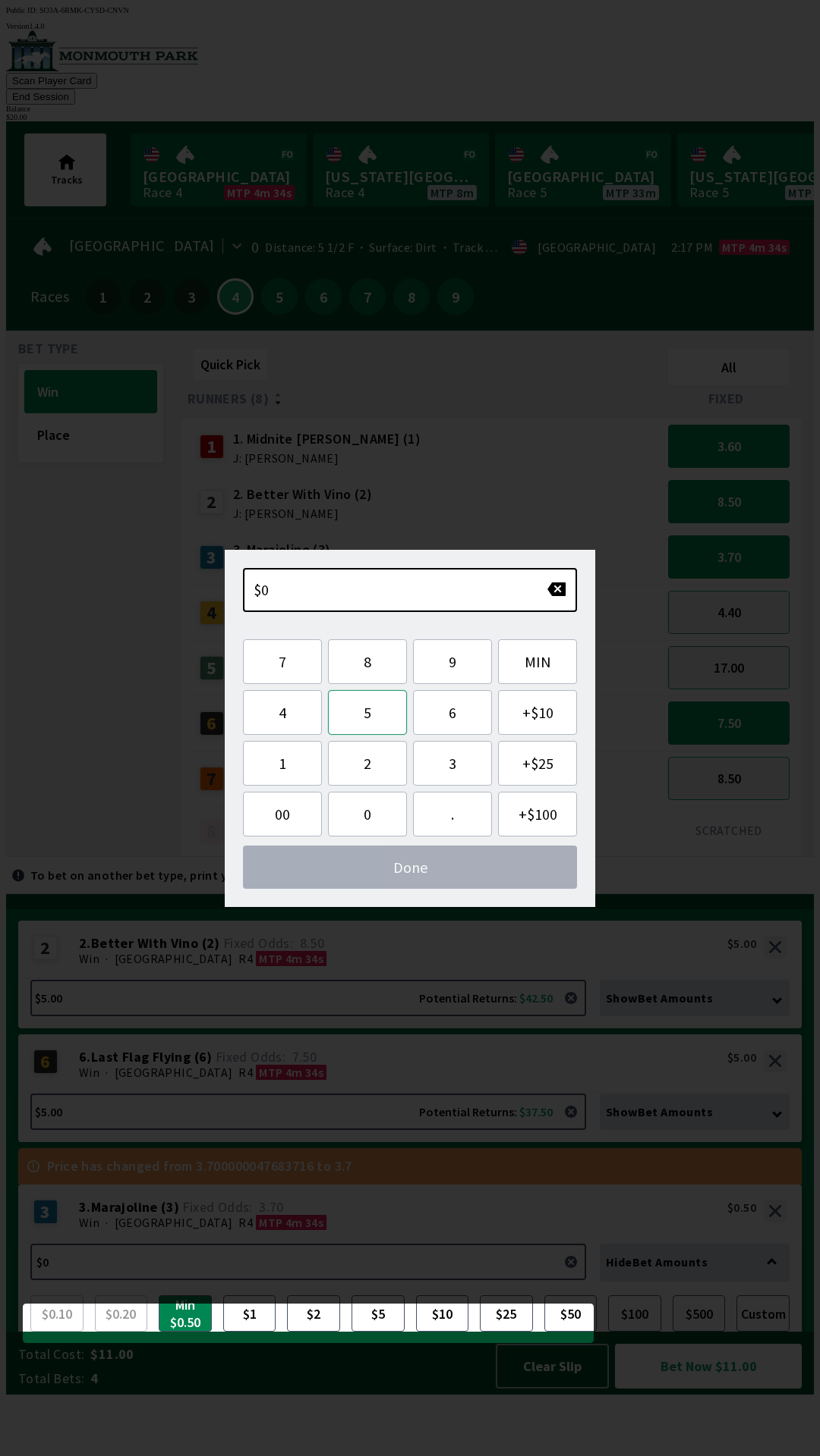
click at [383, 713] on button "5" at bounding box center [366, 712] width 79 height 44
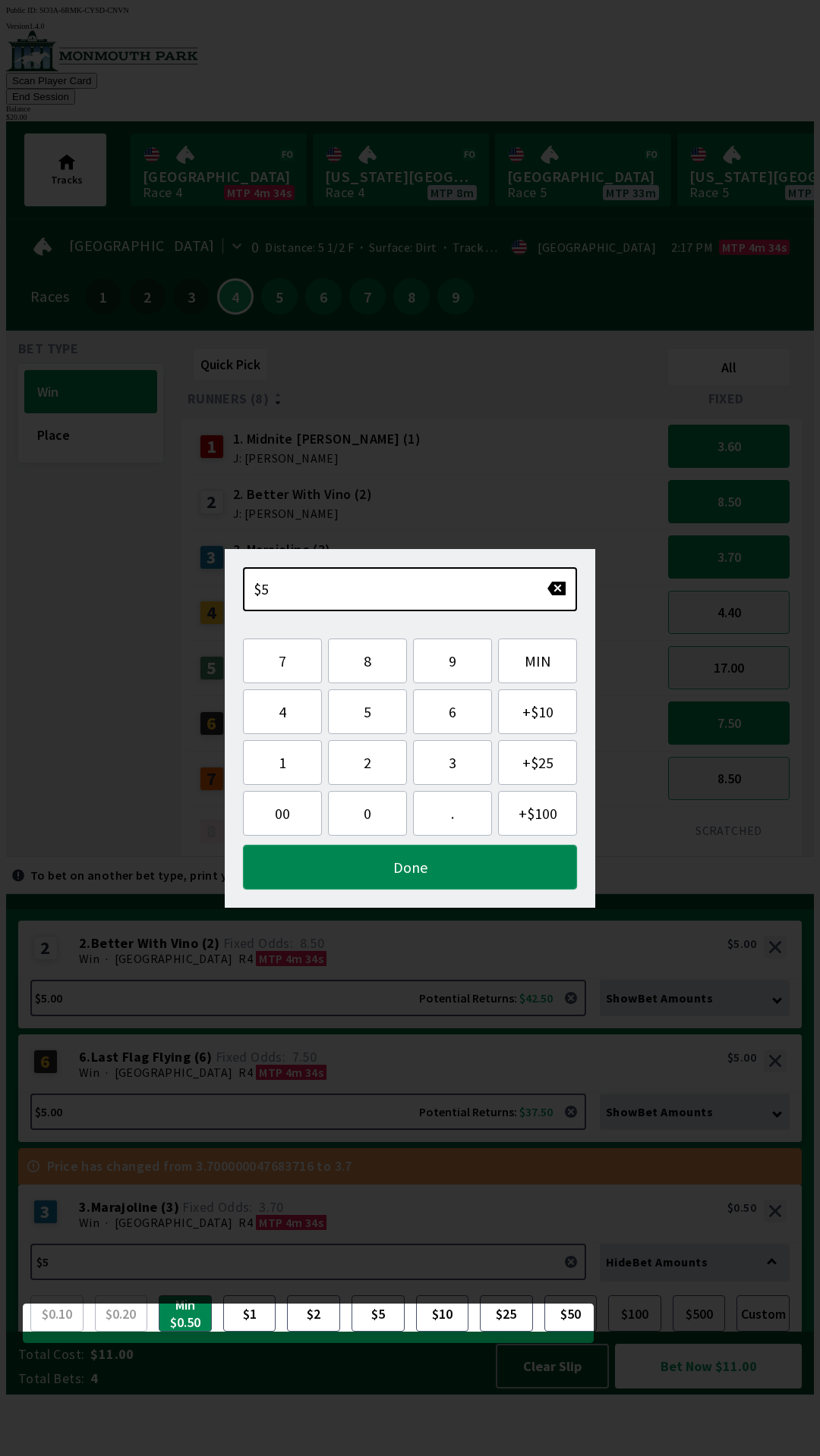
click at [403, 869] on button "Done" at bounding box center [410, 867] width 334 height 44
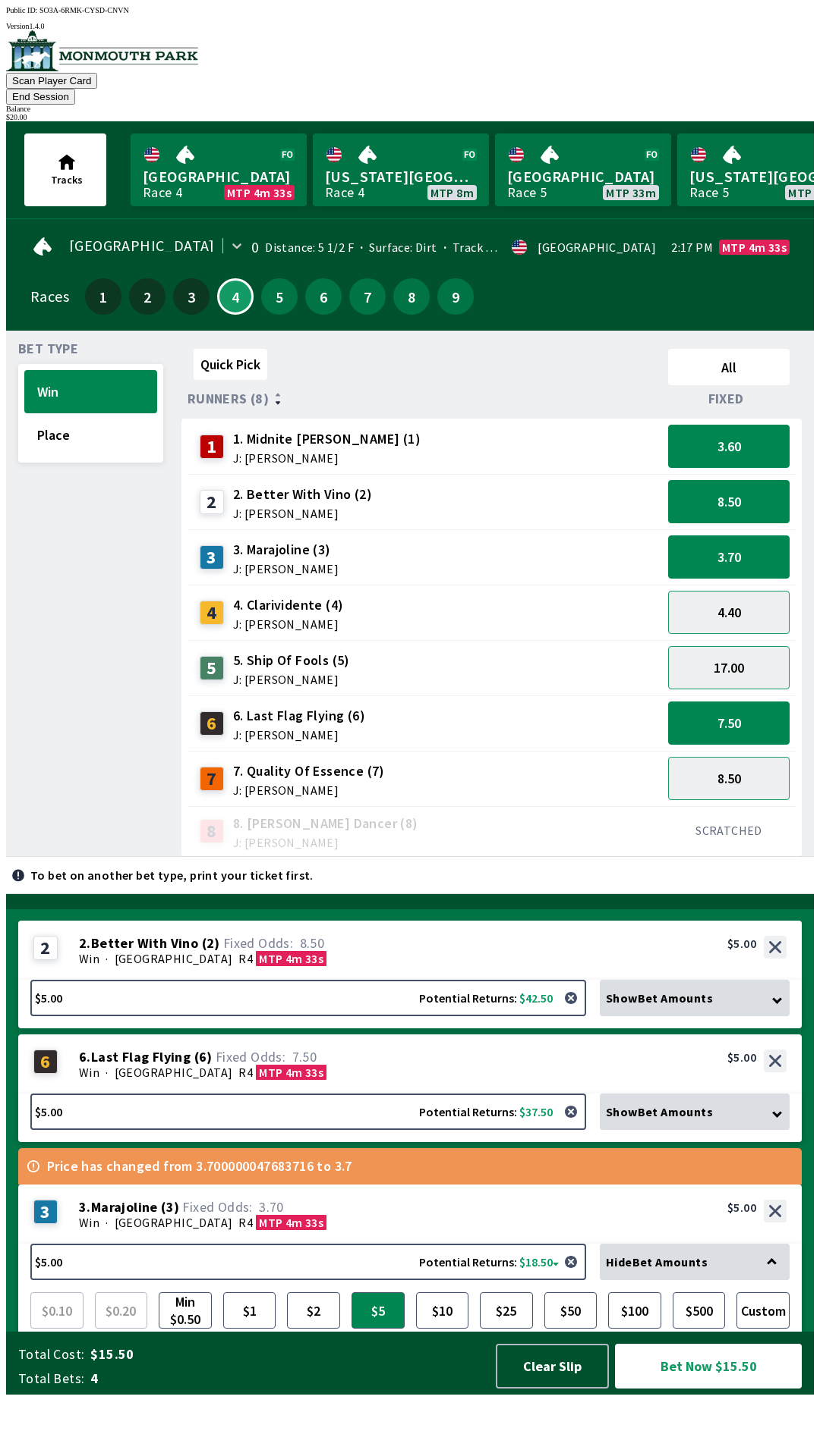
scroll to position [136, 0]
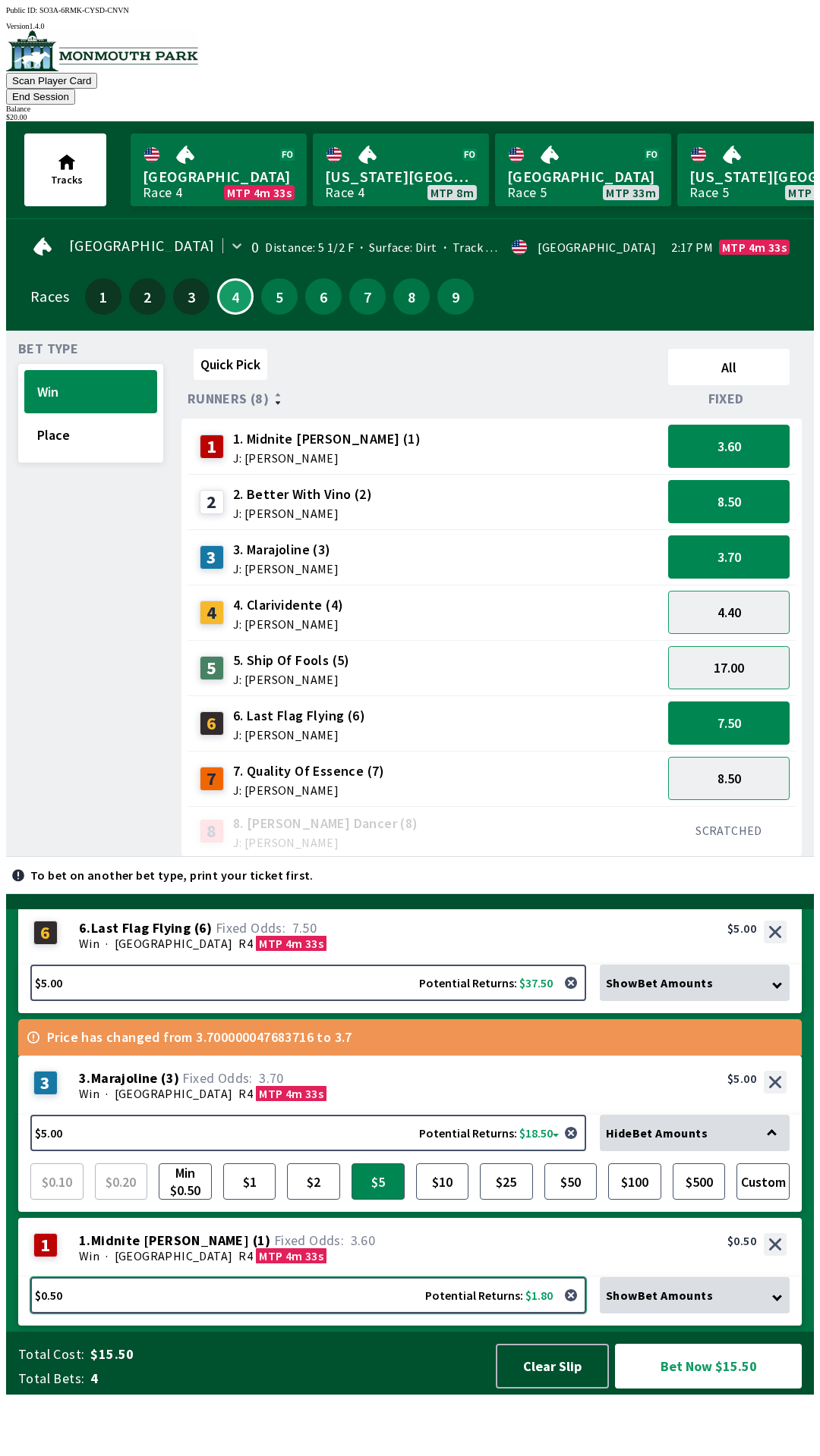
click at [310, 1314] on button "$0.50 Potential Returns: $1.80" at bounding box center [308, 1296] width 555 height 36
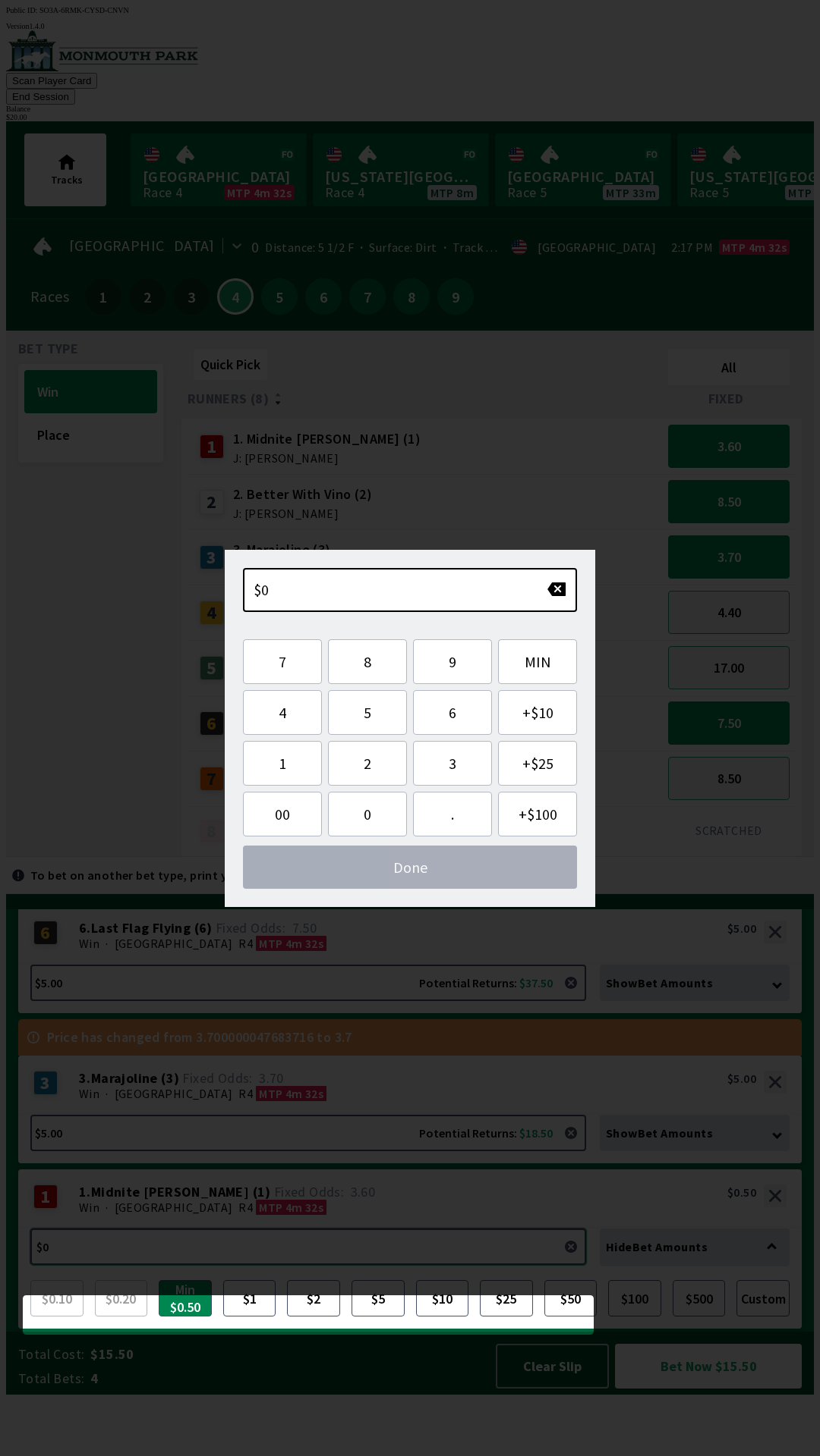
scroll to position [121, 0]
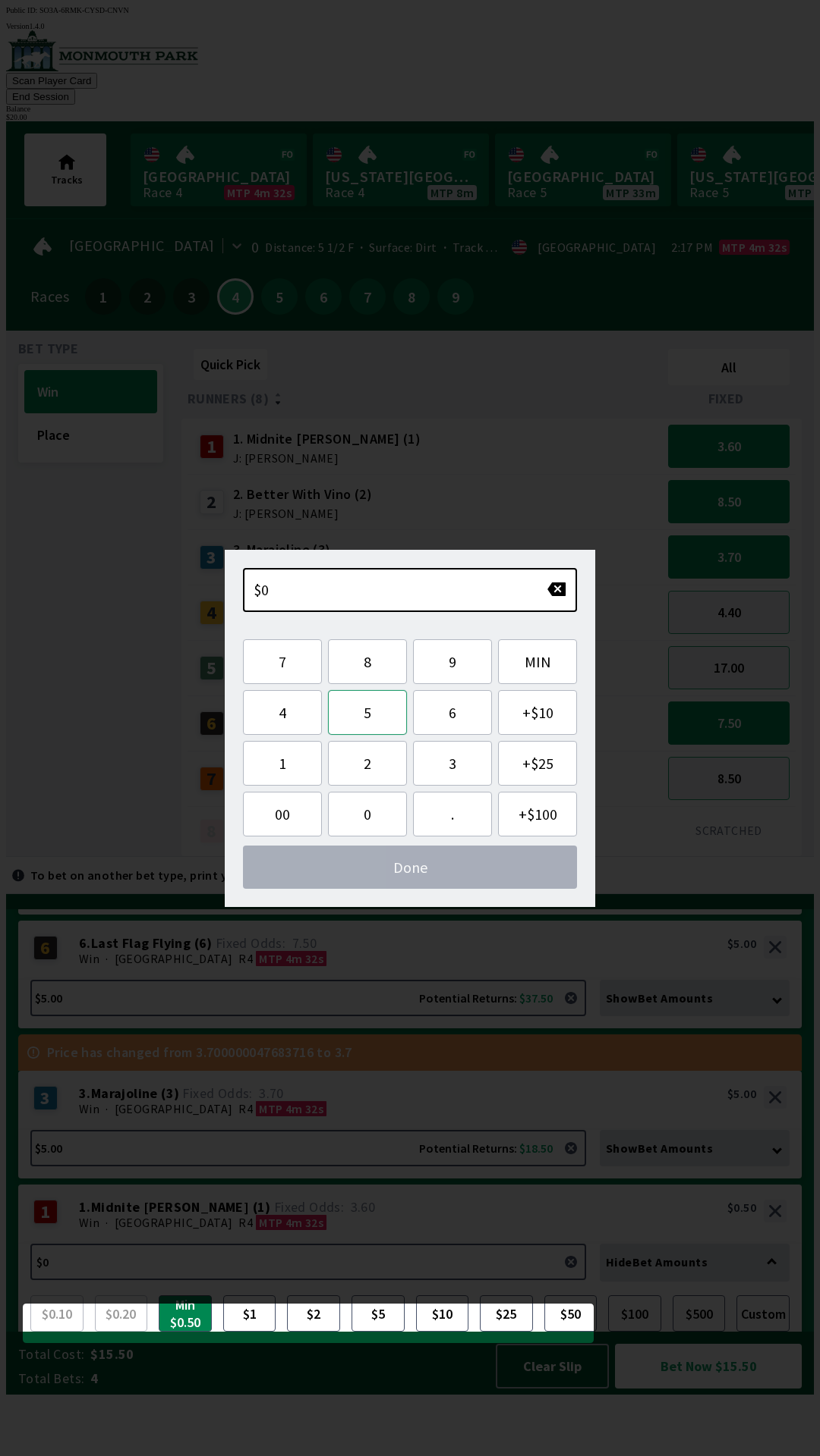
click at [370, 718] on button "5" at bounding box center [366, 712] width 79 height 44
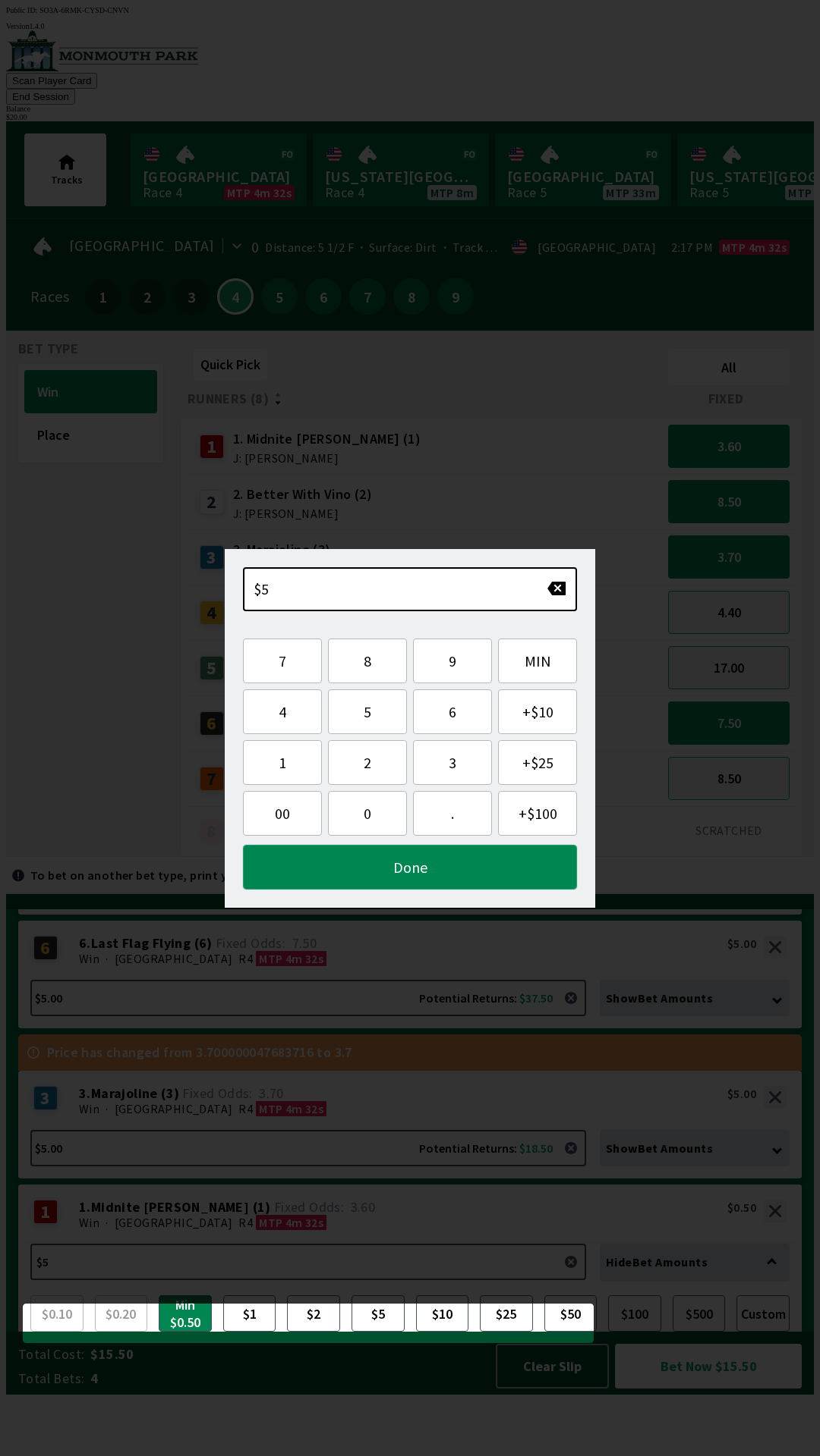
click at [412, 847] on button "Done" at bounding box center [410, 867] width 334 height 44
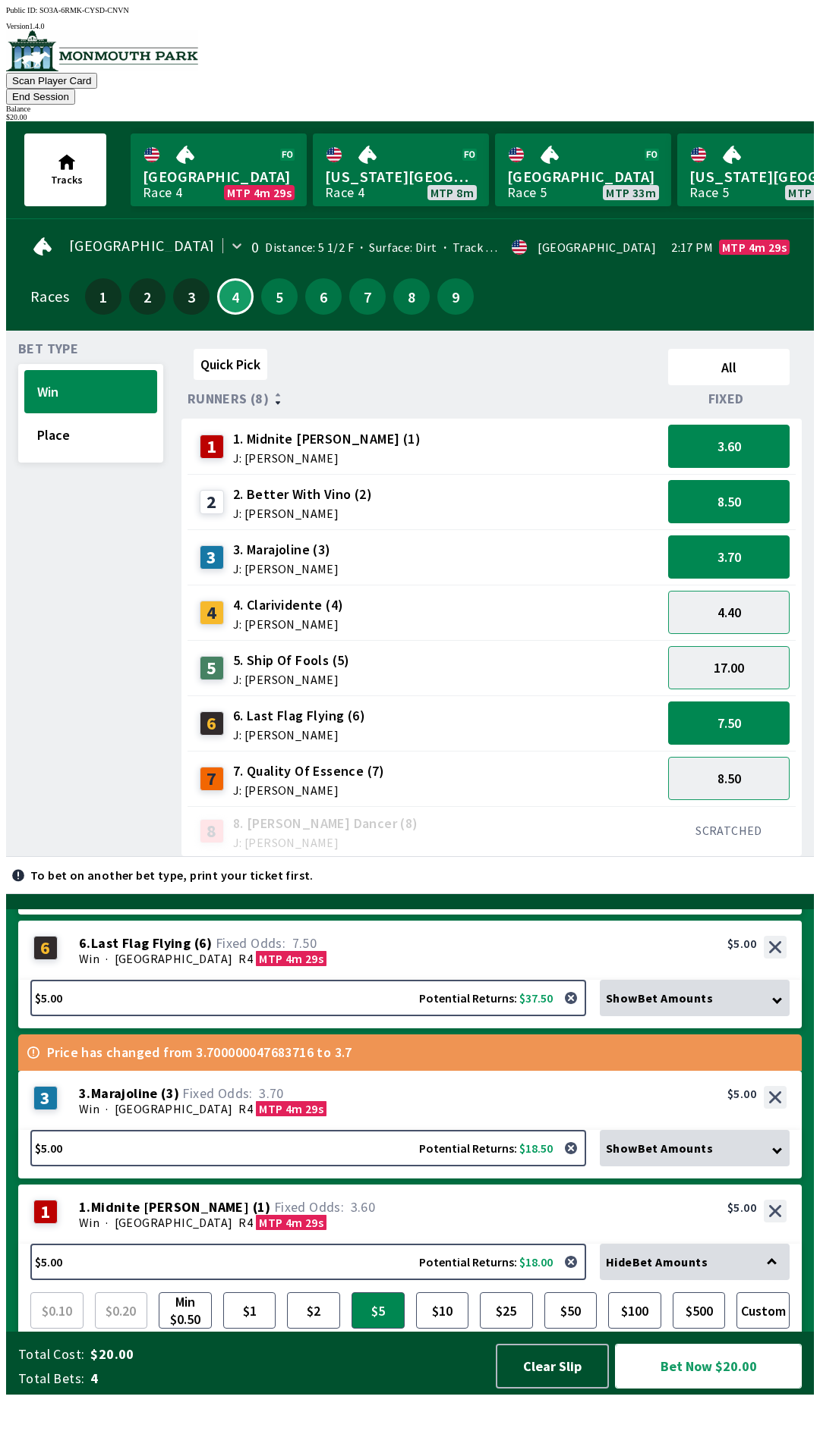
click at [733, 1389] on button "Bet Now $20.00" at bounding box center [708, 1365] width 187 height 44
